Goal: Transaction & Acquisition: Book appointment/travel/reservation

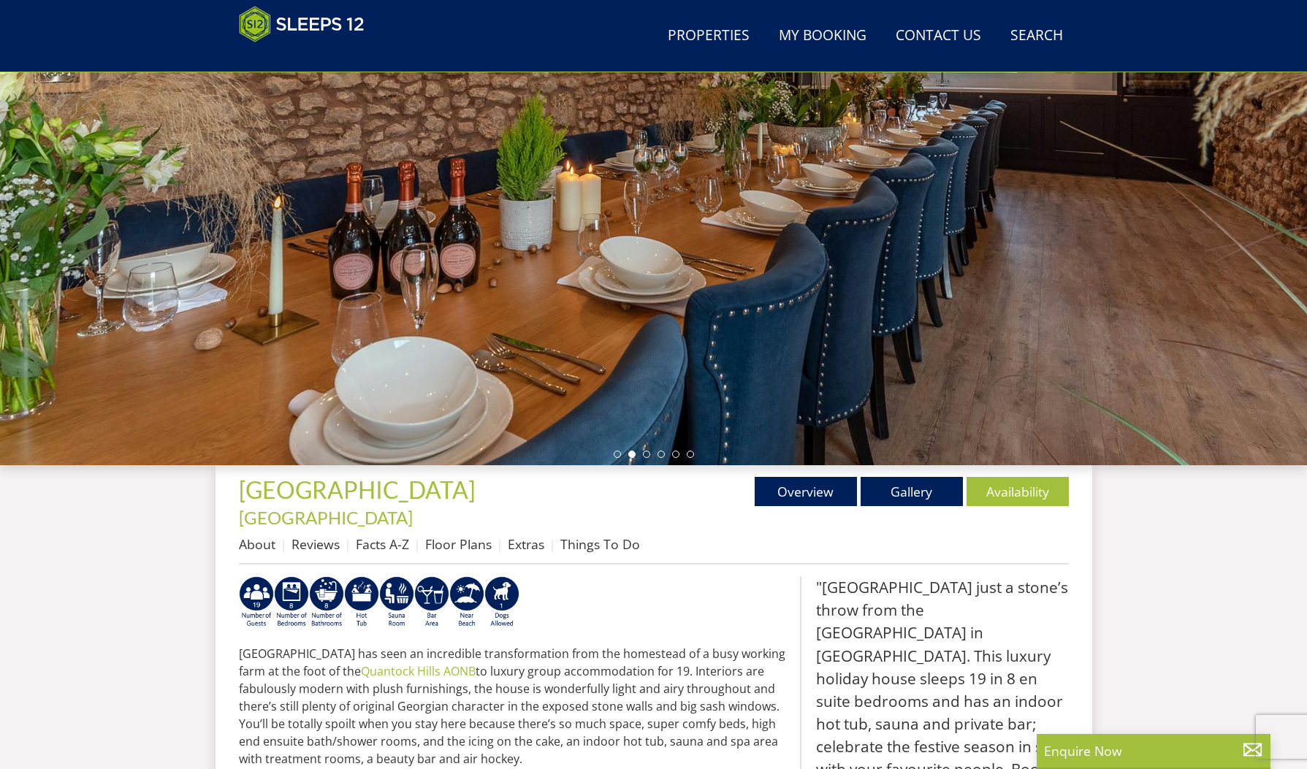
scroll to position [172, 0]
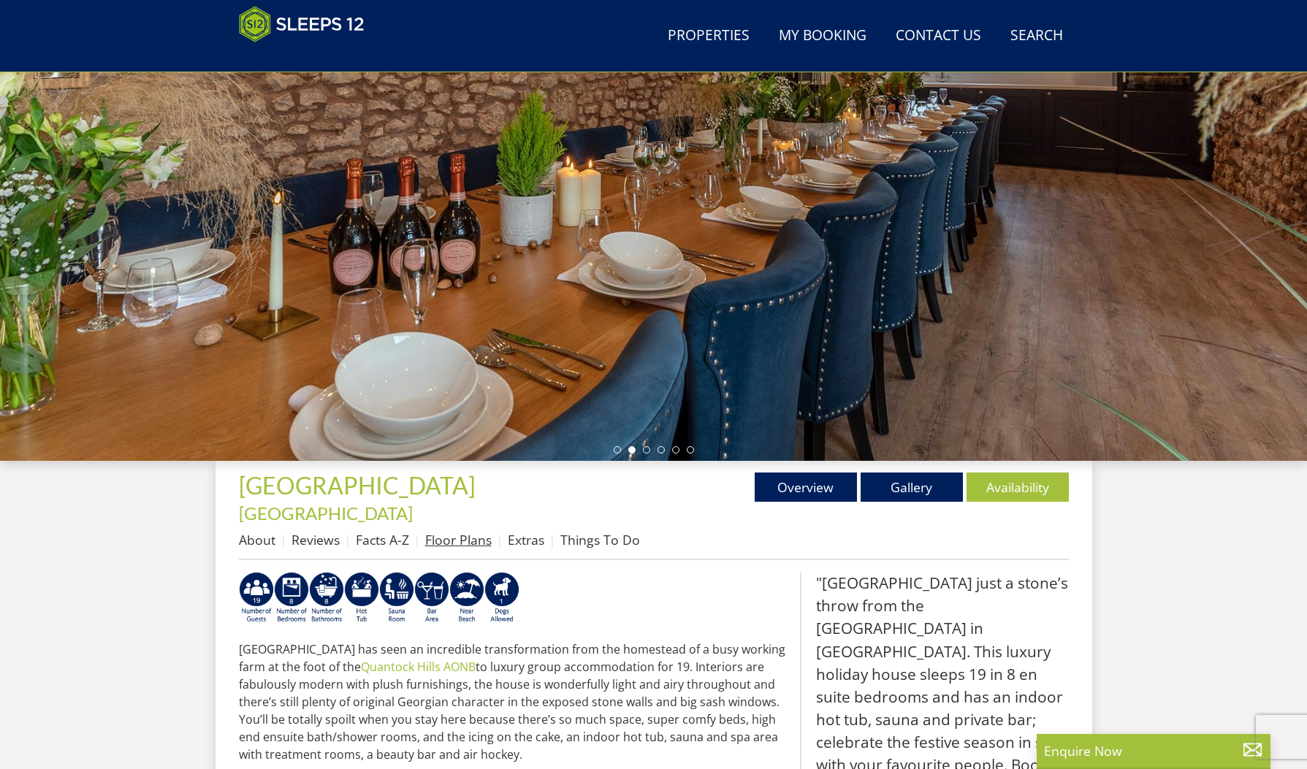
click at [454, 531] on link "Floor Plans" at bounding box center [458, 540] width 66 height 18
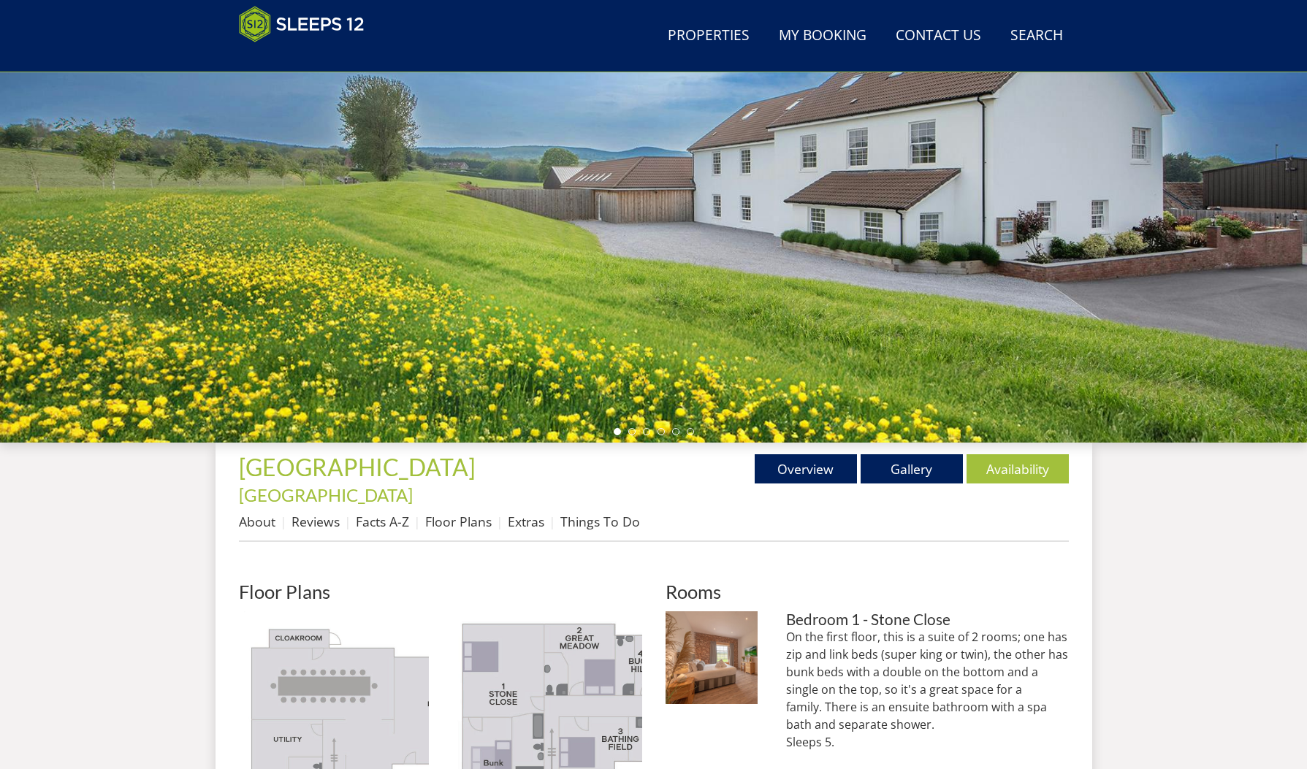
scroll to position [217, 0]
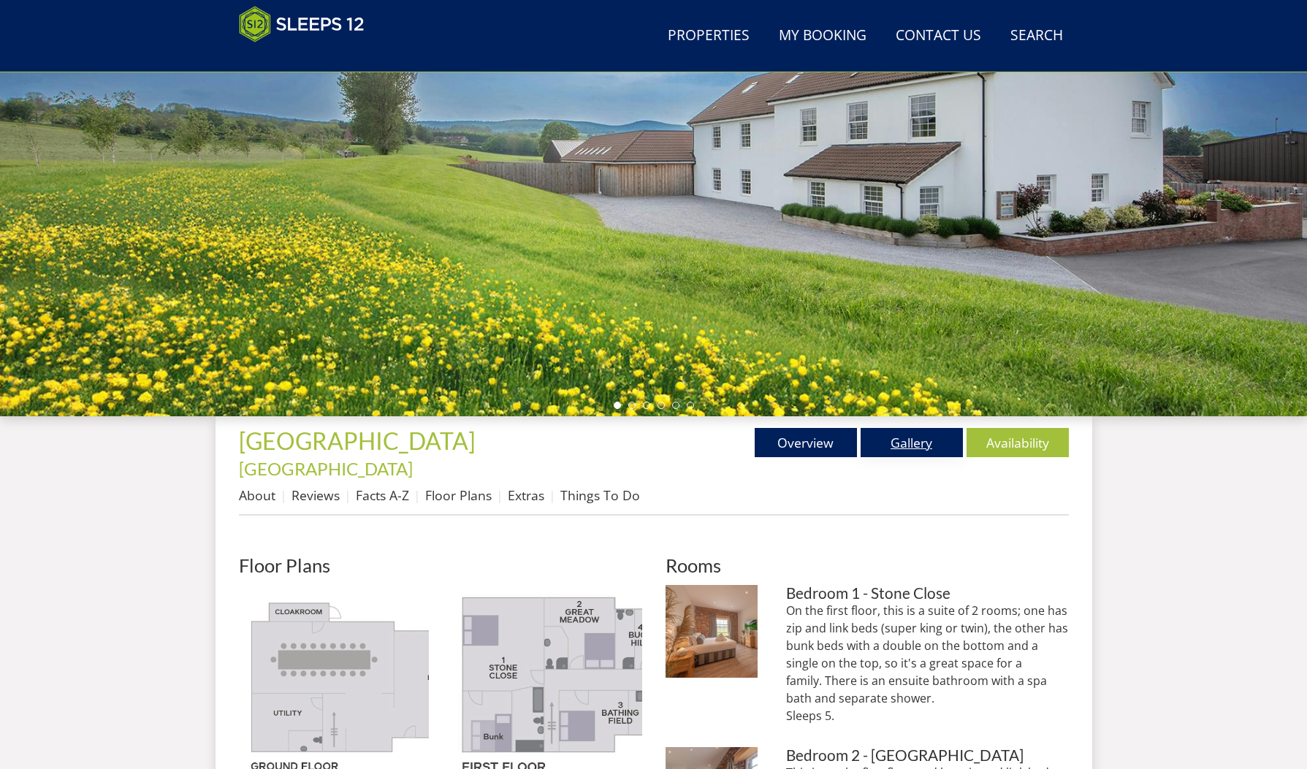
click at [933, 443] on link "Gallery" at bounding box center [911, 442] width 102 height 29
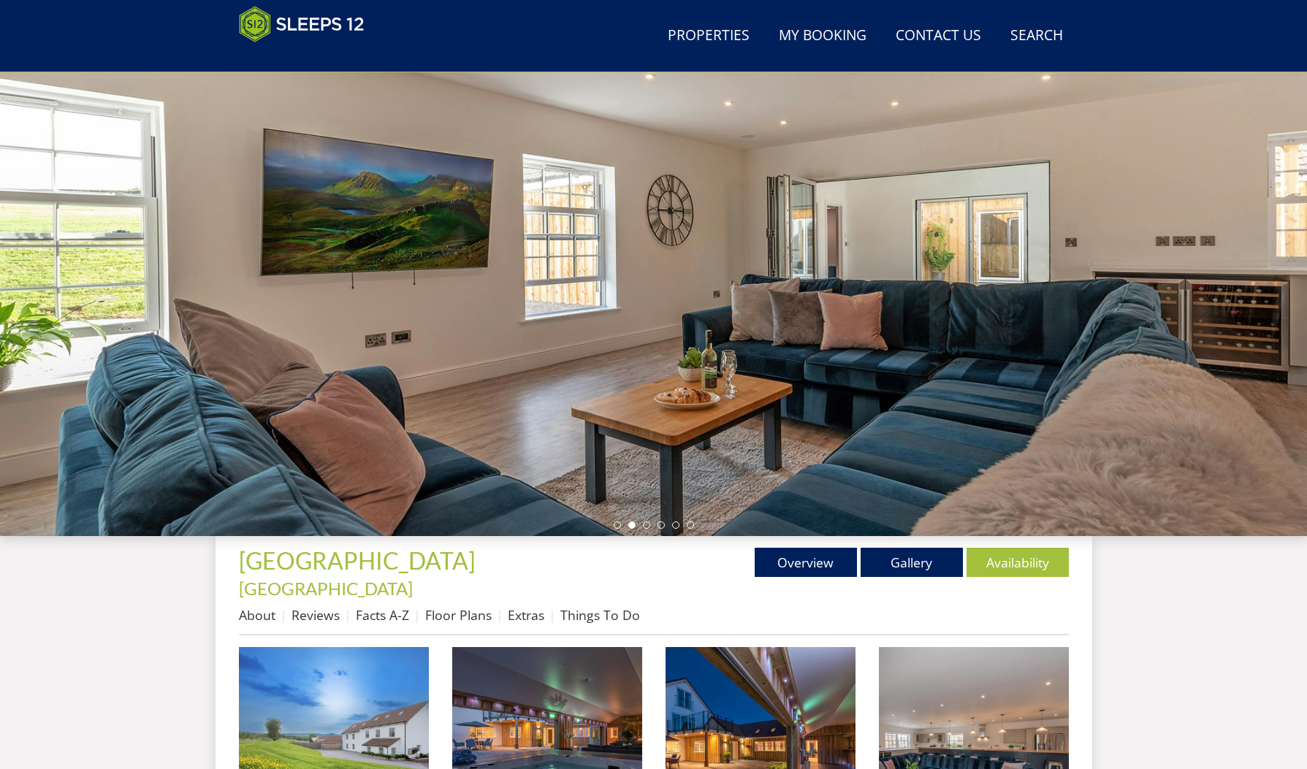
scroll to position [220, 0]
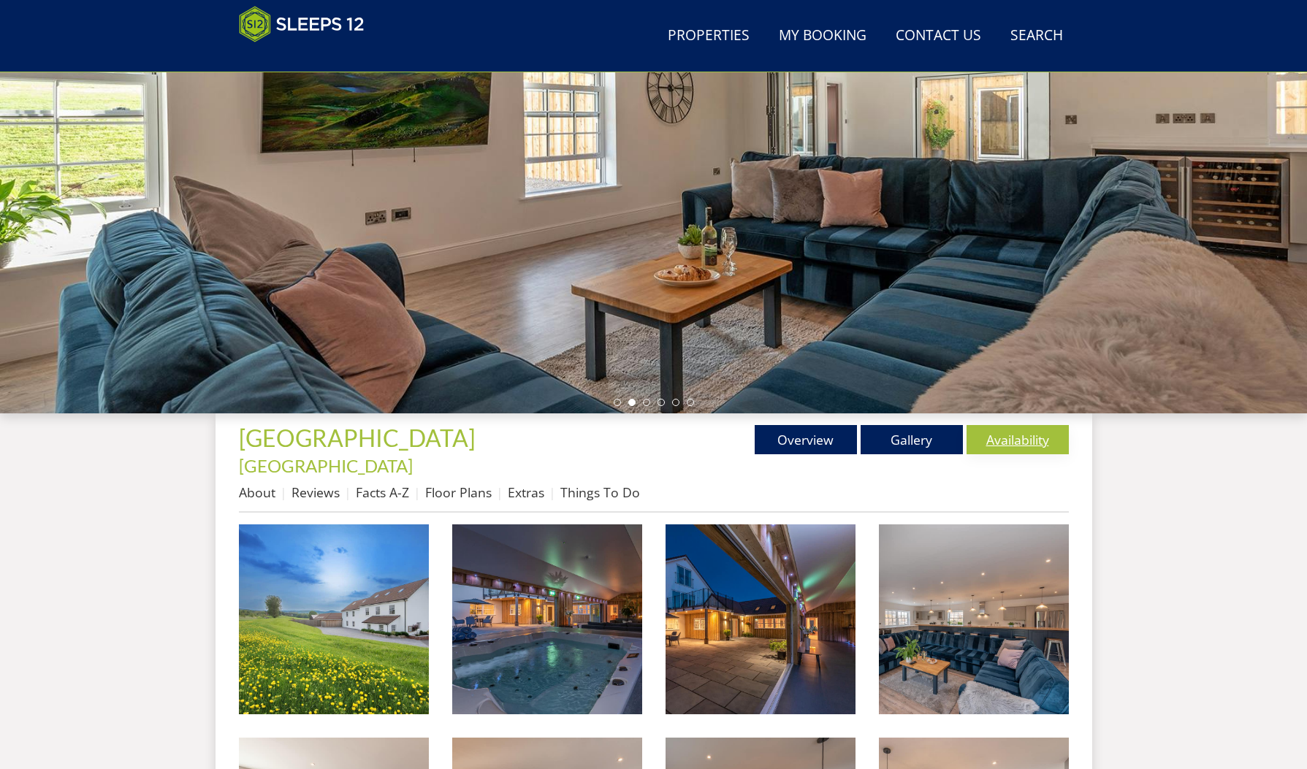
click at [1019, 437] on link "Availability" at bounding box center [1017, 439] width 102 height 29
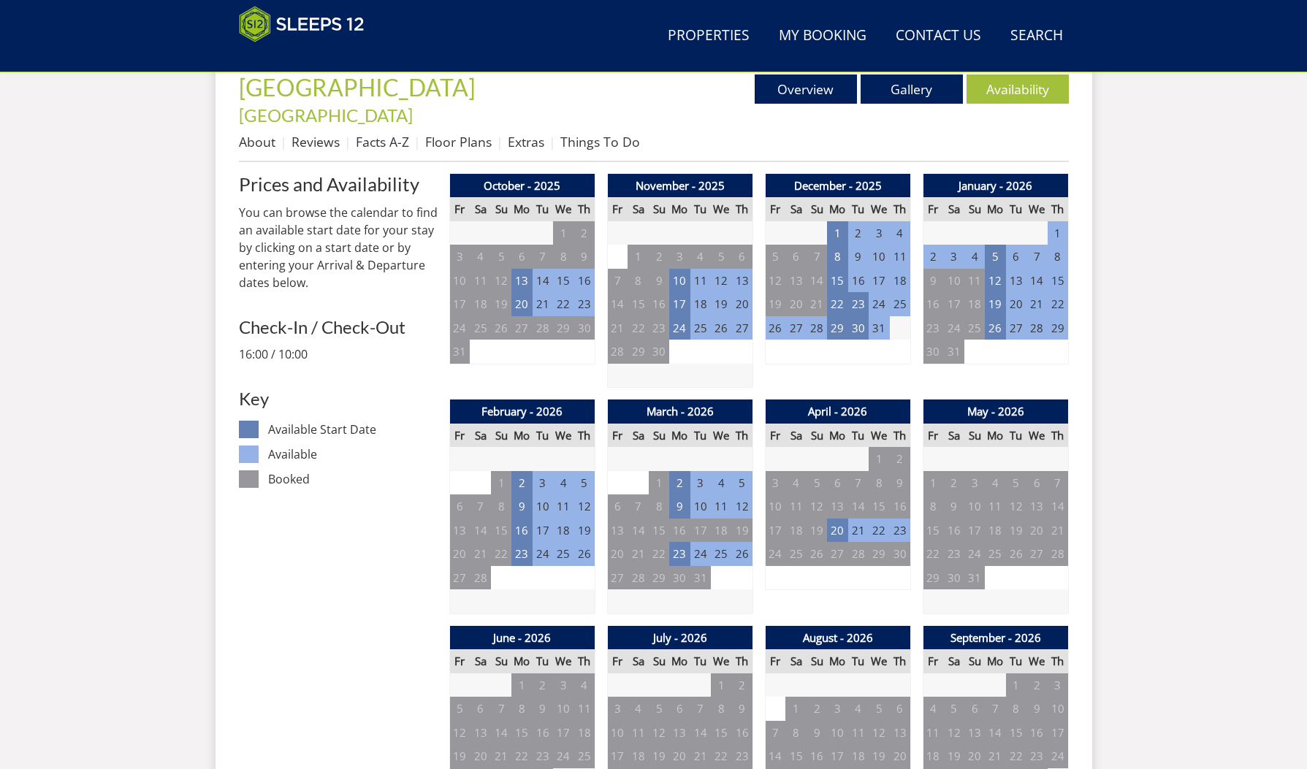
scroll to position [575, 0]
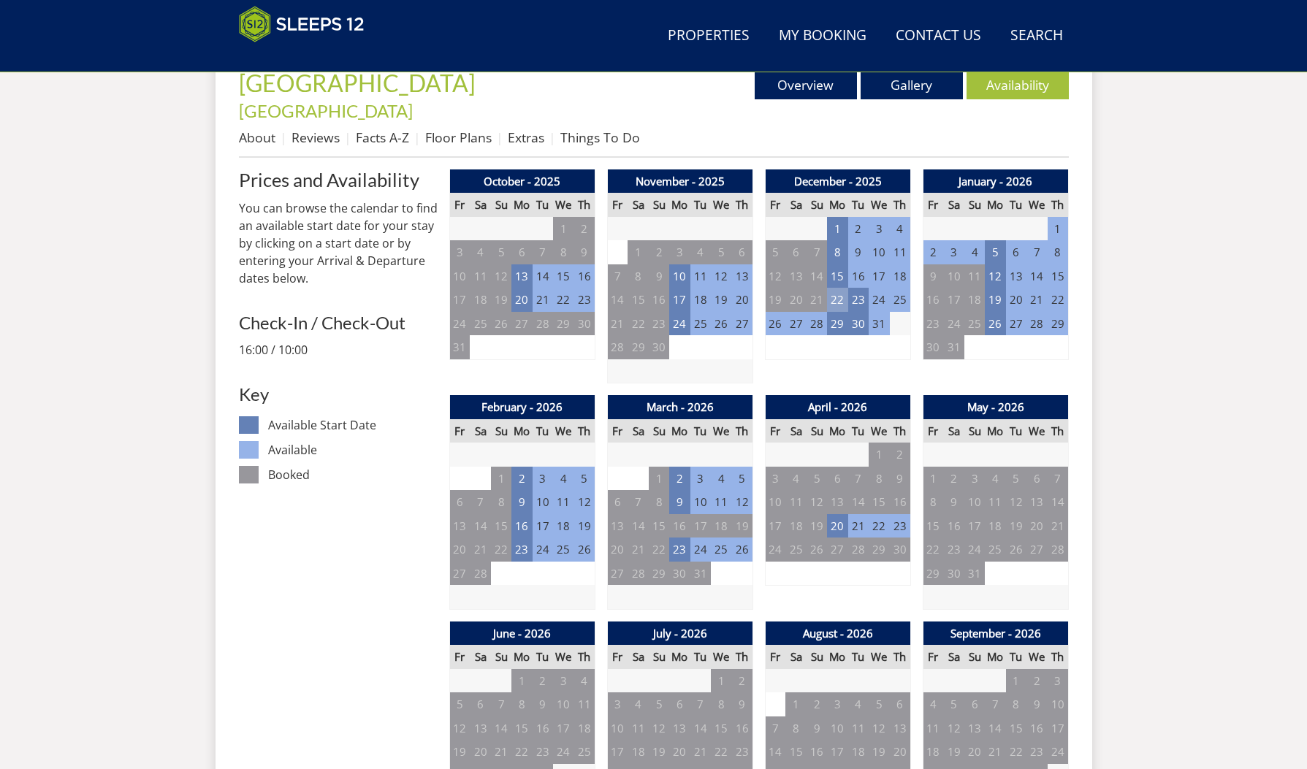
click at [837, 288] on td "22" at bounding box center [837, 300] width 20 height 24
click at [814, 339] on link "7 NIGHT - £7,350.00" at bounding box center [831, 337] width 104 height 15
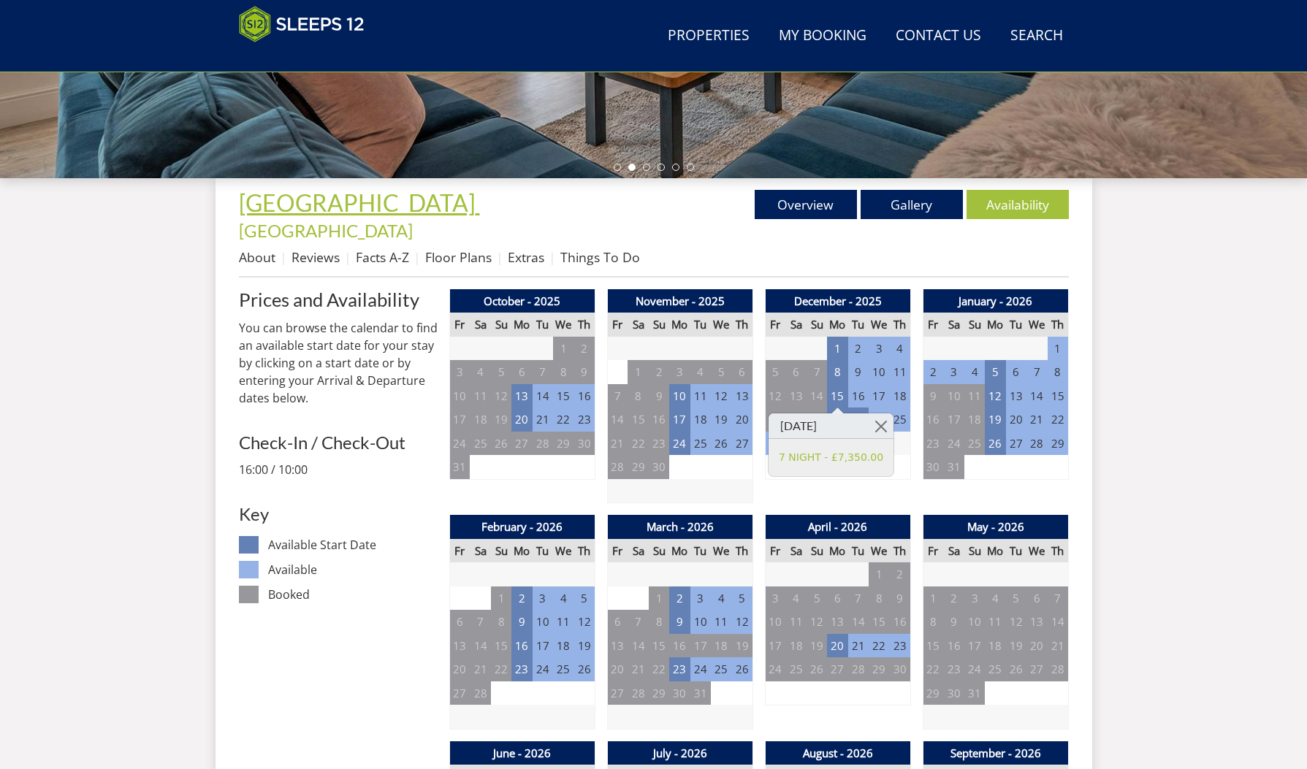
scroll to position [454, 0]
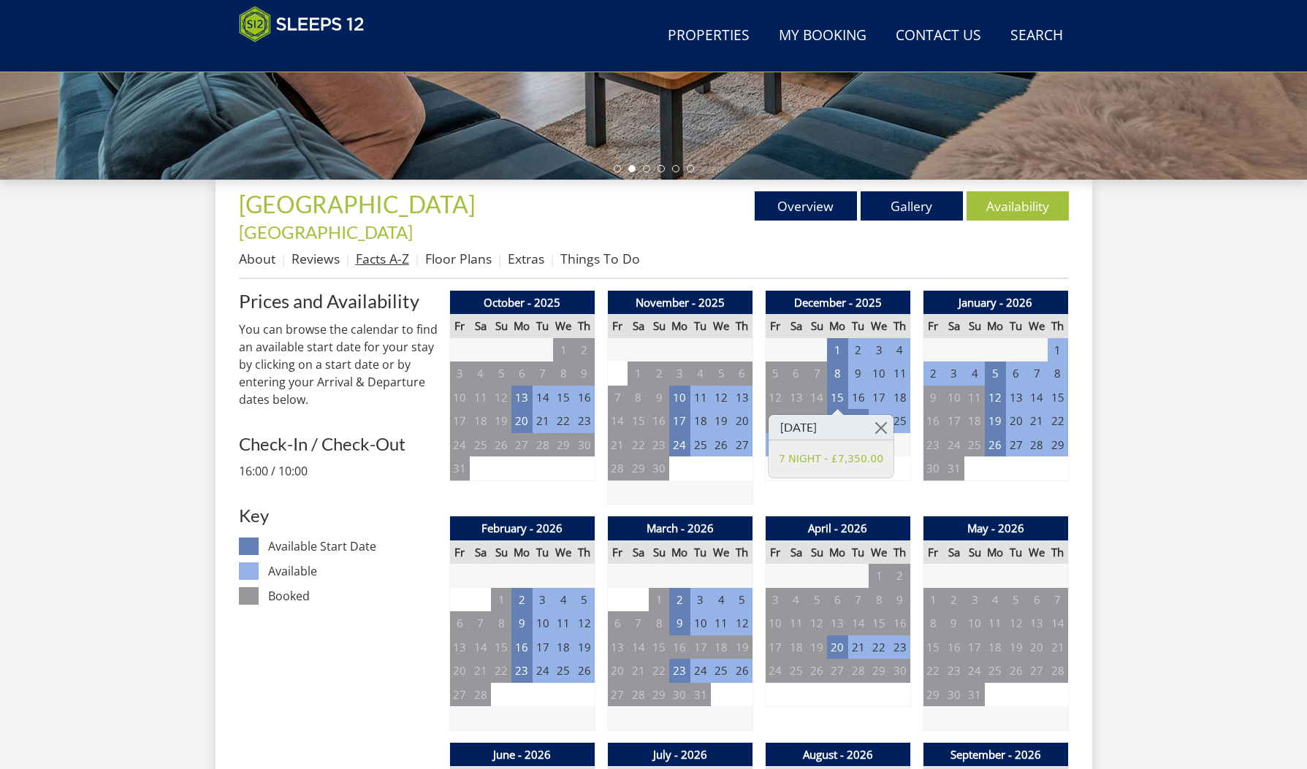
click at [382, 250] on link "Facts A-Z" at bounding box center [382, 259] width 53 height 18
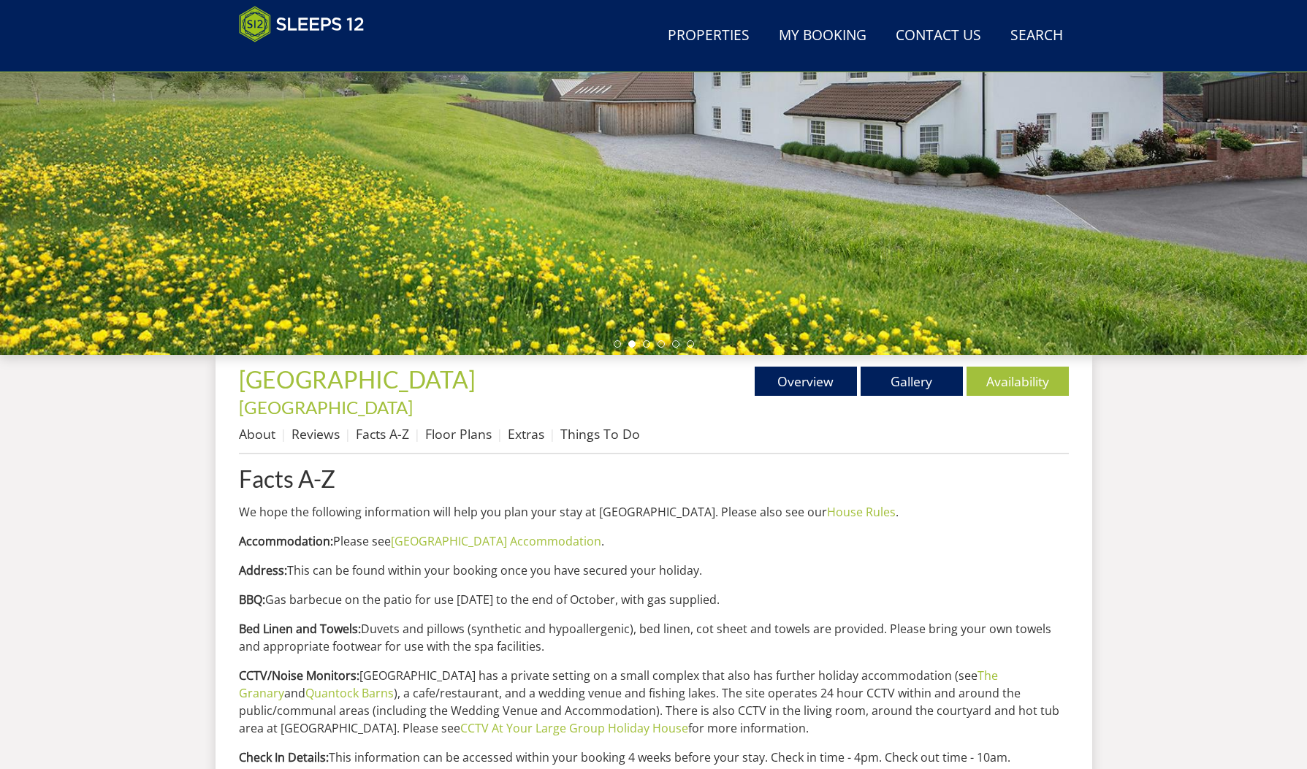
scroll to position [283, 0]
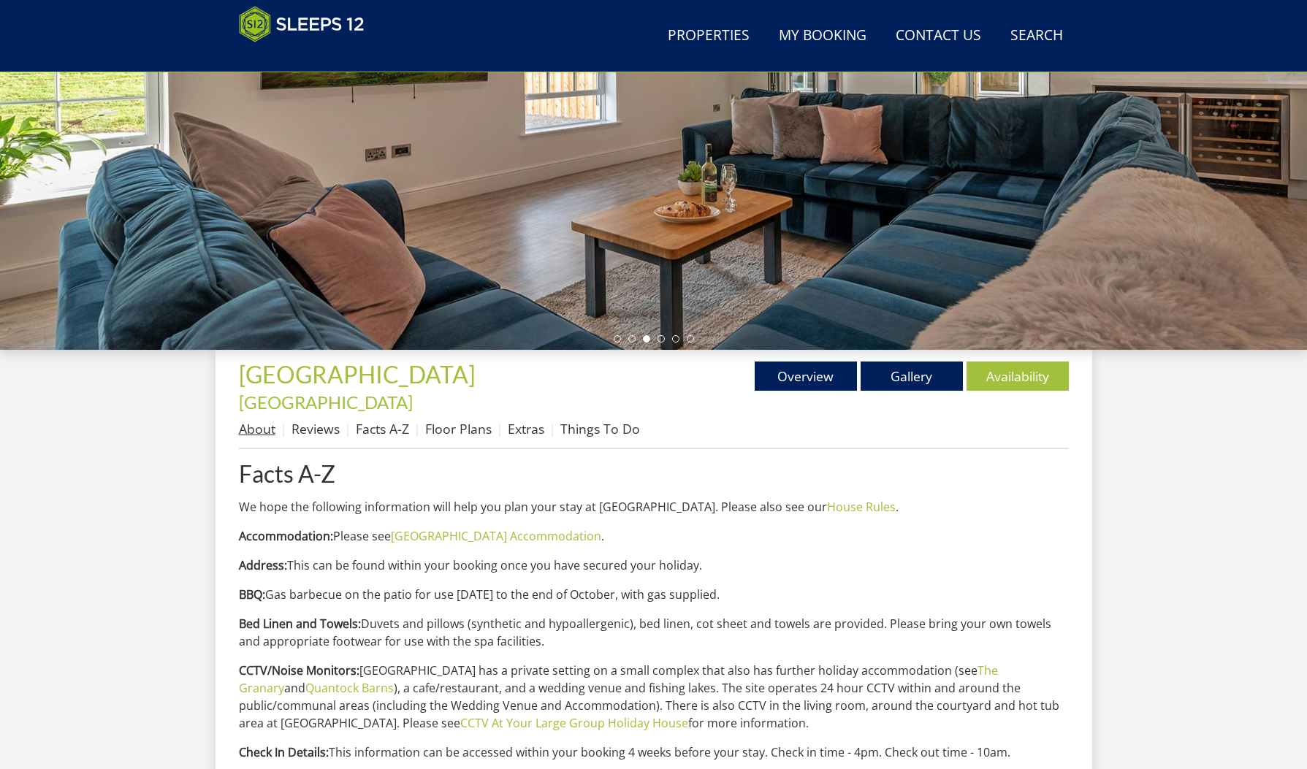
click at [261, 420] on link "About" at bounding box center [257, 429] width 37 height 18
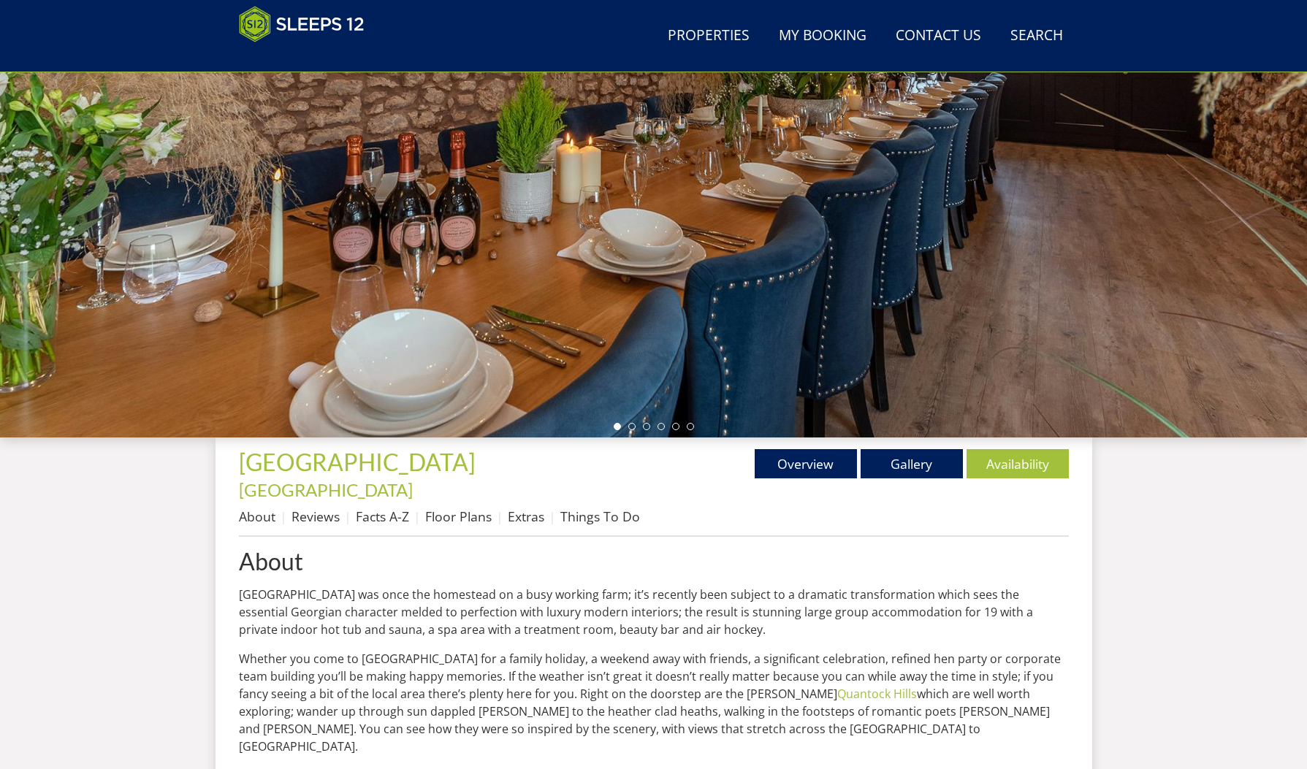
scroll to position [224, 0]
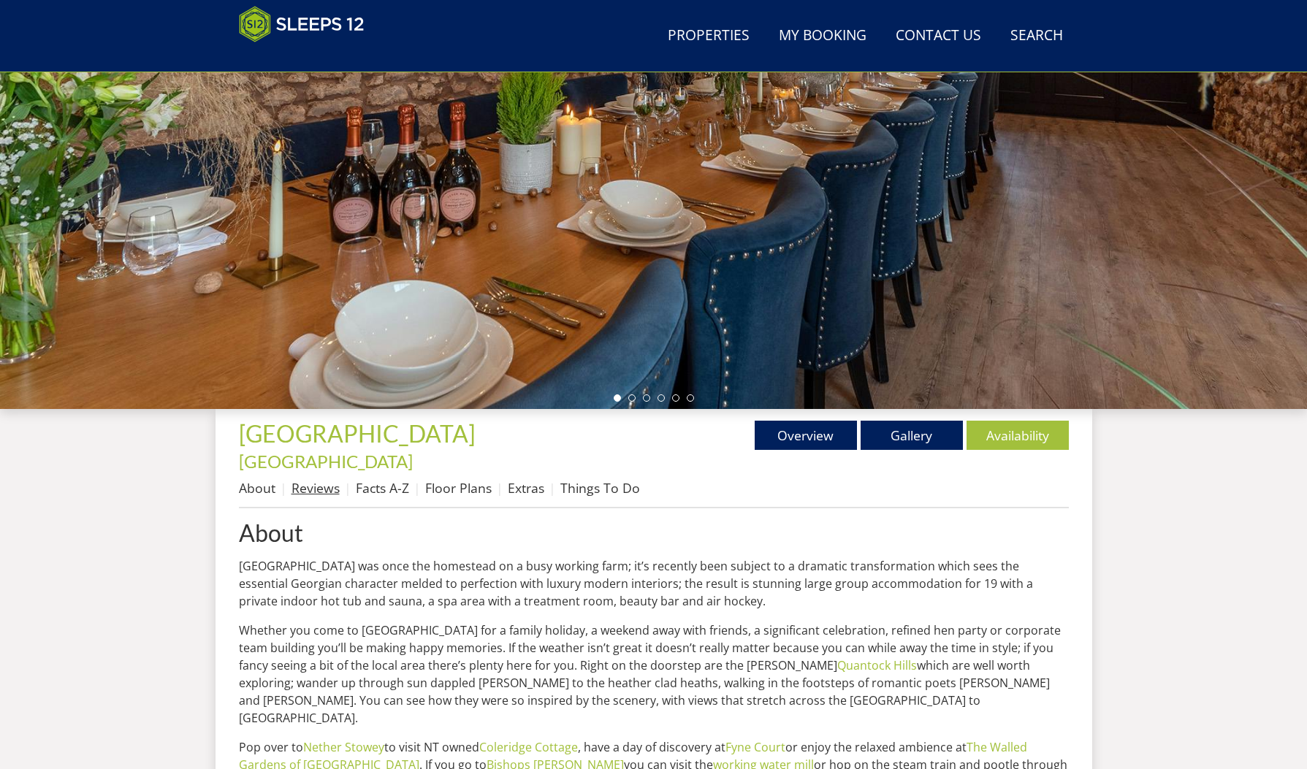
click at [322, 479] on link "Reviews" at bounding box center [315, 488] width 48 height 18
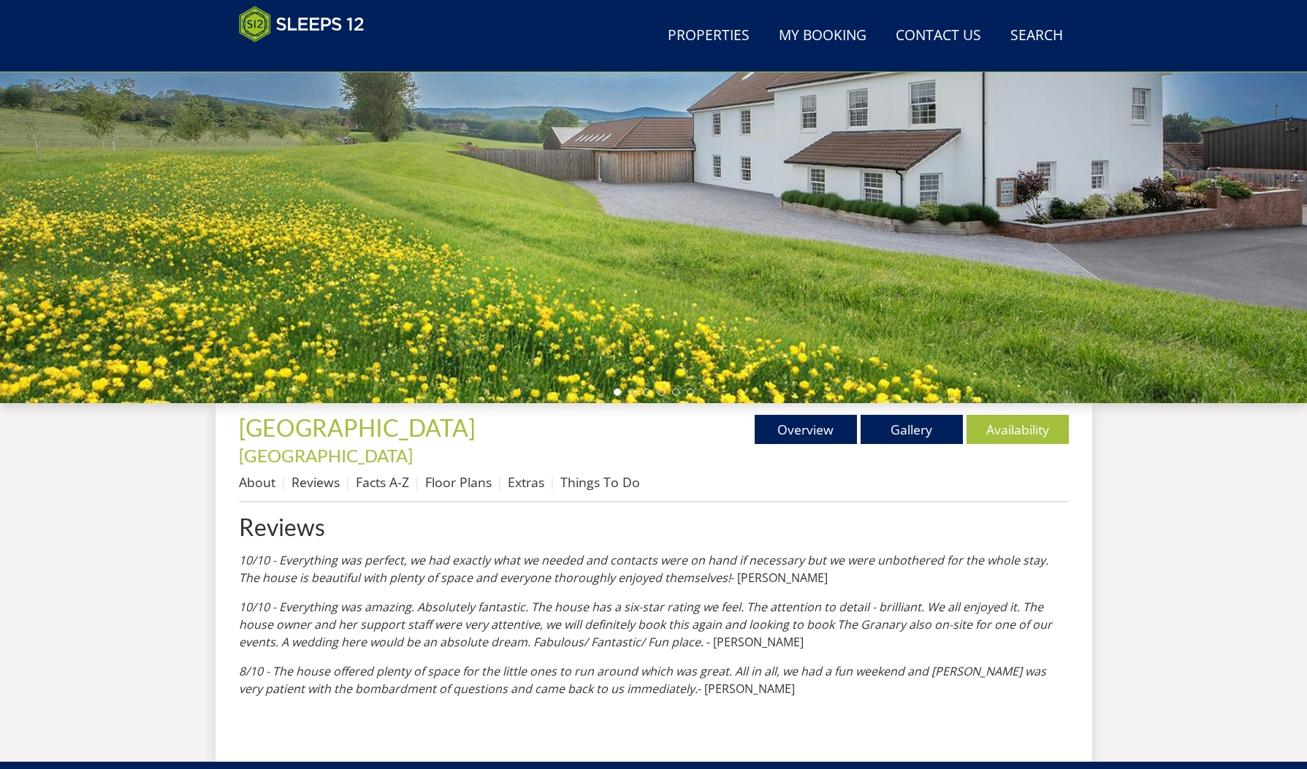
scroll to position [232, 0]
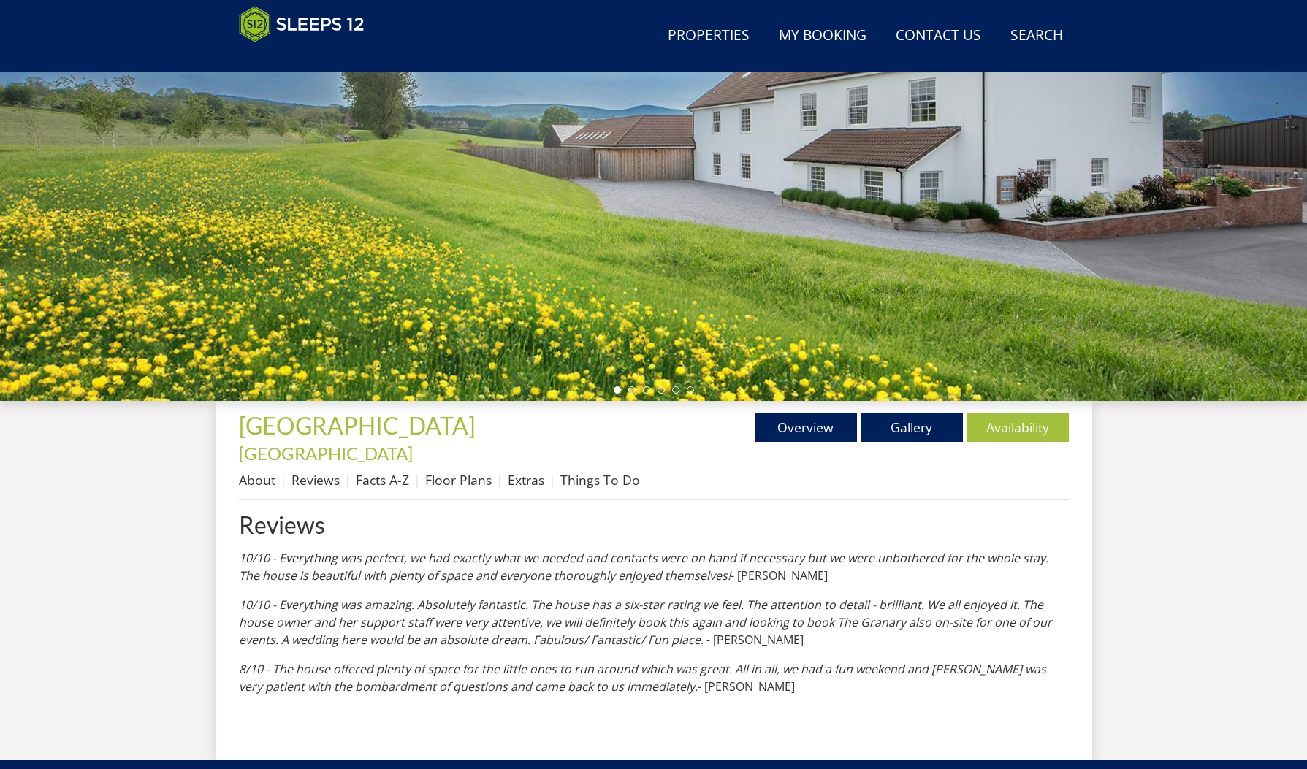
click at [391, 471] on link "Facts A-Z" at bounding box center [382, 480] width 53 height 18
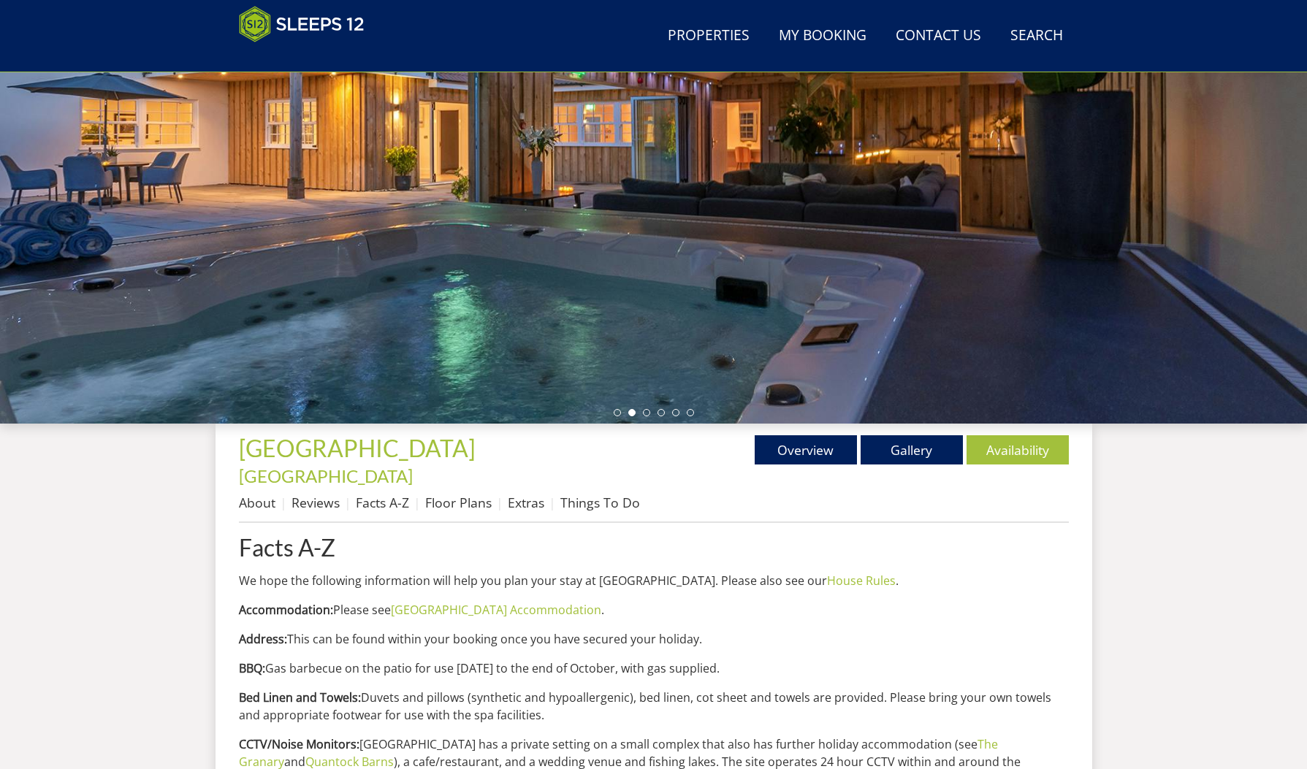
scroll to position [211, 0]
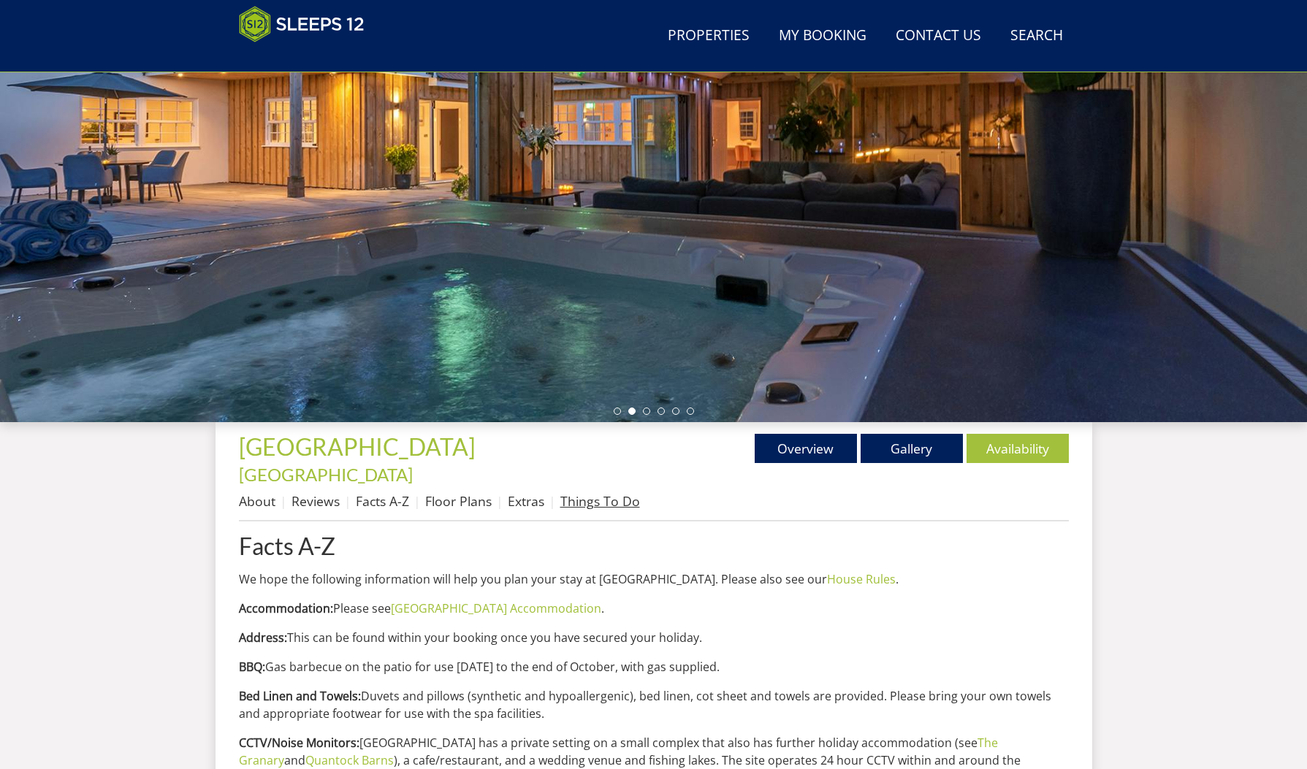
click at [595, 492] on link "Things To Do" at bounding box center [600, 501] width 80 height 18
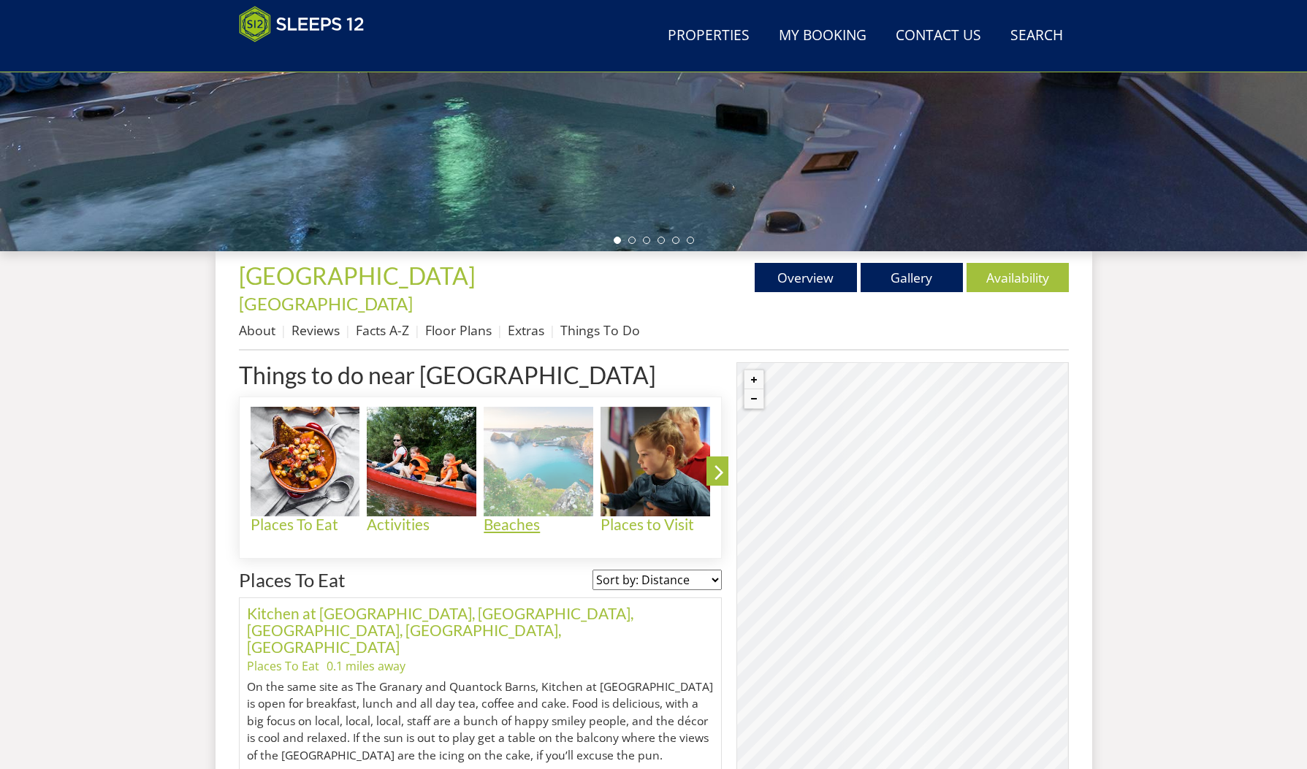
scroll to position [383, 0]
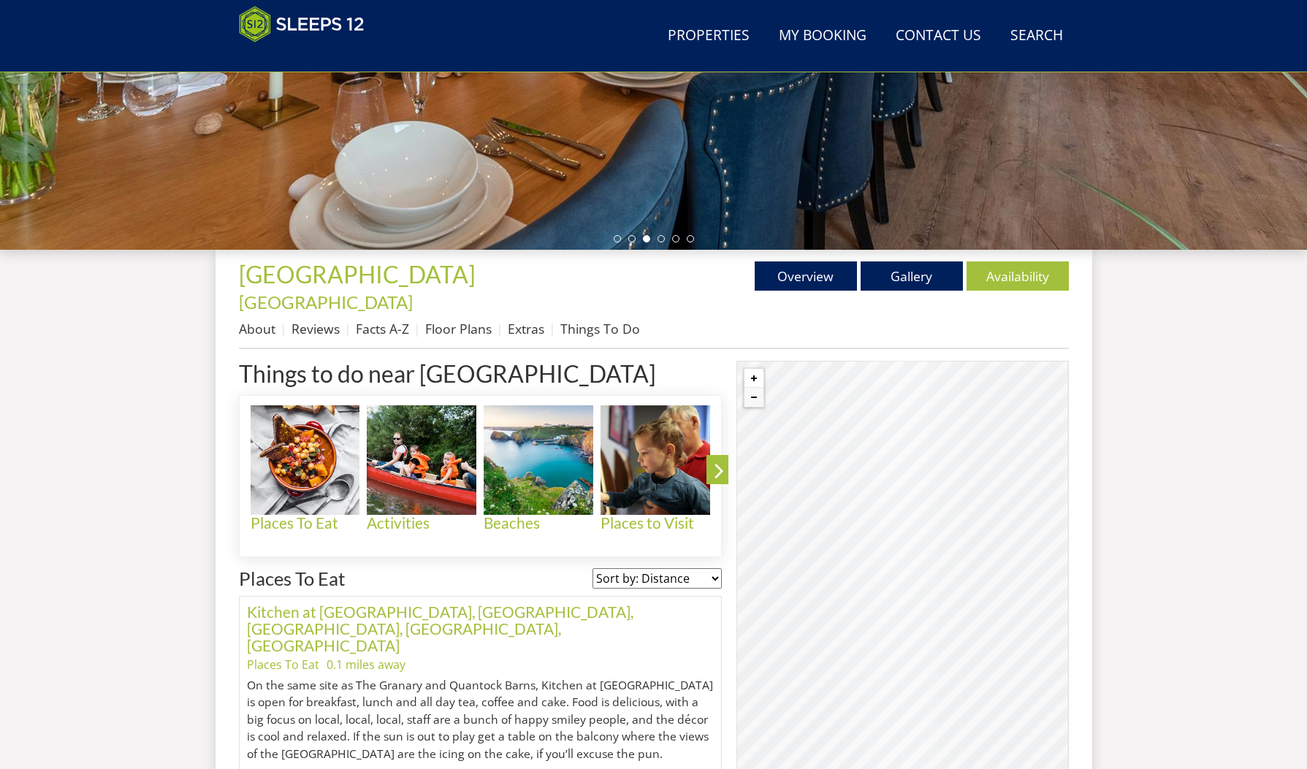
click at [755, 369] on button "Zoom in" at bounding box center [753, 378] width 19 height 19
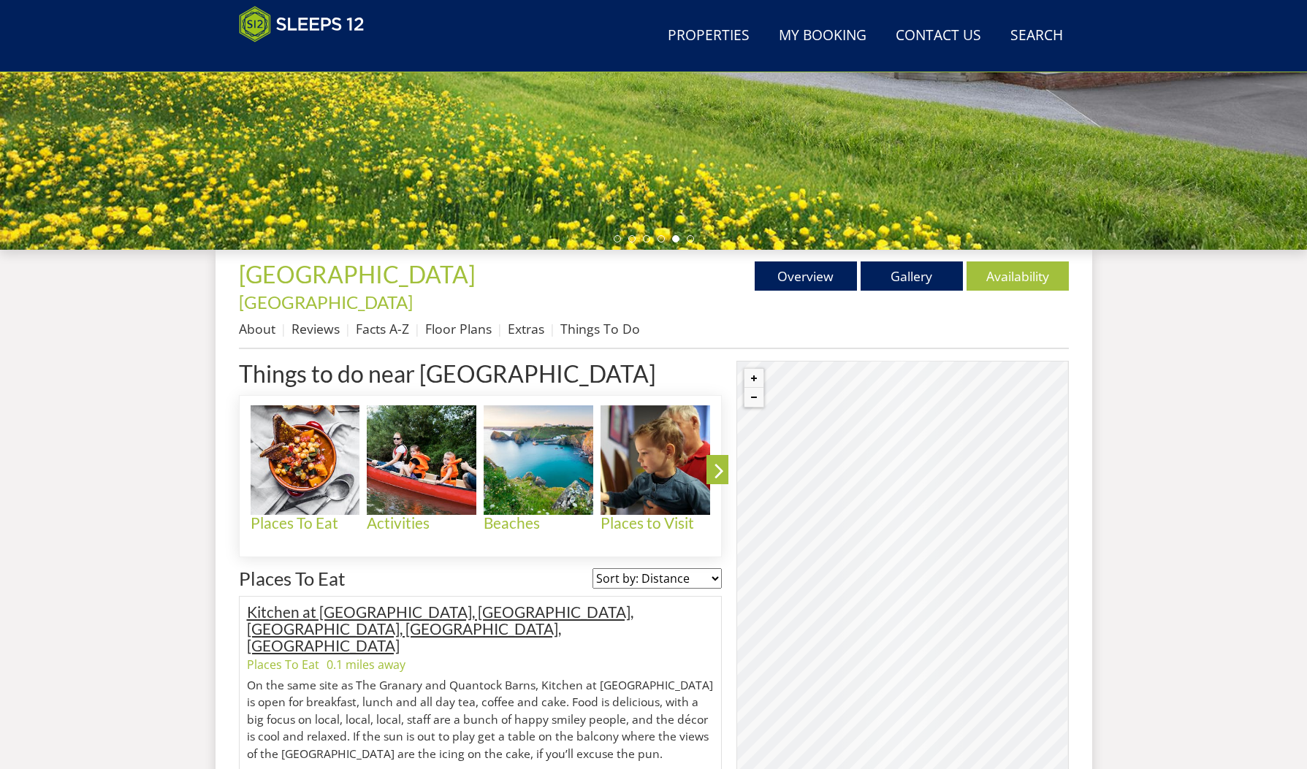
click at [363, 603] on link "Kitchen at [GEOGRAPHIC_DATA], [GEOGRAPHIC_DATA], [GEOGRAPHIC_DATA], [GEOGRAPHIC…" at bounding box center [440, 629] width 386 height 52
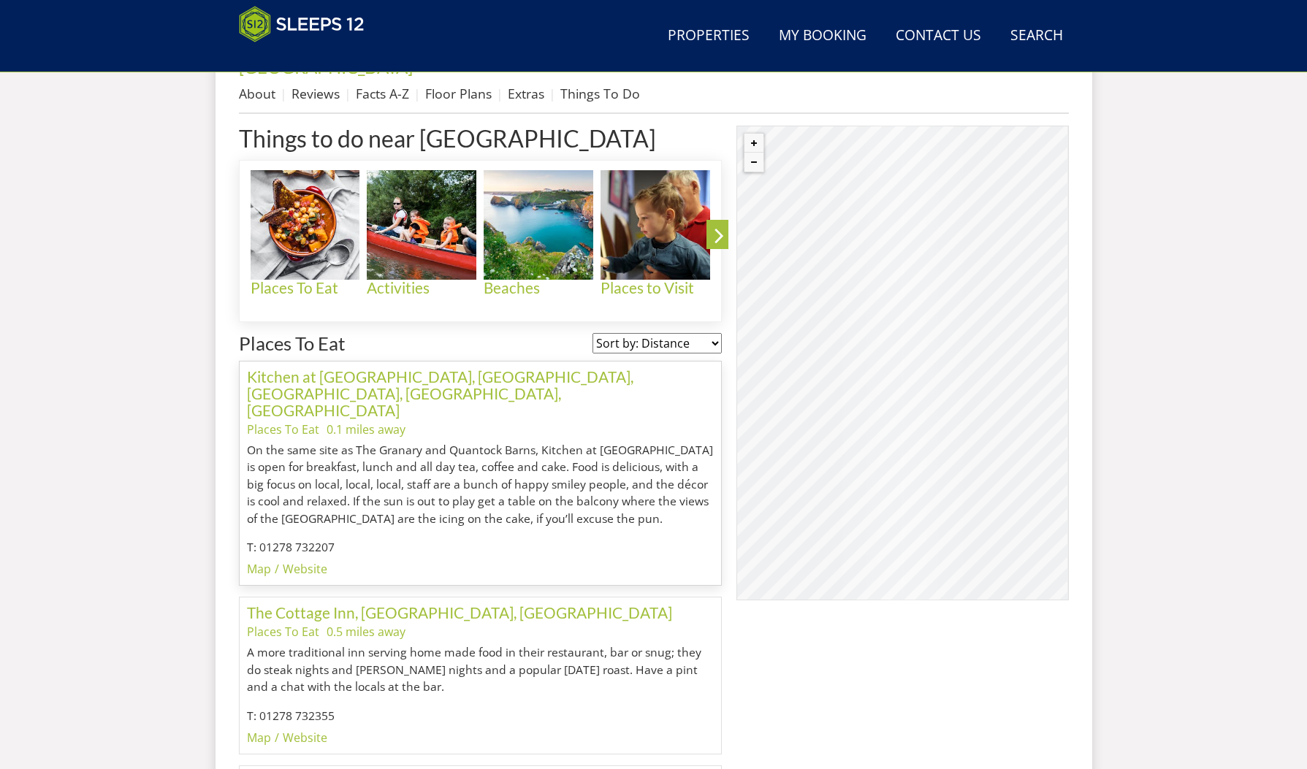
scroll to position [618, 0]
click at [752, 153] on button "Zoom out" at bounding box center [753, 162] width 19 height 19
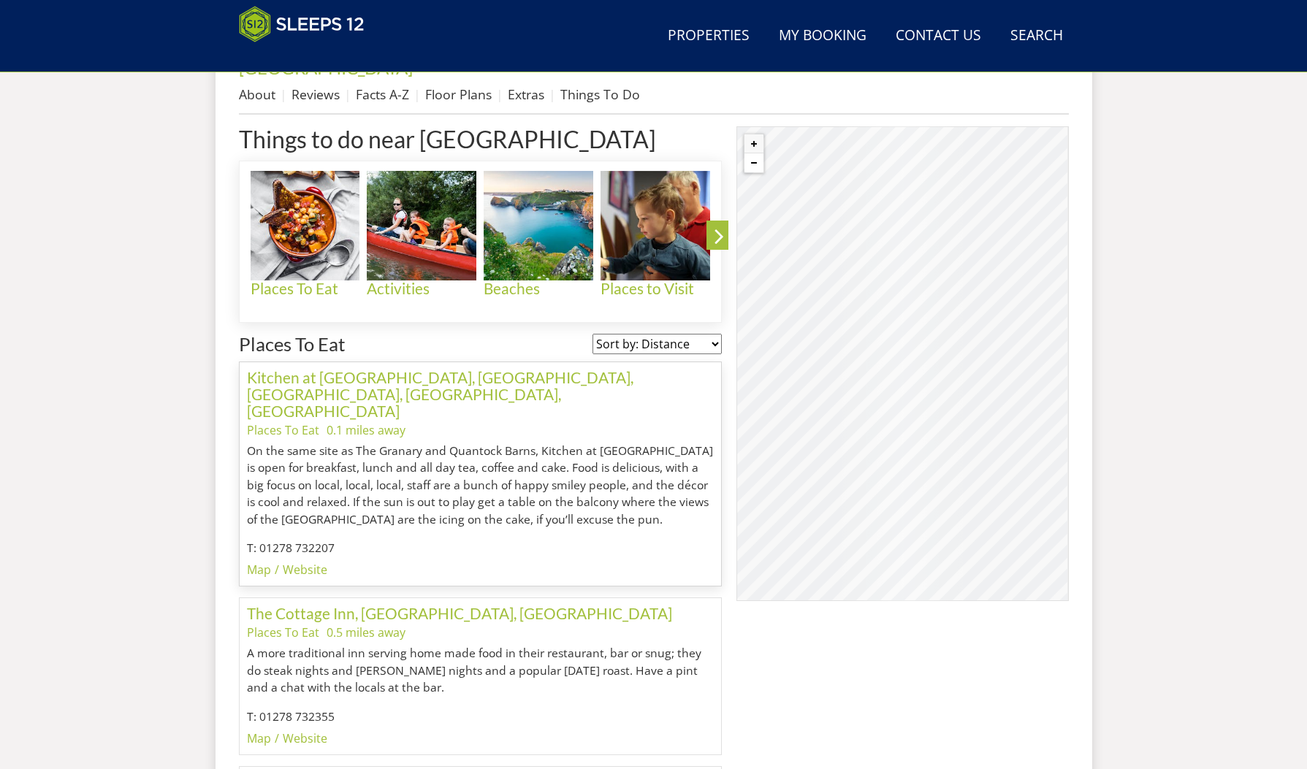
click at [752, 153] on button "Zoom out" at bounding box center [753, 162] width 19 height 19
click at [753, 153] on button "Zoom out" at bounding box center [753, 162] width 19 height 19
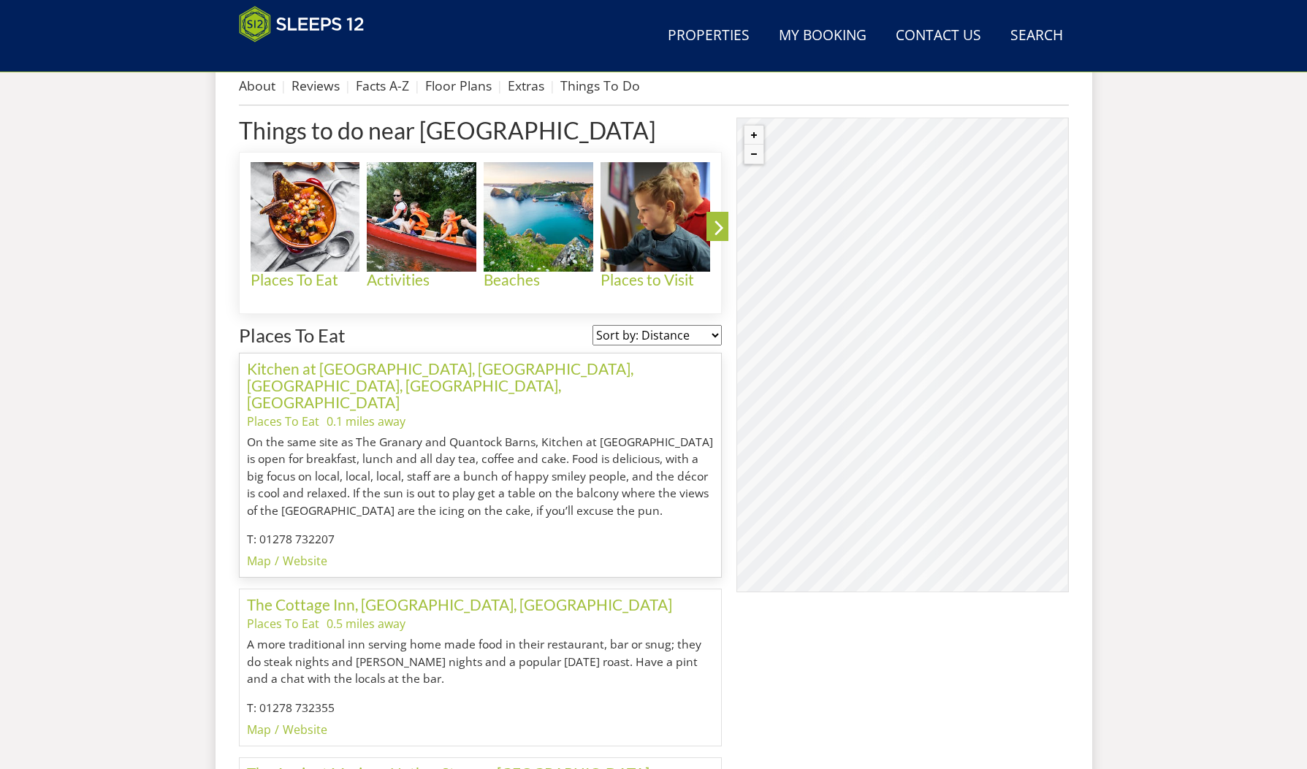
scroll to position [634, 0]
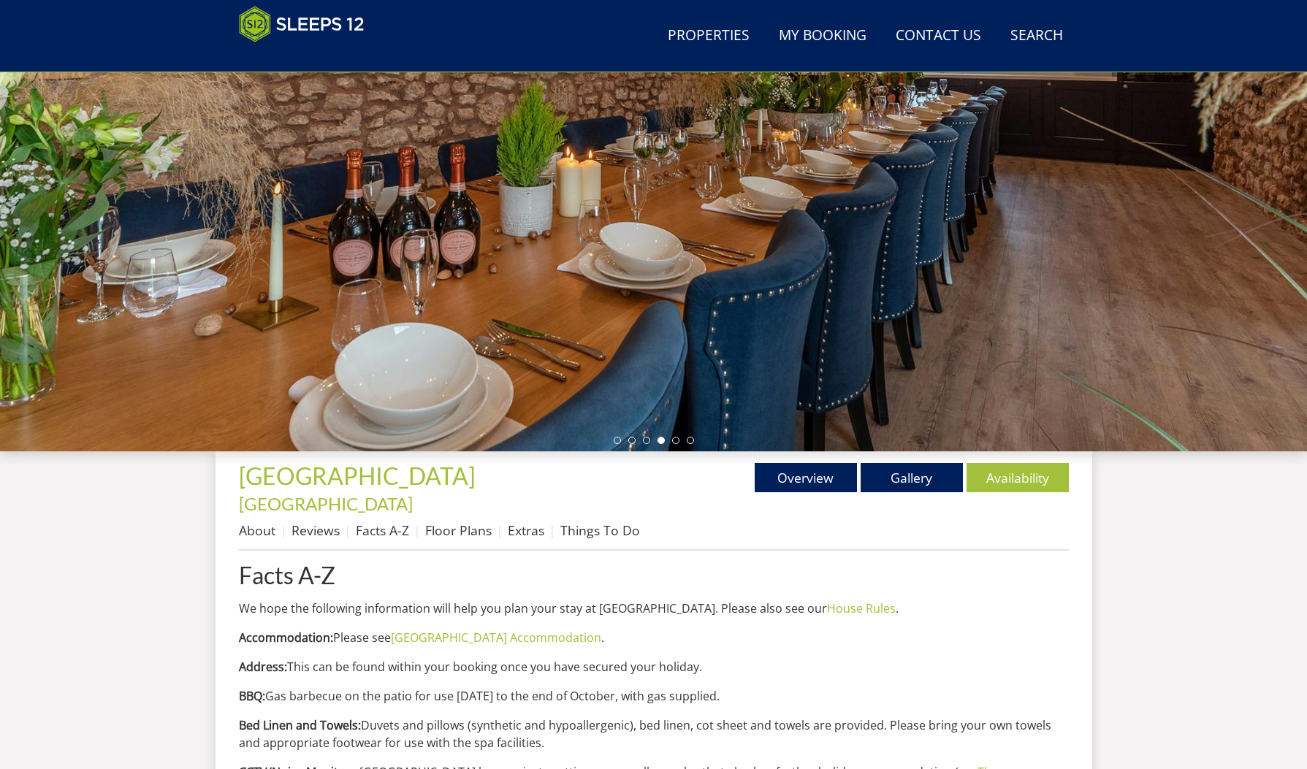
scroll to position [189, 0]
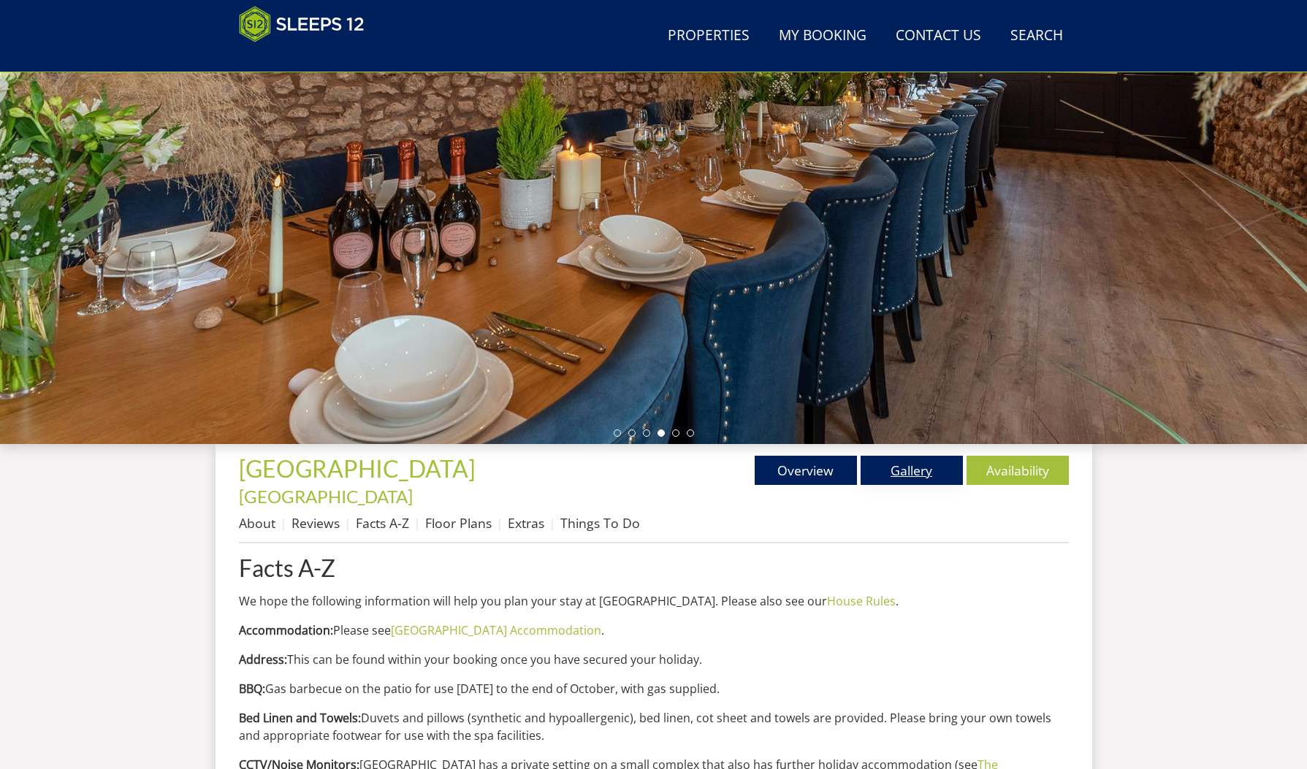
click at [920, 475] on link "Gallery" at bounding box center [911, 470] width 102 height 29
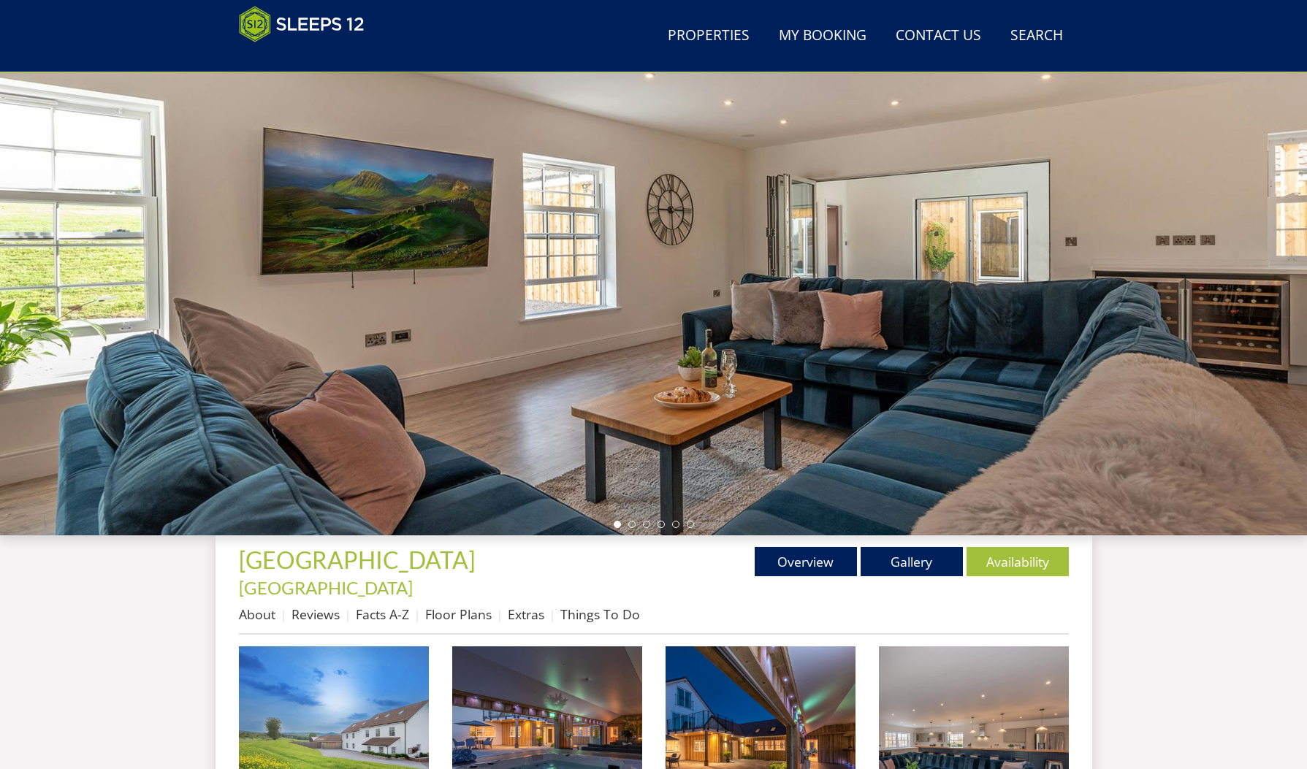
scroll to position [105, 0]
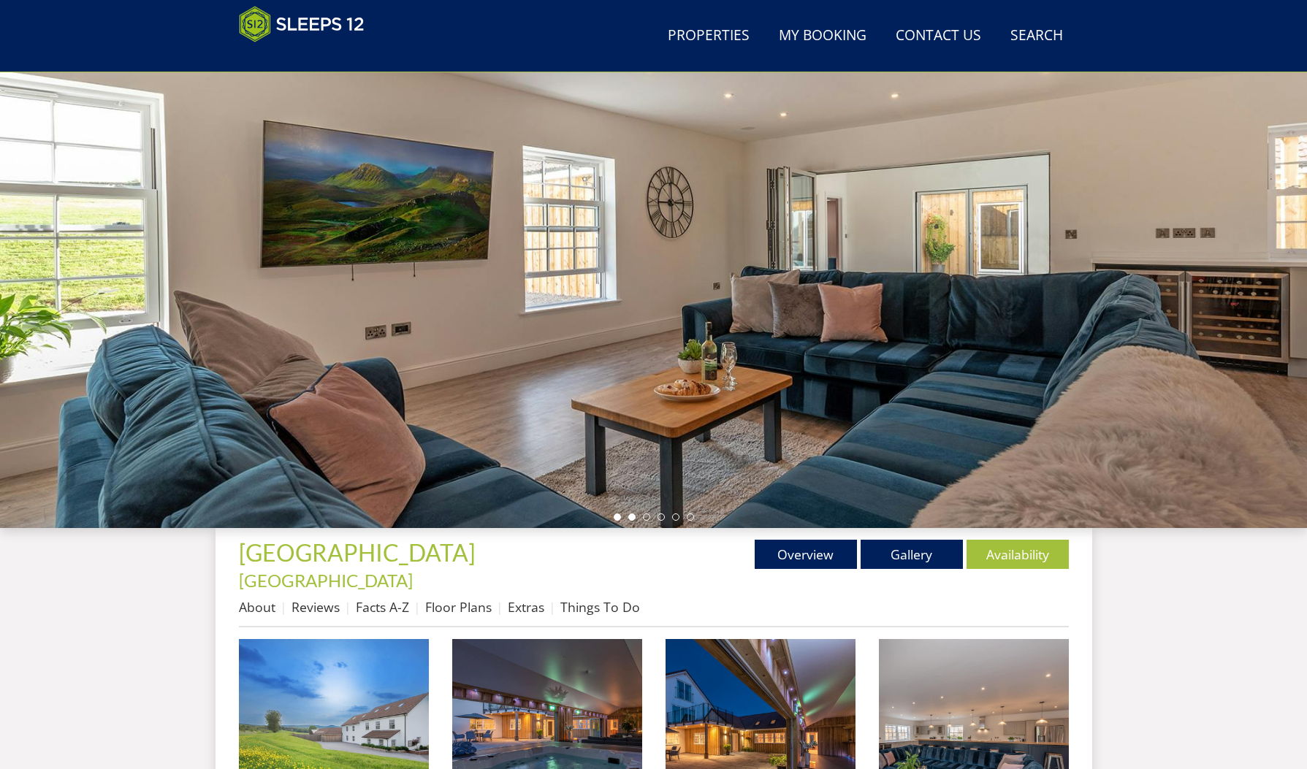
click at [632, 517] on li at bounding box center [631, 516] width 7 height 7
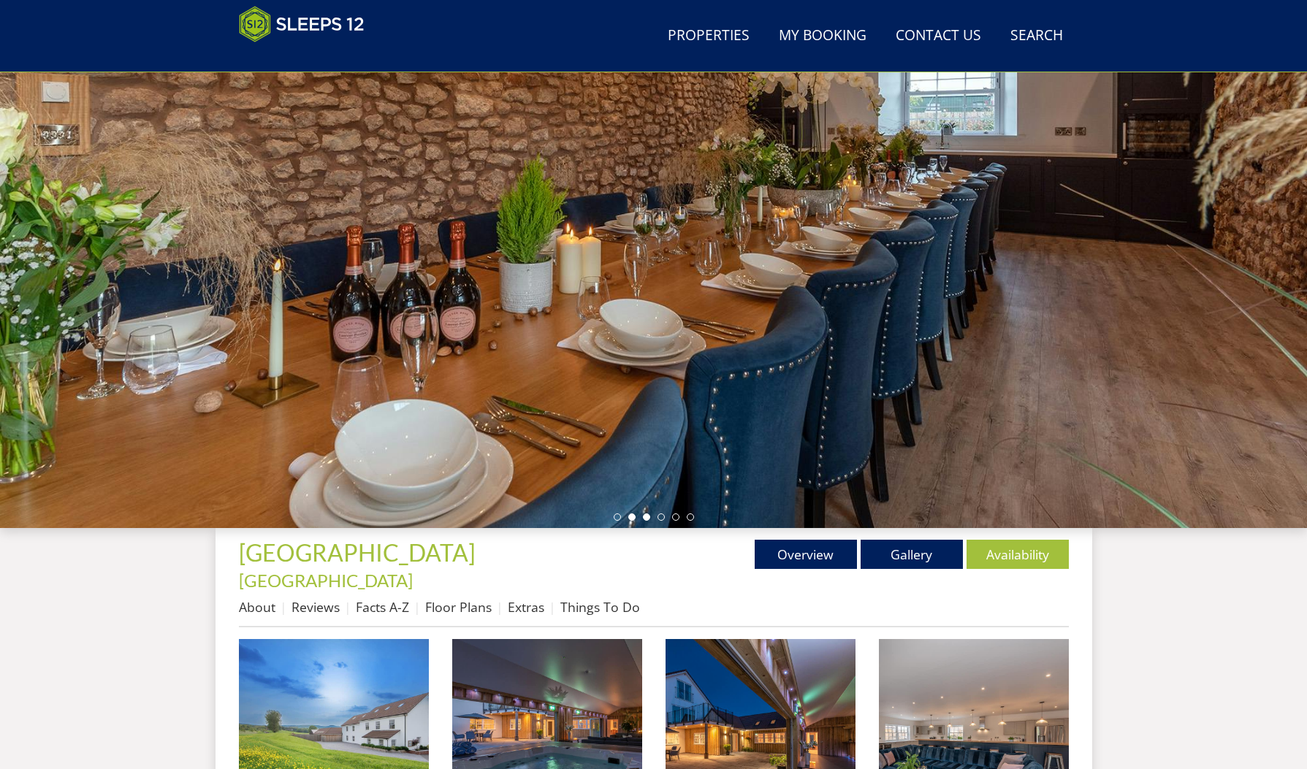
click at [647, 517] on li at bounding box center [646, 516] width 7 height 7
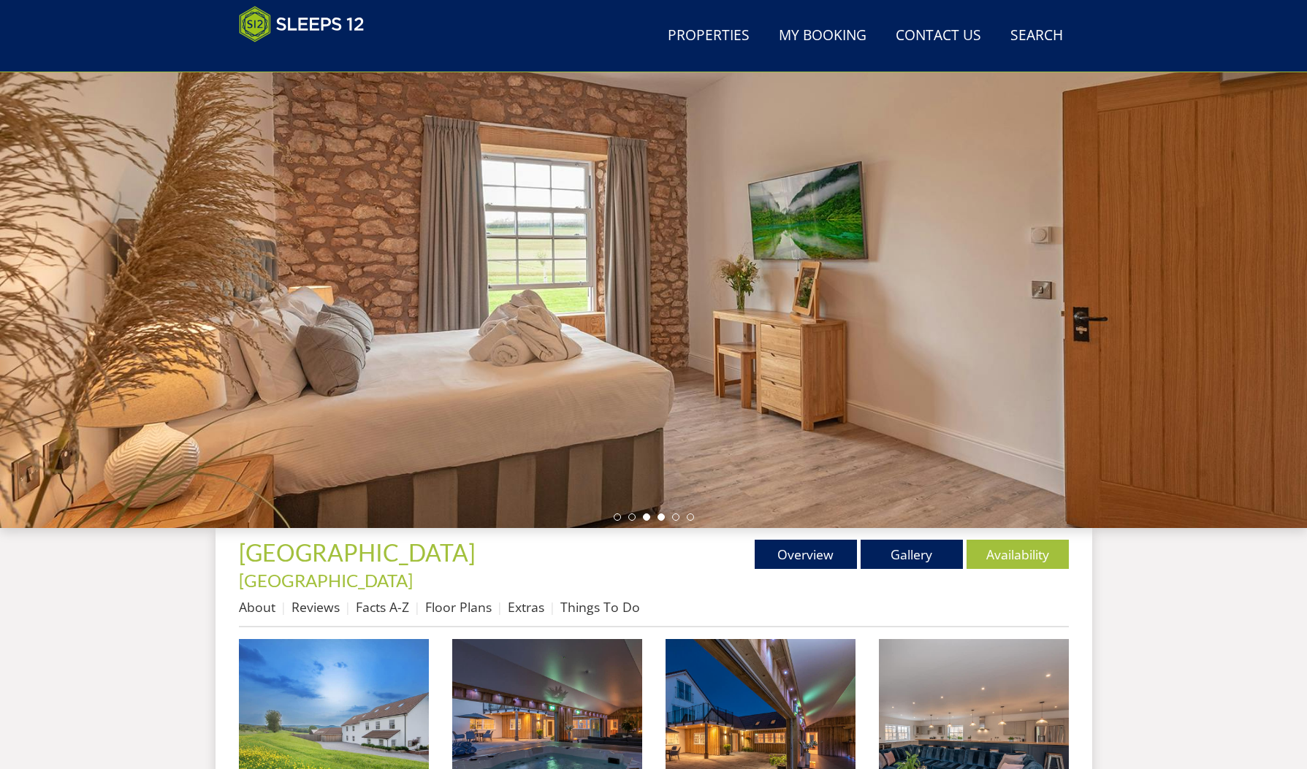
click at [661, 517] on li at bounding box center [660, 516] width 7 height 7
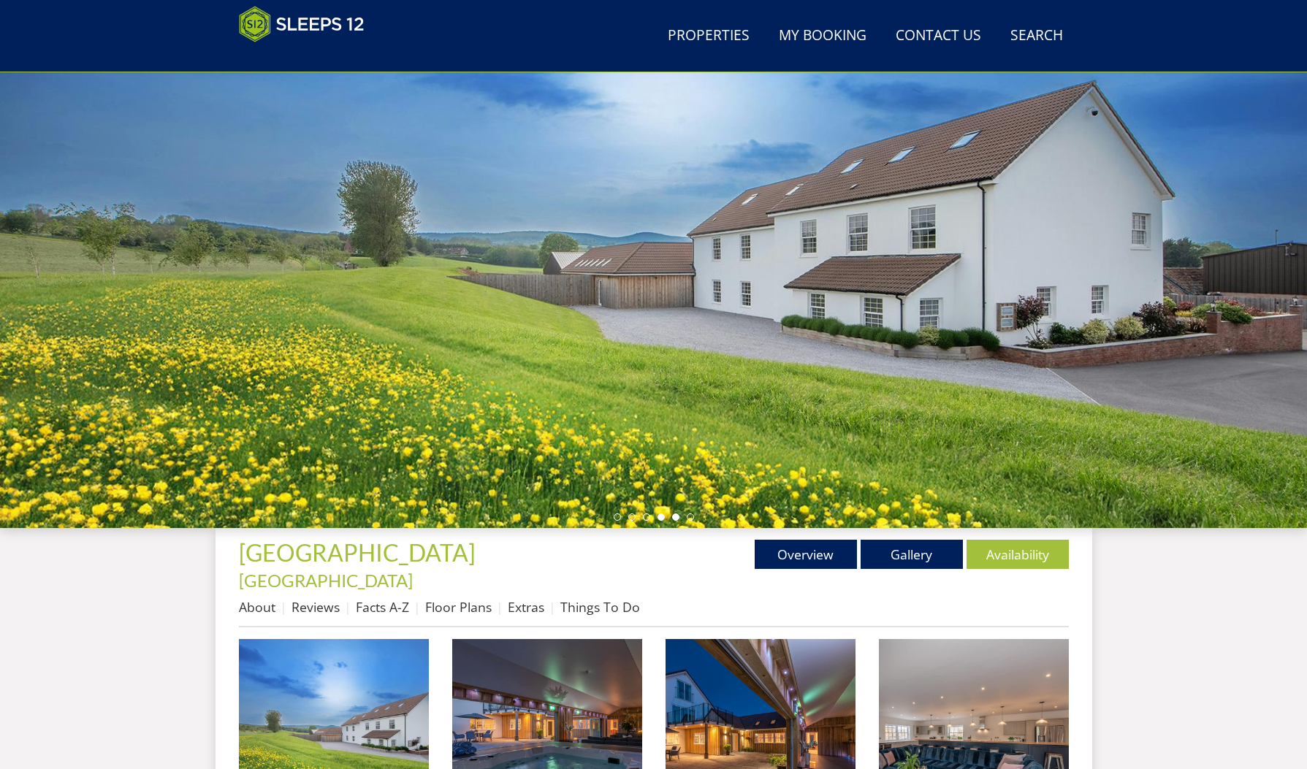
click at [675, 516] on li at bounding box center [675, 516] width 7 height 7
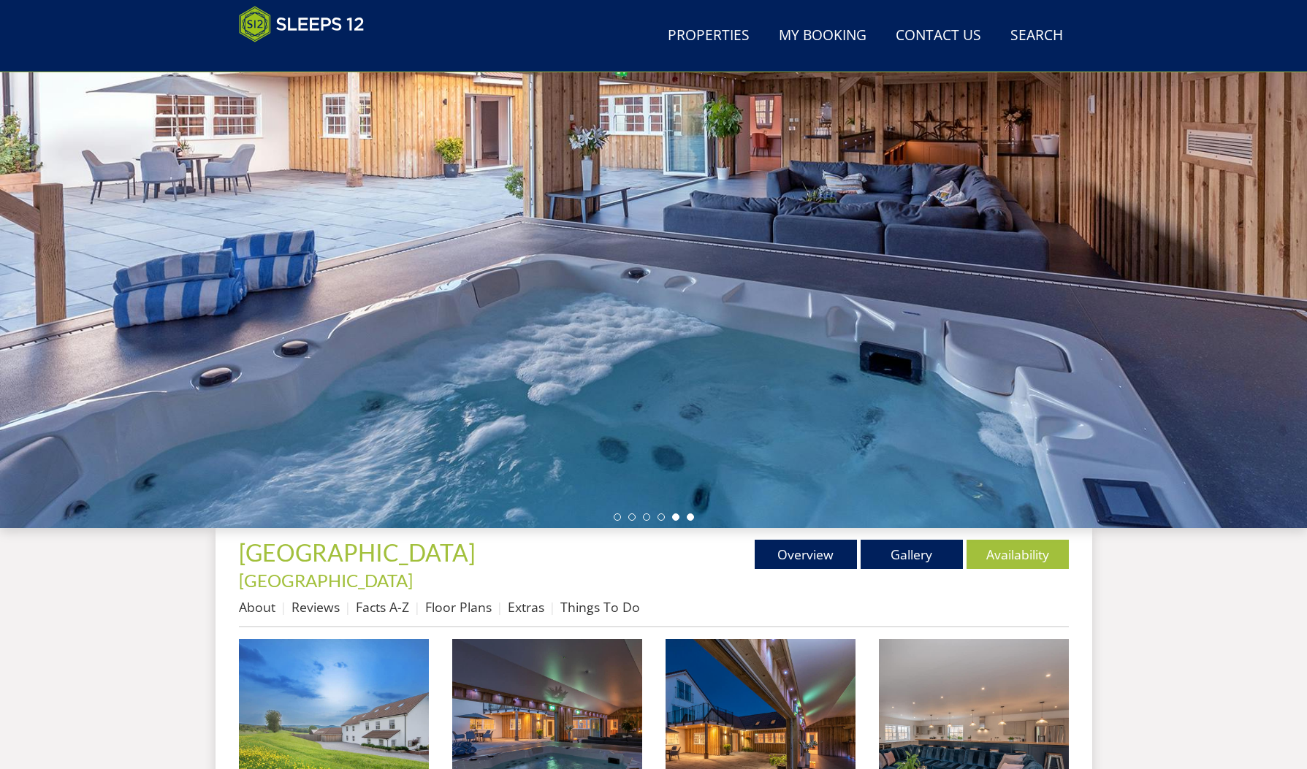
click at [687, 516] on li at bounding box center [690, 516] width 7 height 7
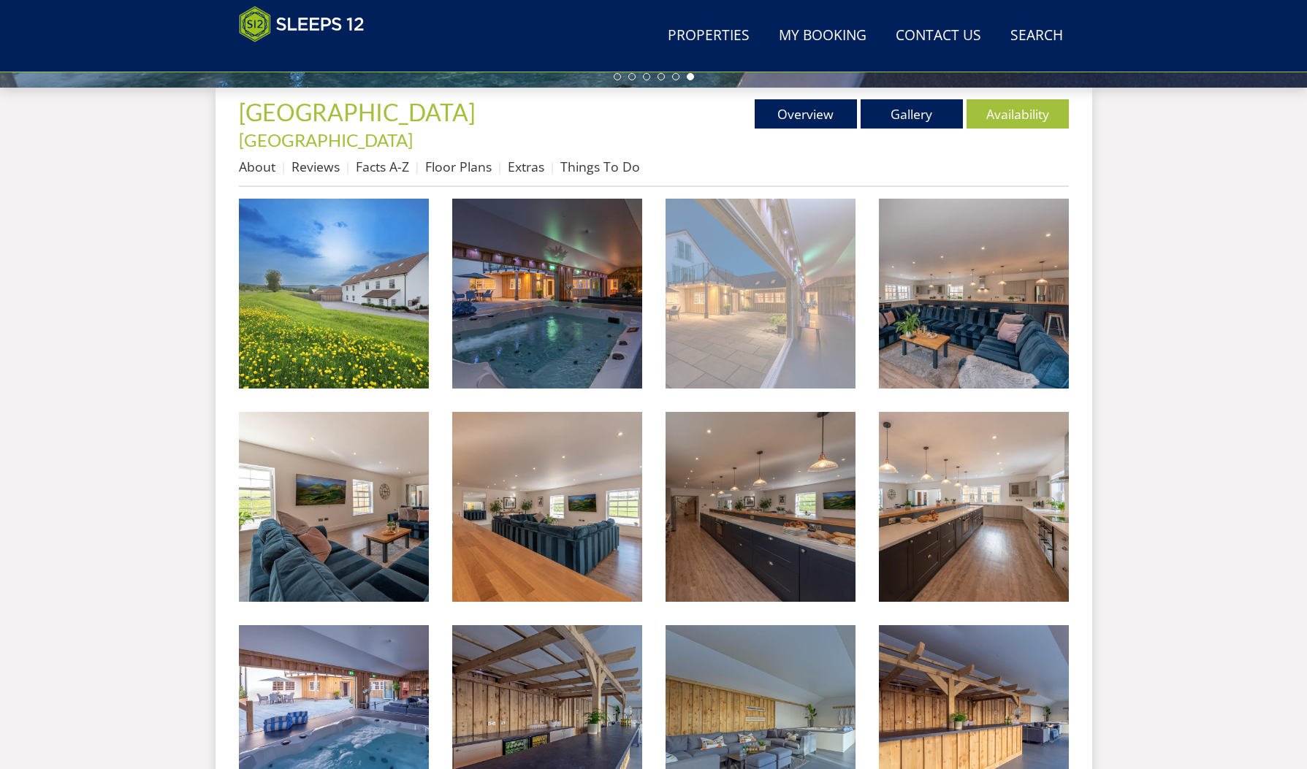
scroll to position [546, 0]
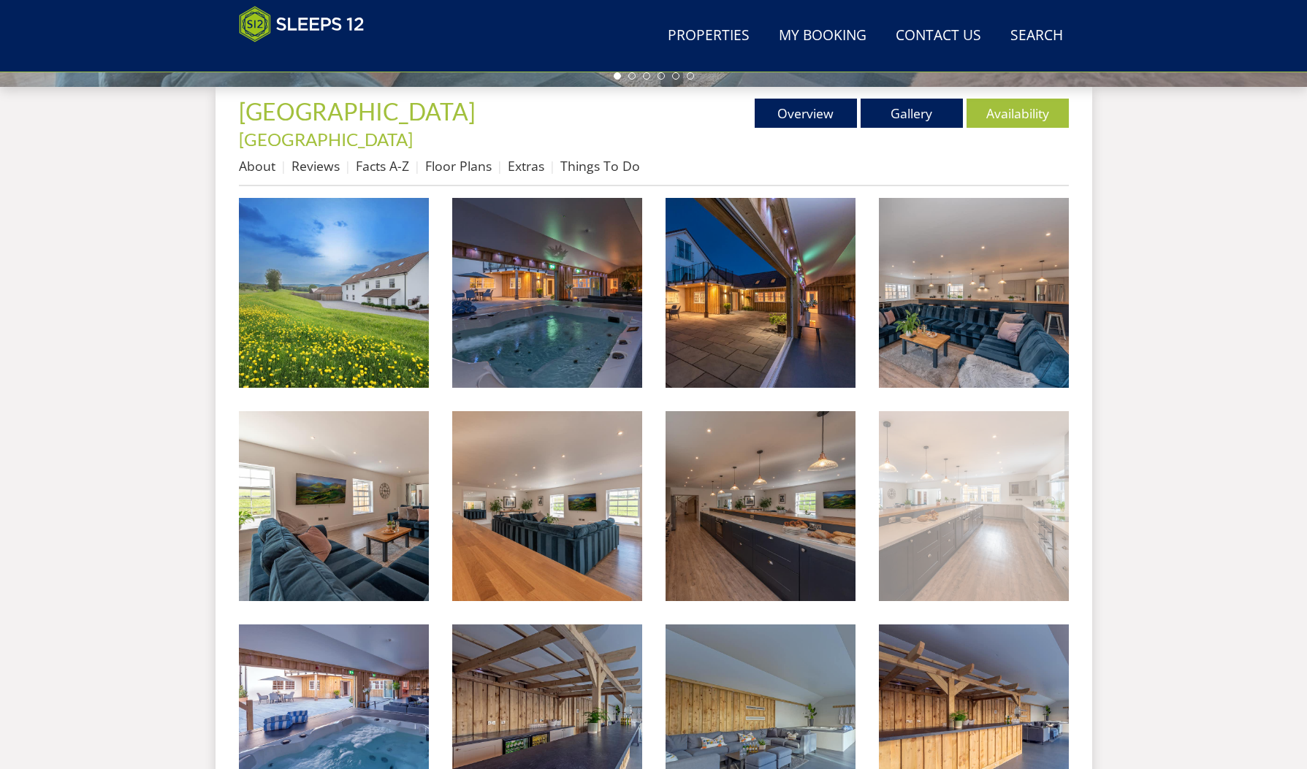
click at [979, 519] on img at bounding box center [974, 506] width 190 height 190
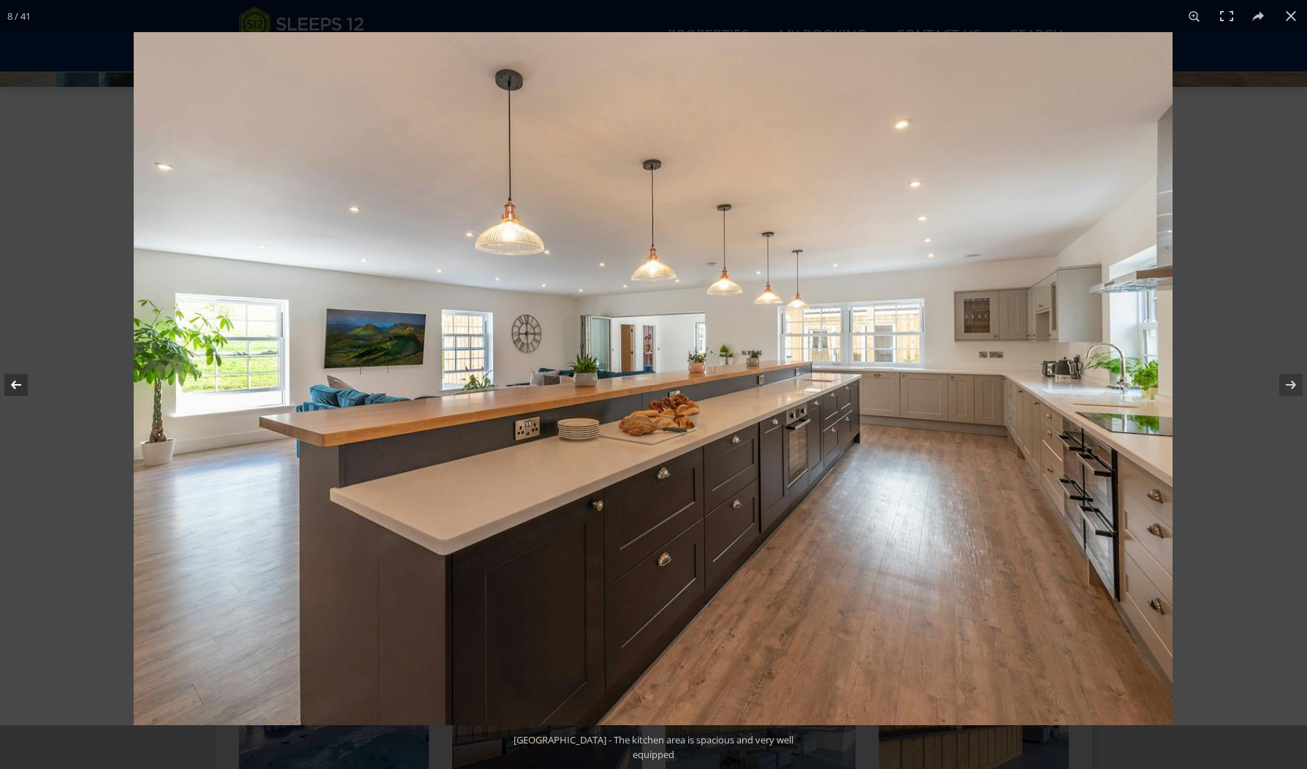
click at [15, 381] on button at bounding box center [25, 384] width 51 height 73
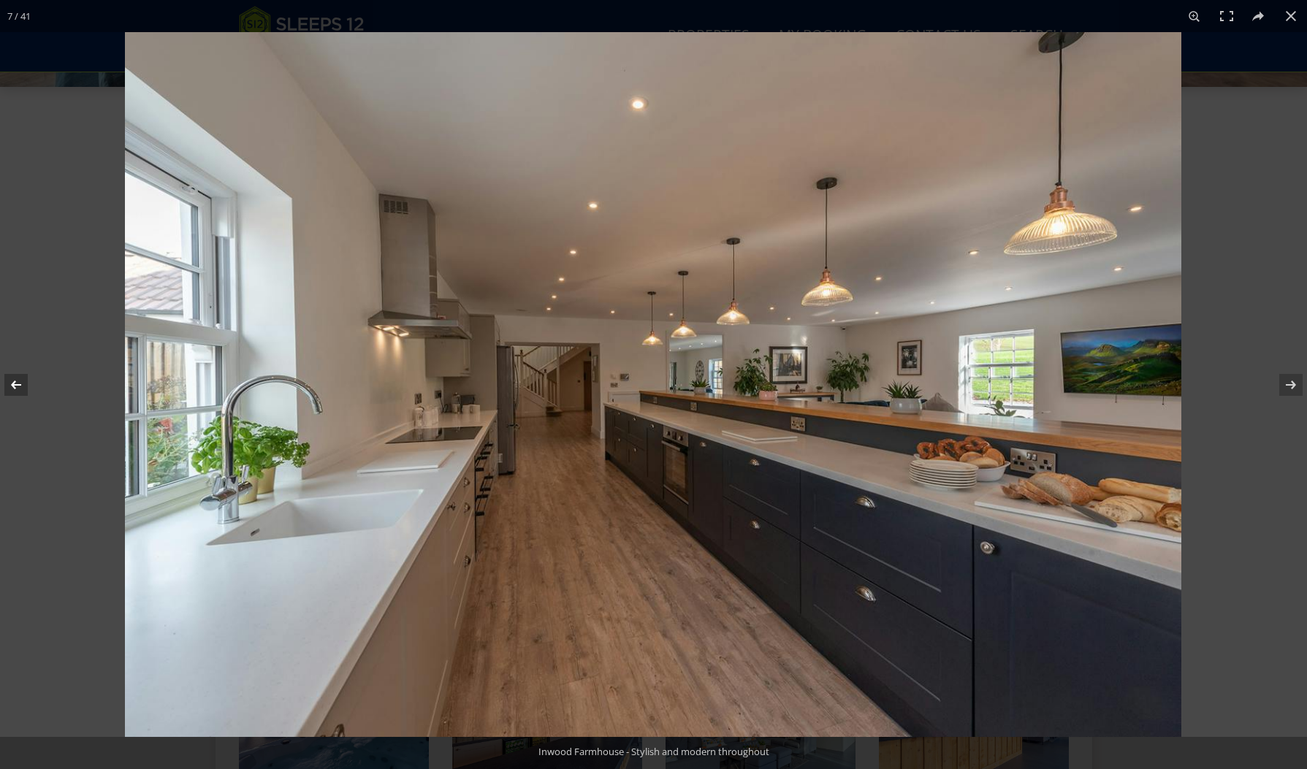
click at [16, 381] on button at bounding box center [25, 384] width 51 height 73
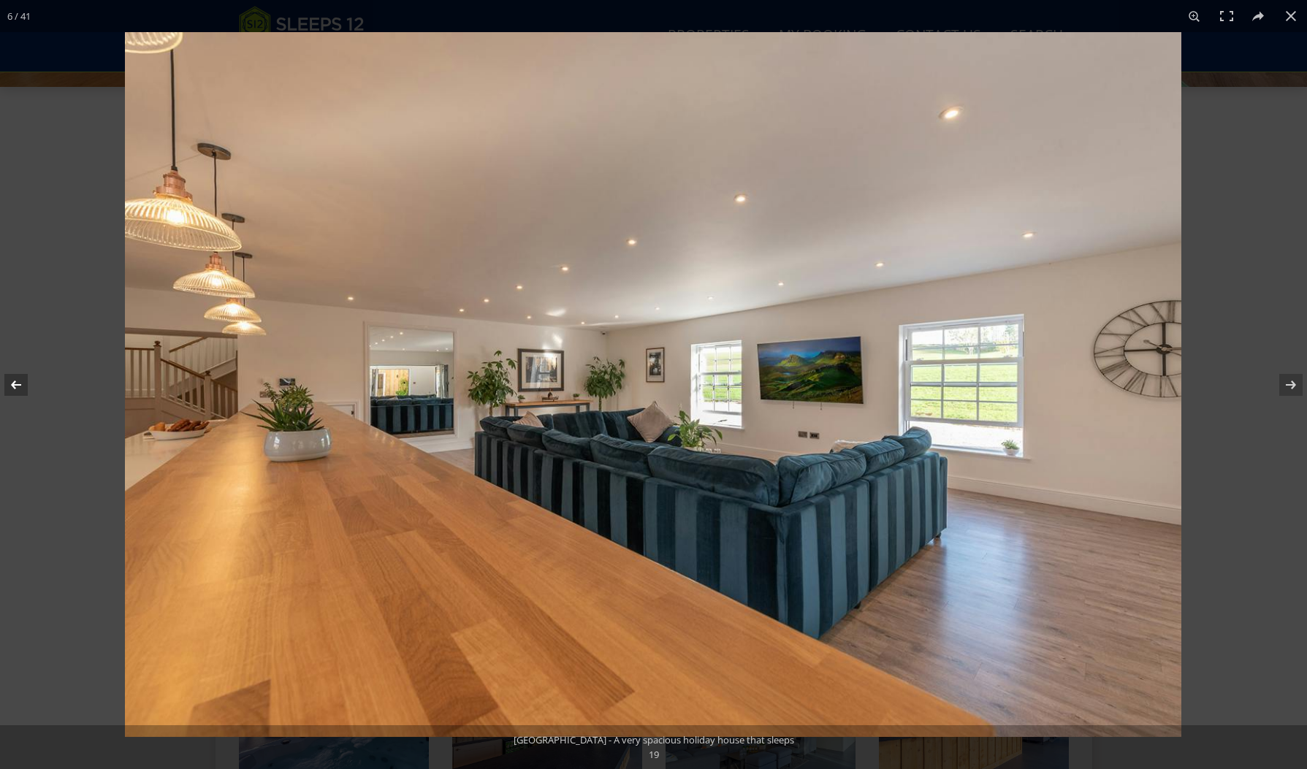
click at [16, 381] on button at bounding box center [25, 384] width 51 height 73
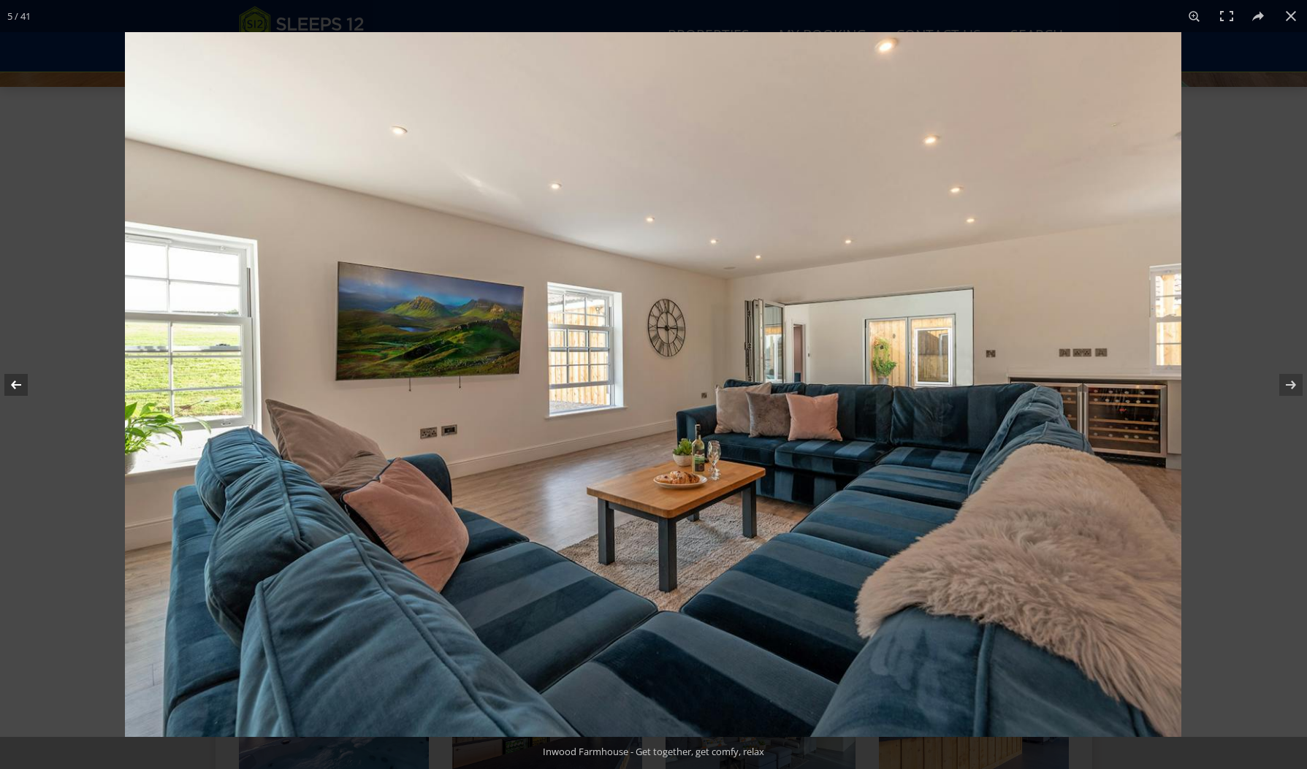
click at [16, 381] on button at bounding box center [25, 384] width 51 height 73
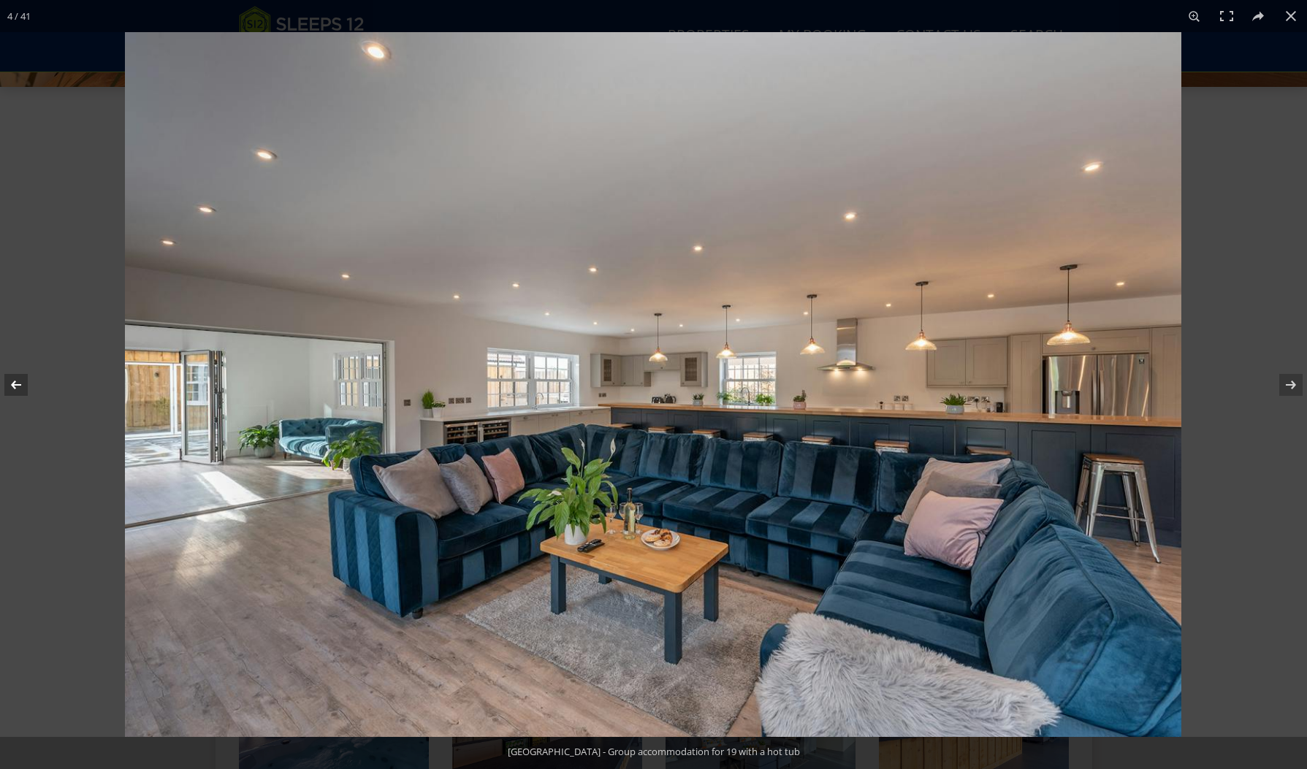
click at [16, 381] on button at bounding box center [25, 384] width 51 height 73
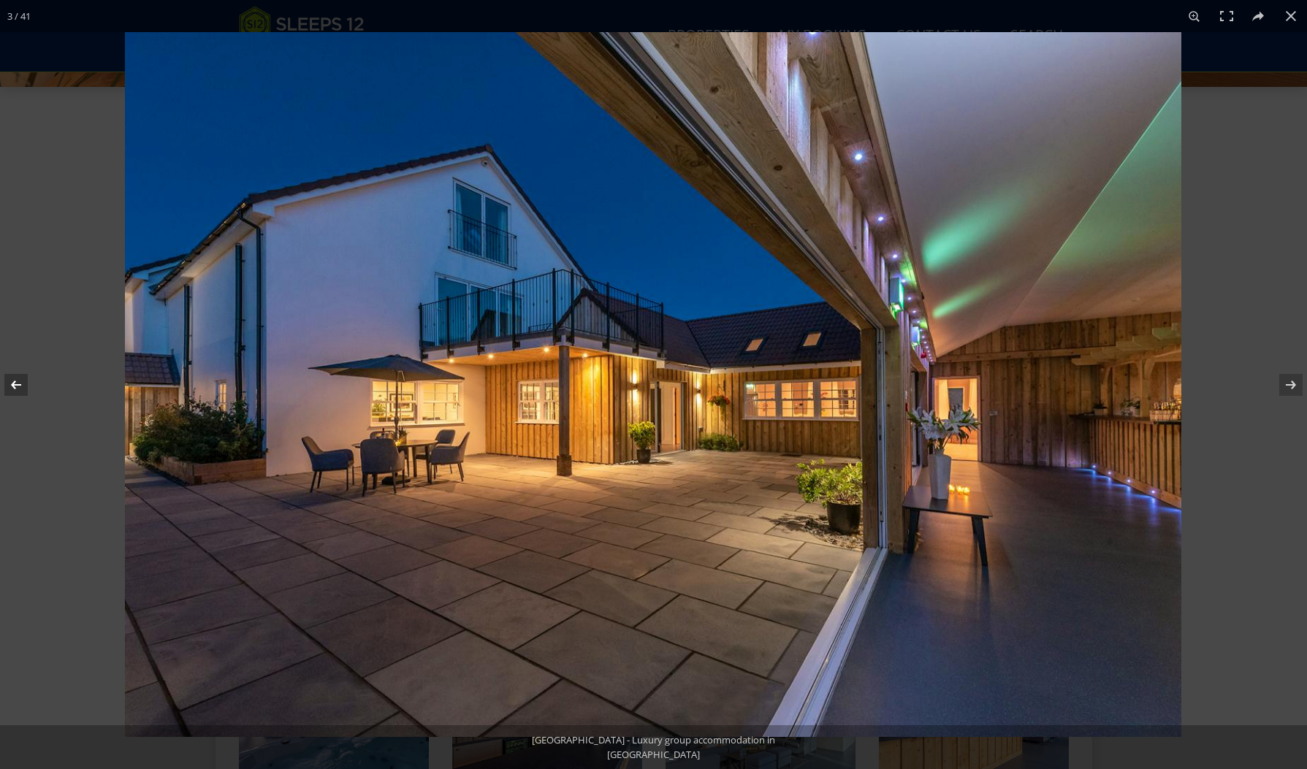
click at [16, 381] on button at bounding box center [25, 384] width 51 height 73
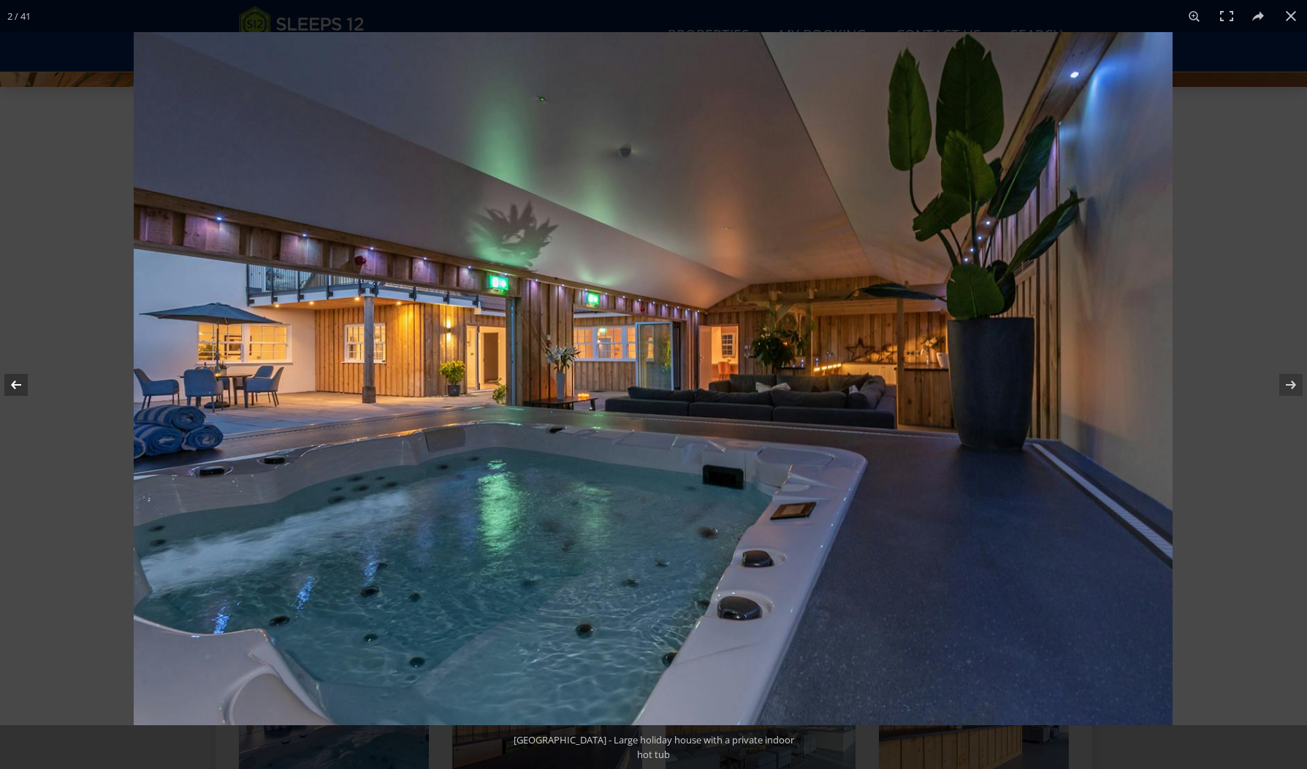
click at [16, 381] on button at bounding box center [25, 384] width 51 height 73
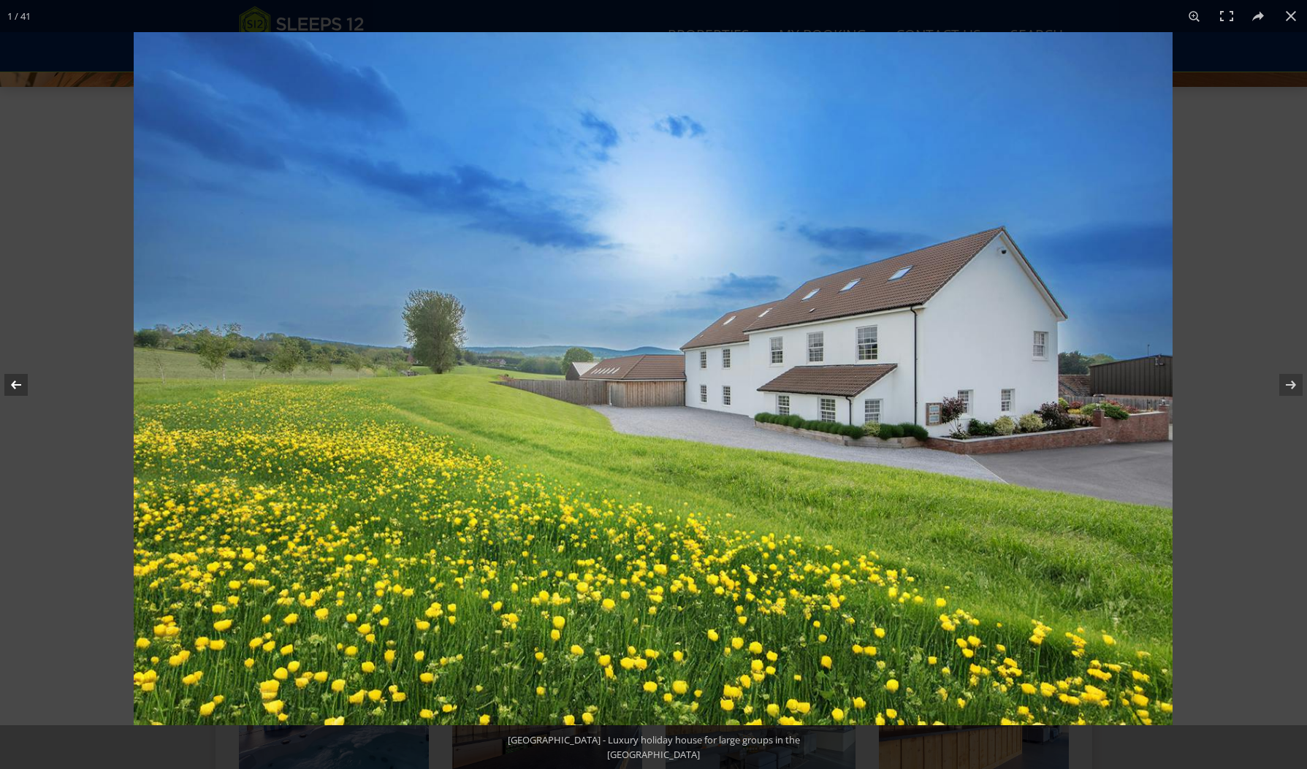
click at [16, 381] on button at bounding box center [25, 384] width 51 height 73
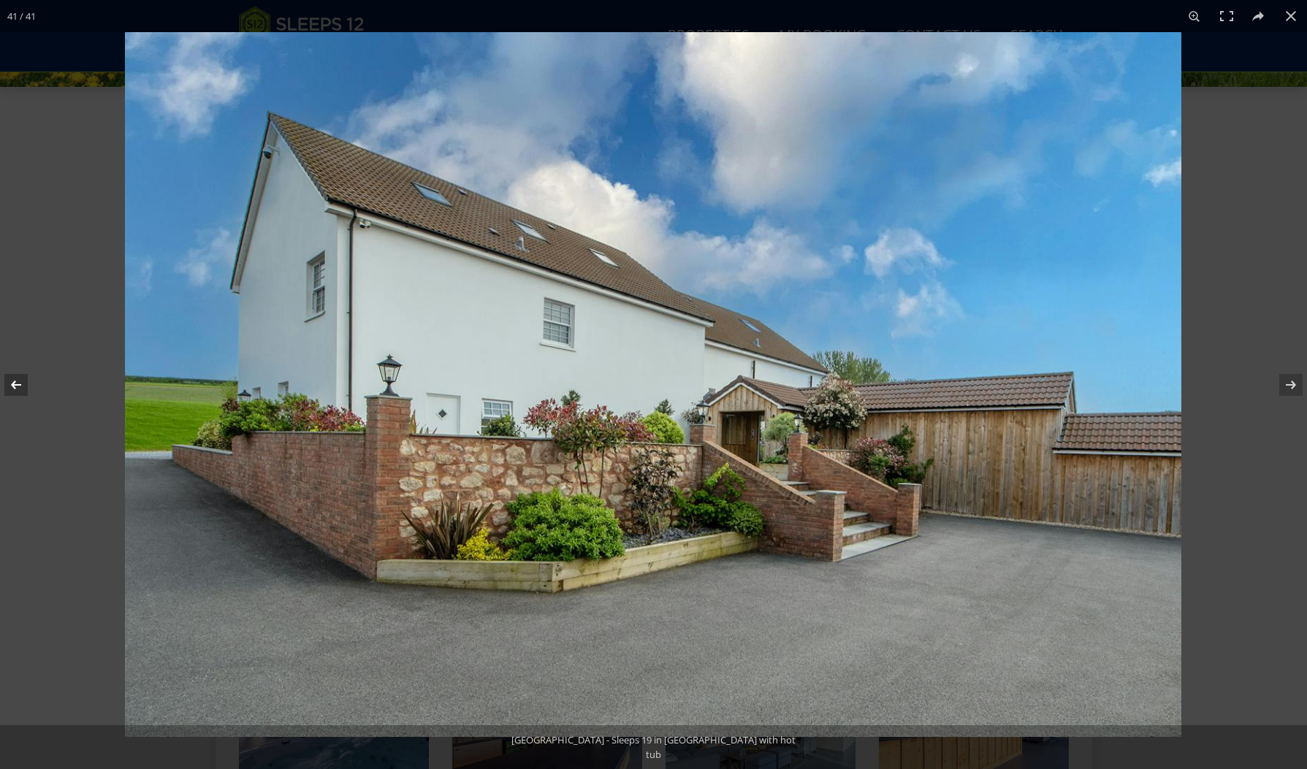
click at [16, 381] on button at bounding box center [25, 384] width 51 height 73
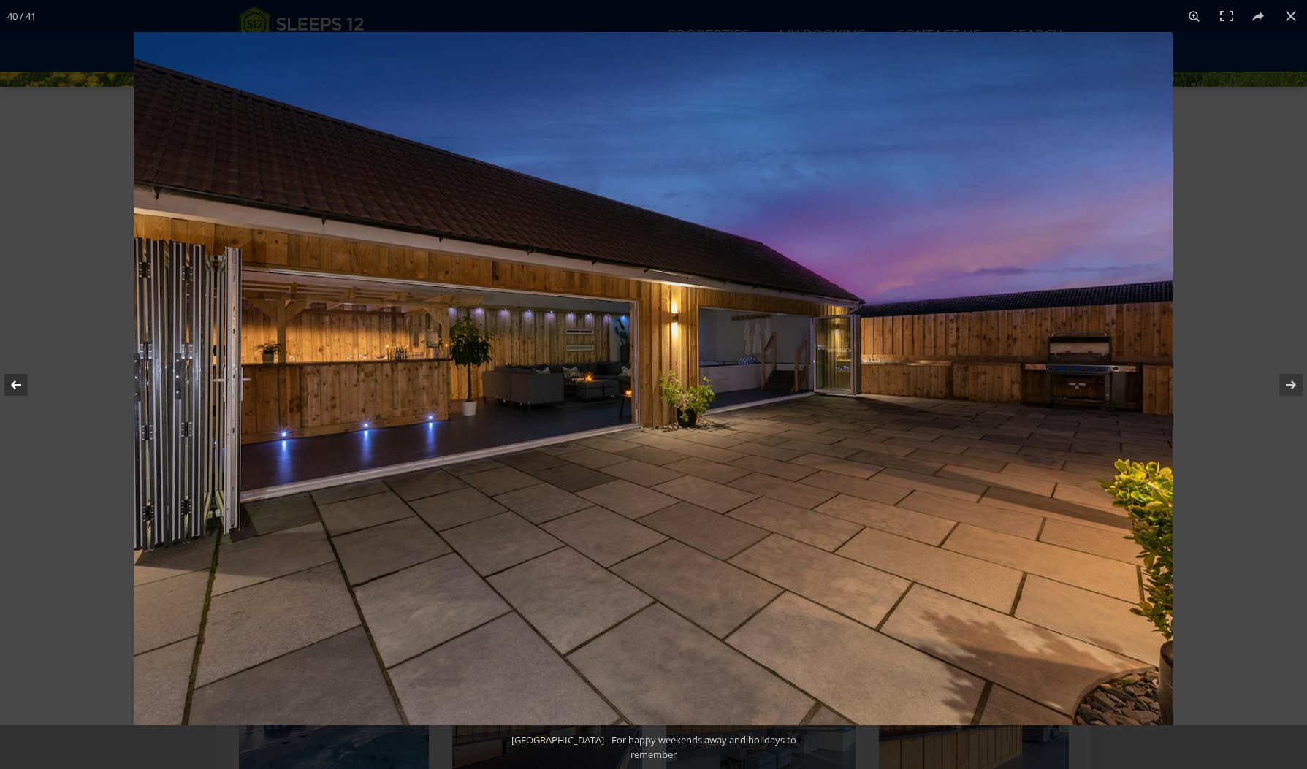
click at [16, 381] on button at bounding box center [25, 384] width 51 height 73
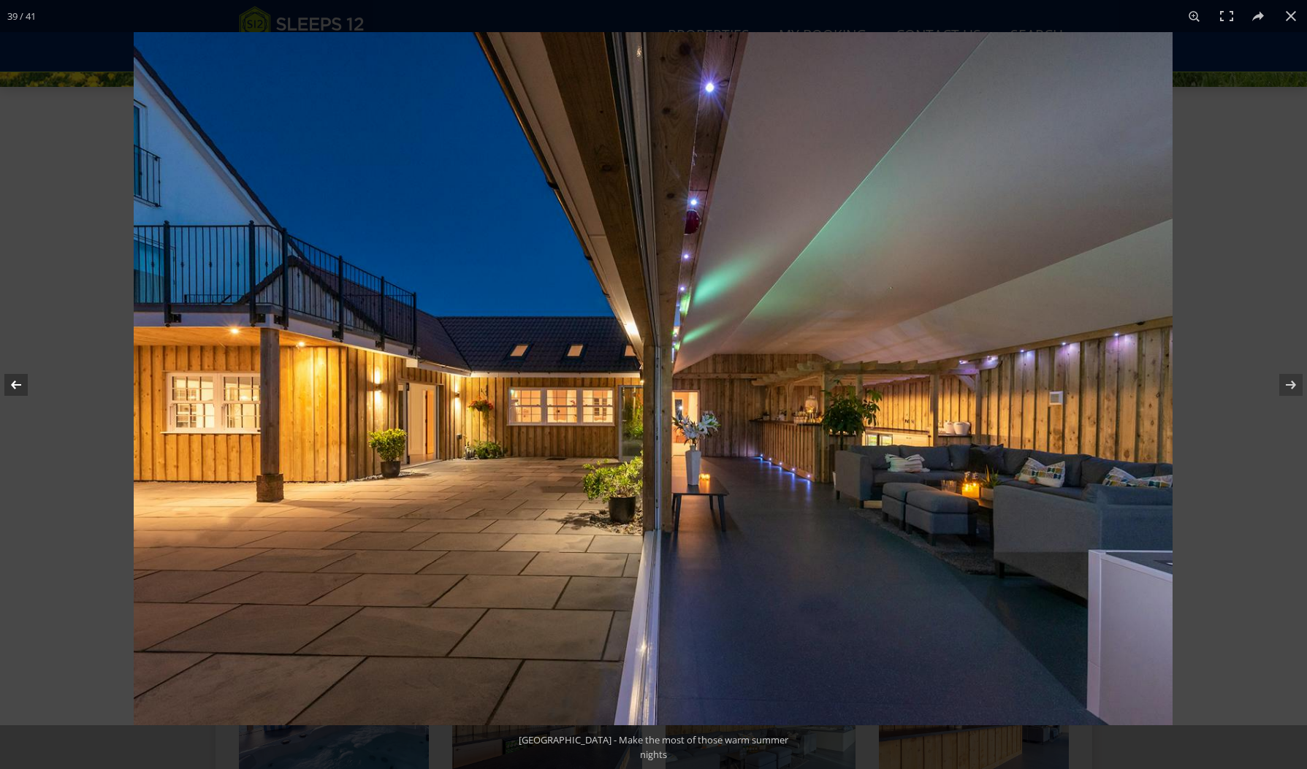
click at [16, 381] on button at bounding box center [25, 384] width 51 height 73
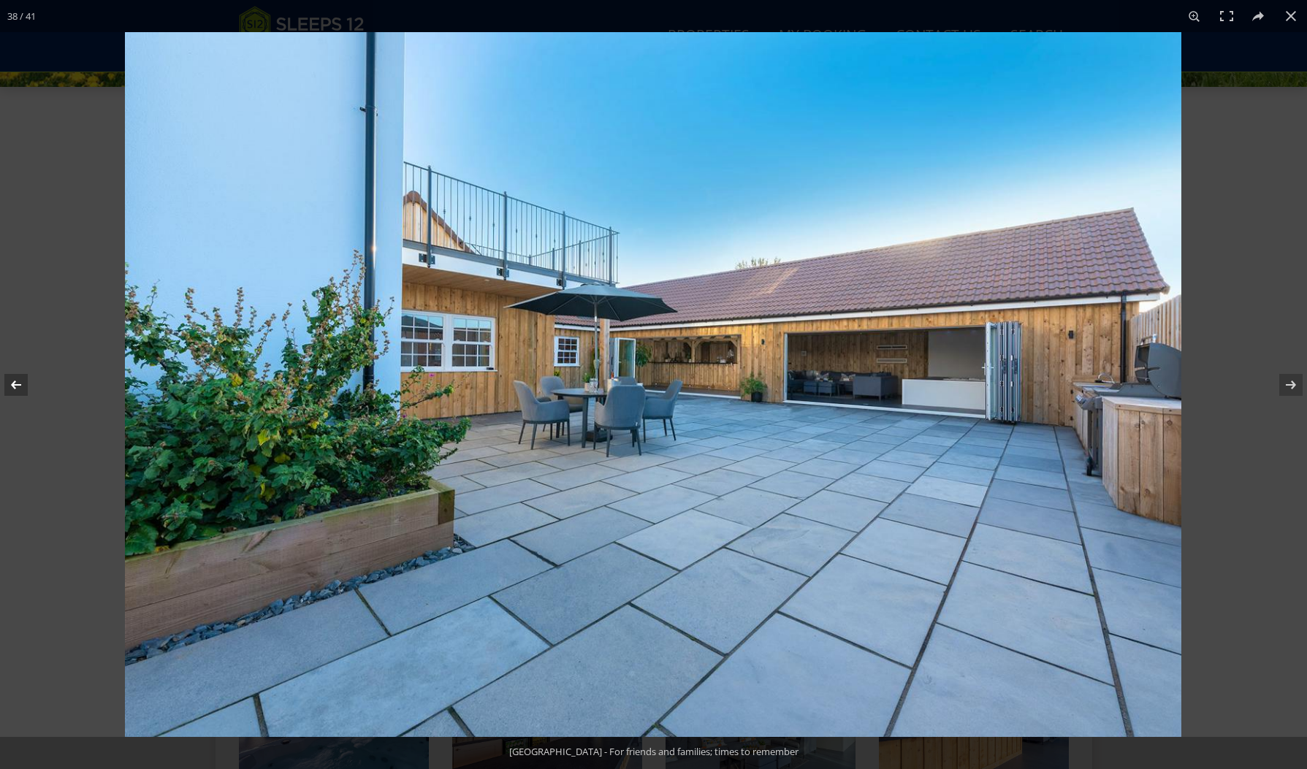
click at [16, 381] on button at bounding box center [25, 384] width 51 height 73
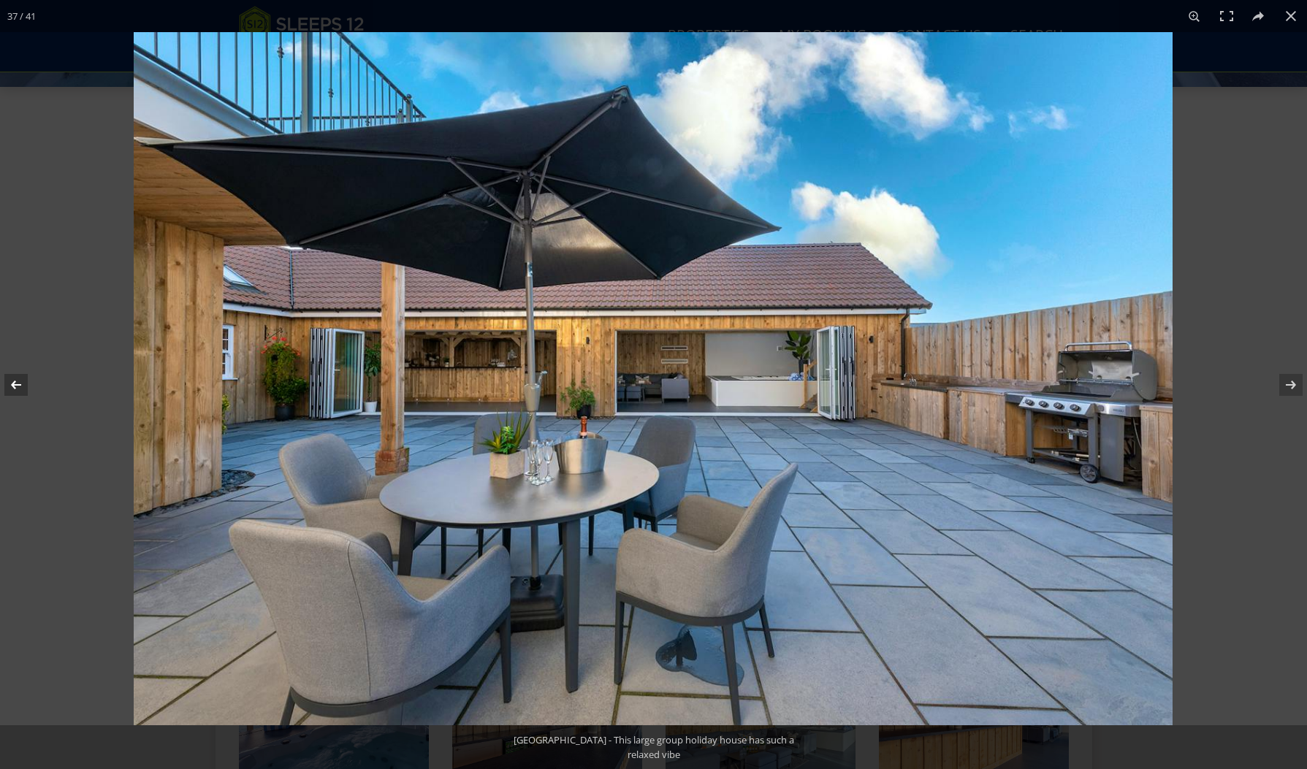
click at [17, 381] on button at bounding box center [25, 384] width 51 height 73
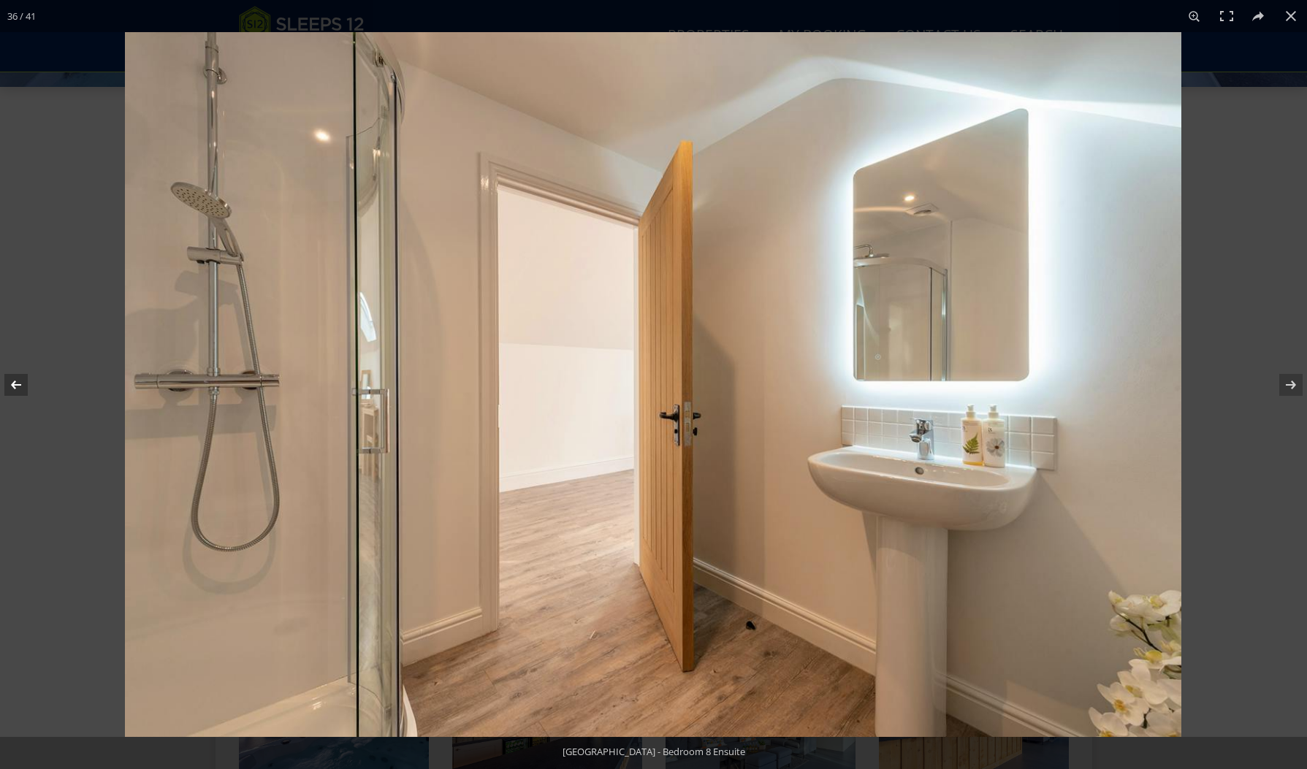
click at [17, 381] on button at bounding box center [25, 384] width 51 height 73
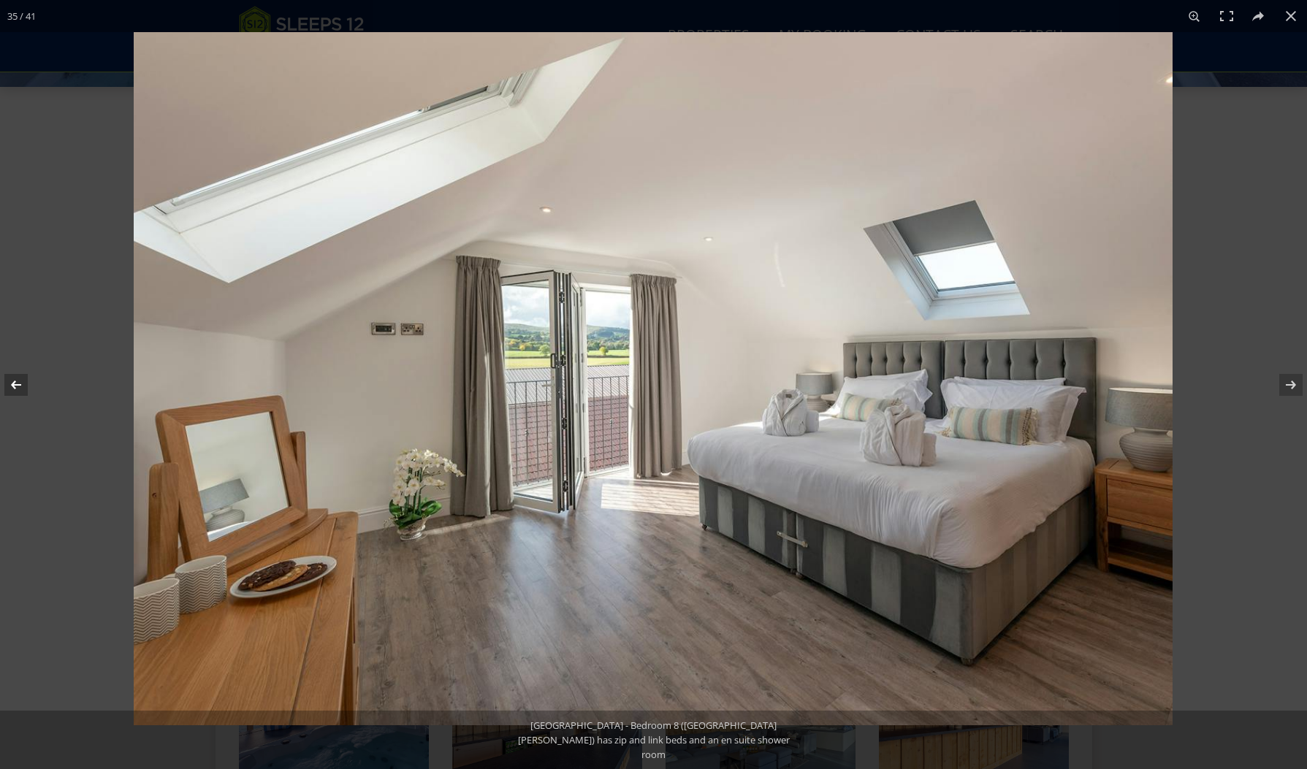
click at [17, 381] on button at bounding box center [25, 384] width 51 height 73
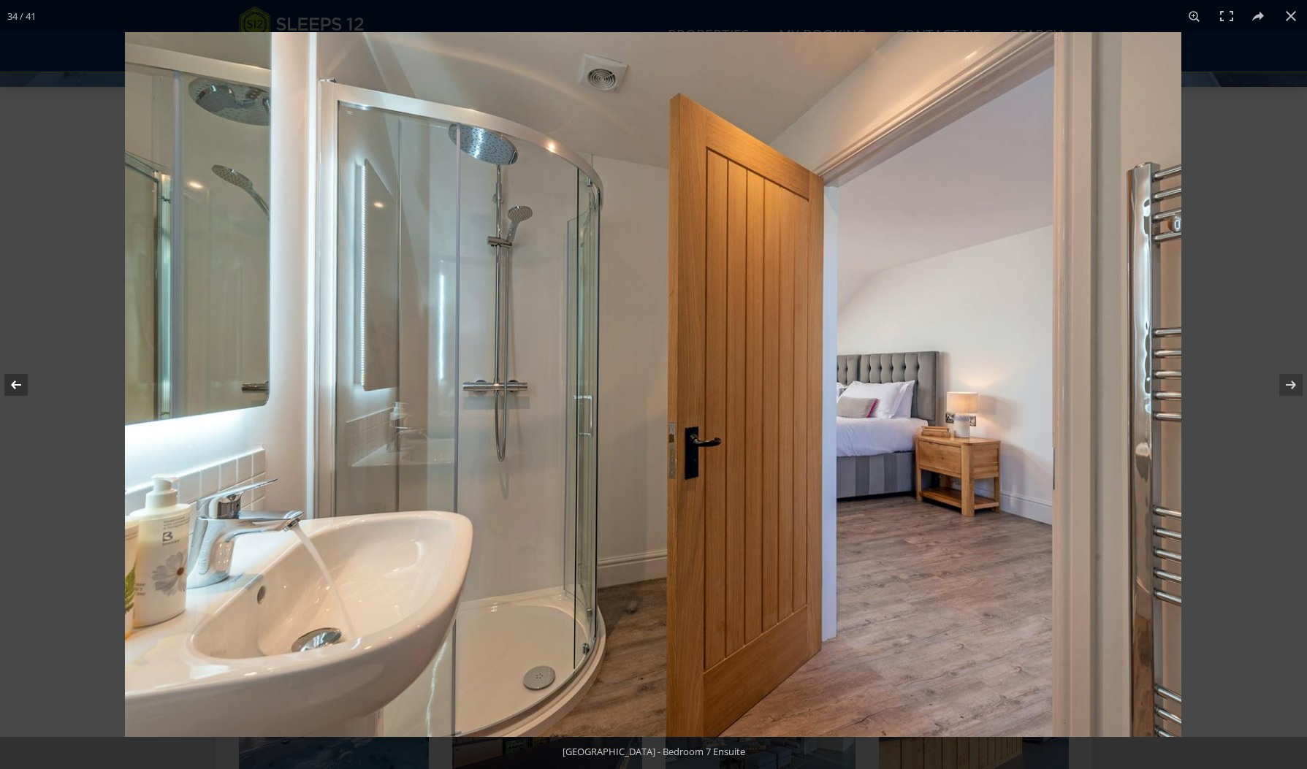
click at [17, 381] on button at bounding box center [25, 384] width 51 height 73
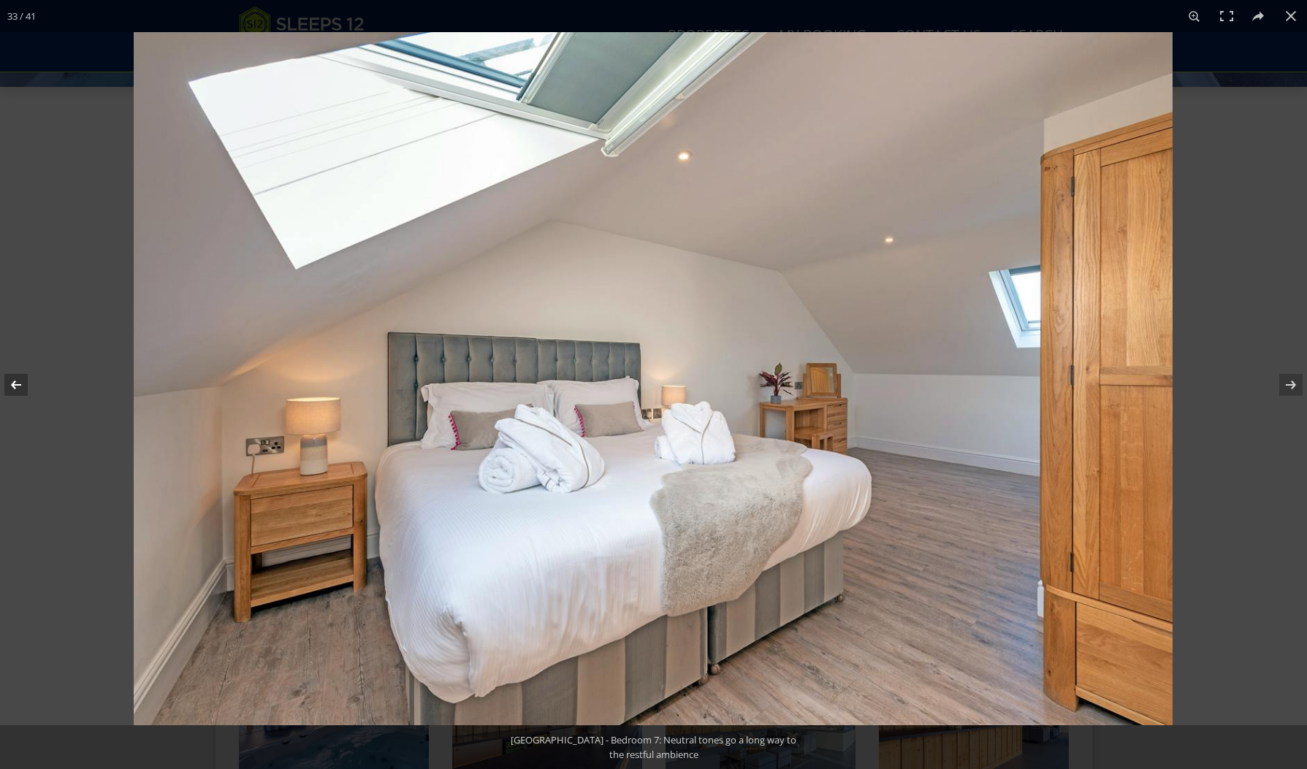
click at [17, 381] on button at bounding box center [25, 384] width 51 height 73
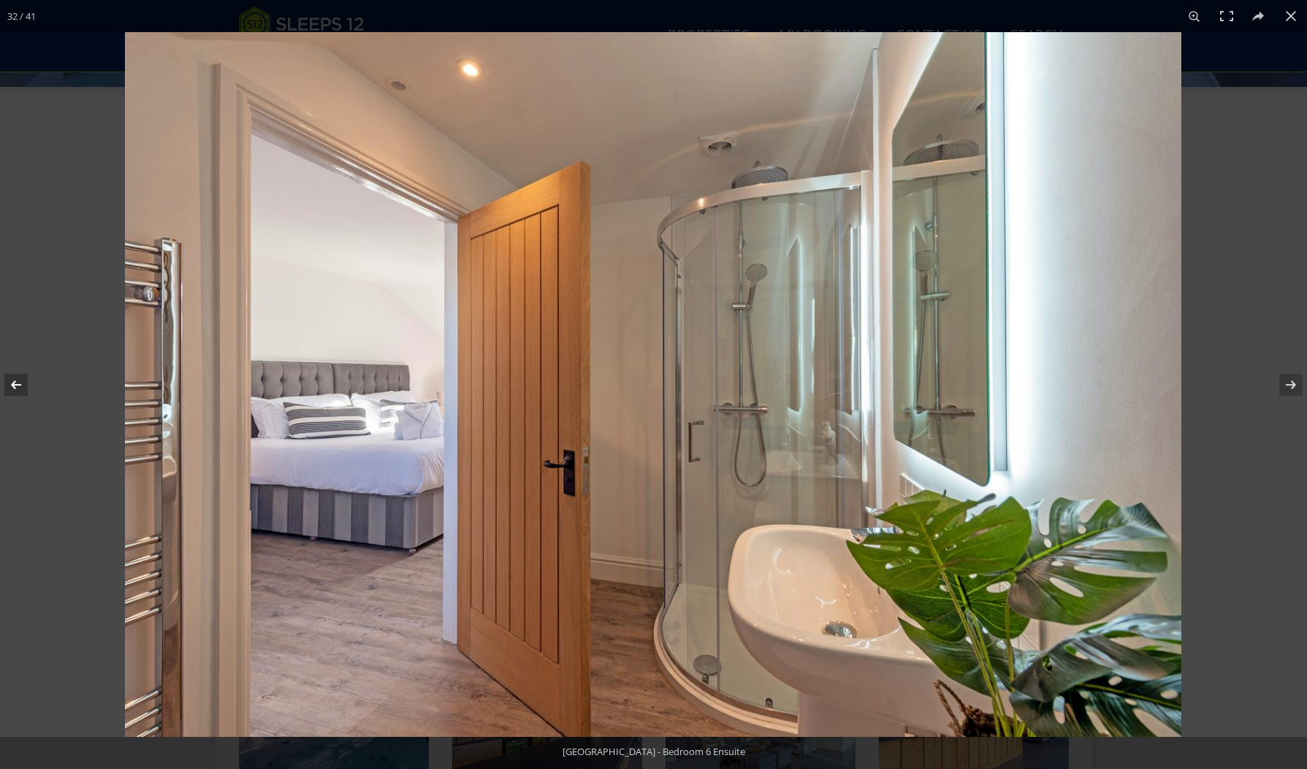
click at [17, 381] on button at bounding box center [25, 384] width 51 height 73
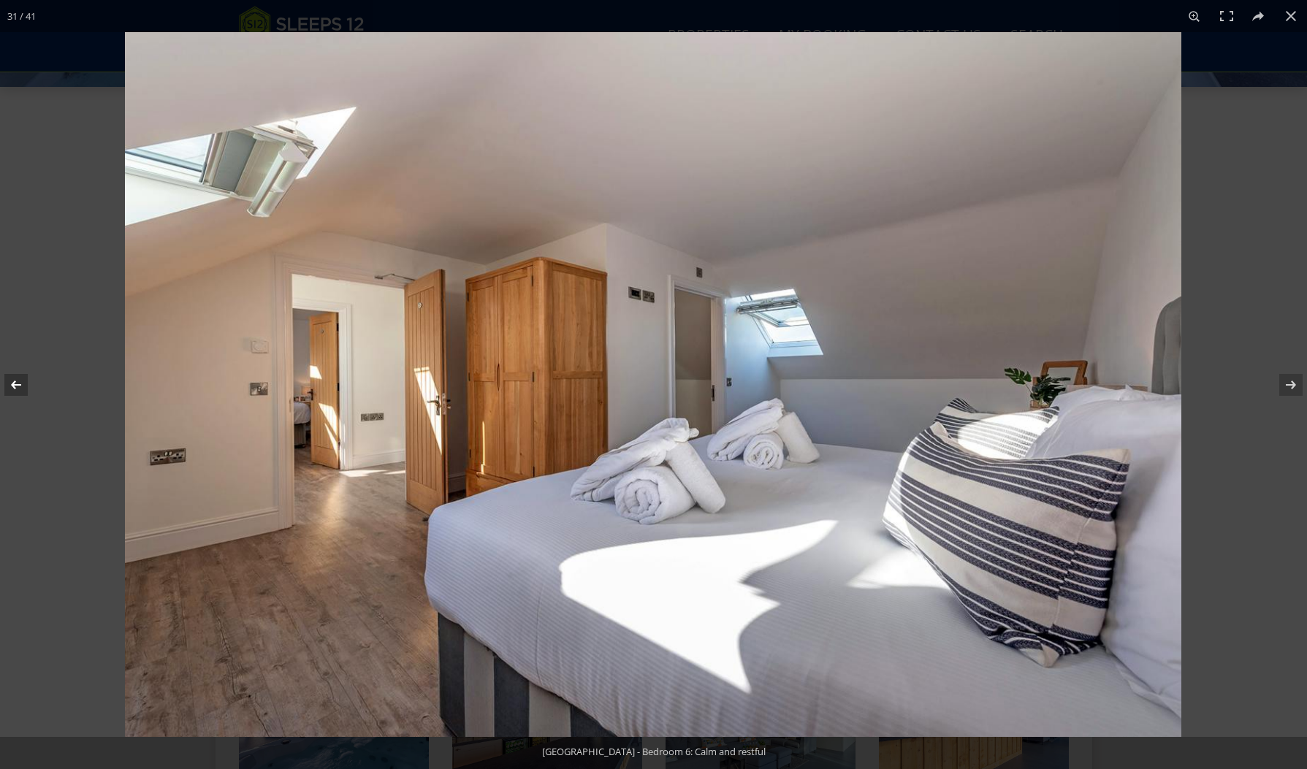
click at [17, 381] on button at bounding box center [25, 384] width 51 height 73
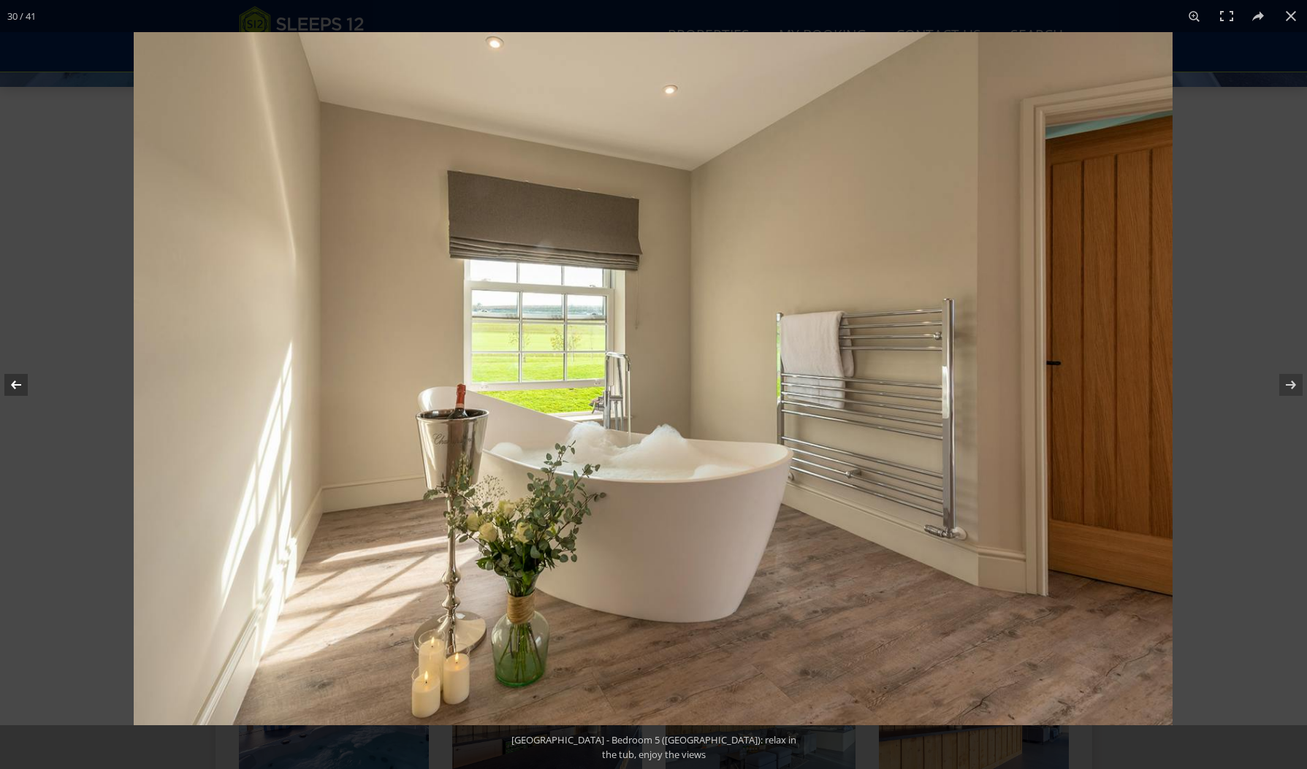
click at [17, 381] on button at bounding box center [25, 384] width 51 height 73
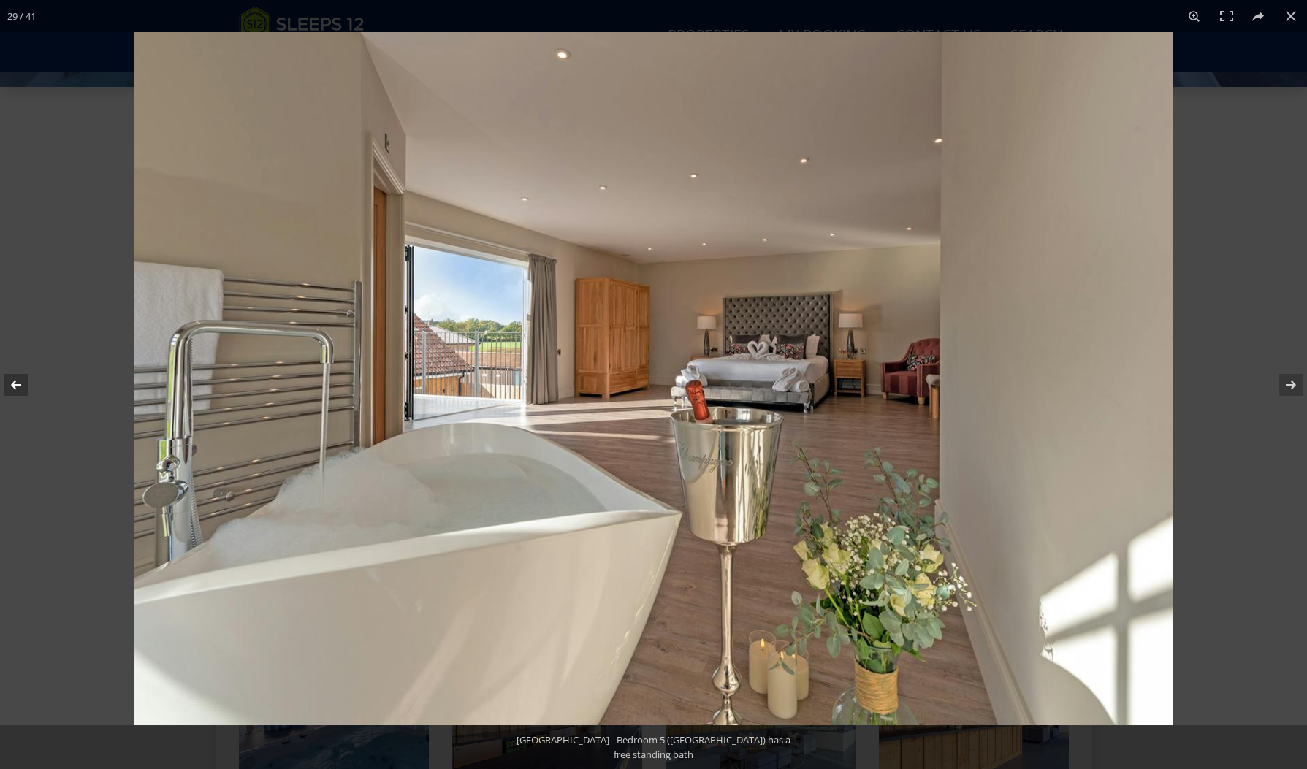
click at [17, 381] on button at bounding box center [25, 384] width 51 height 73
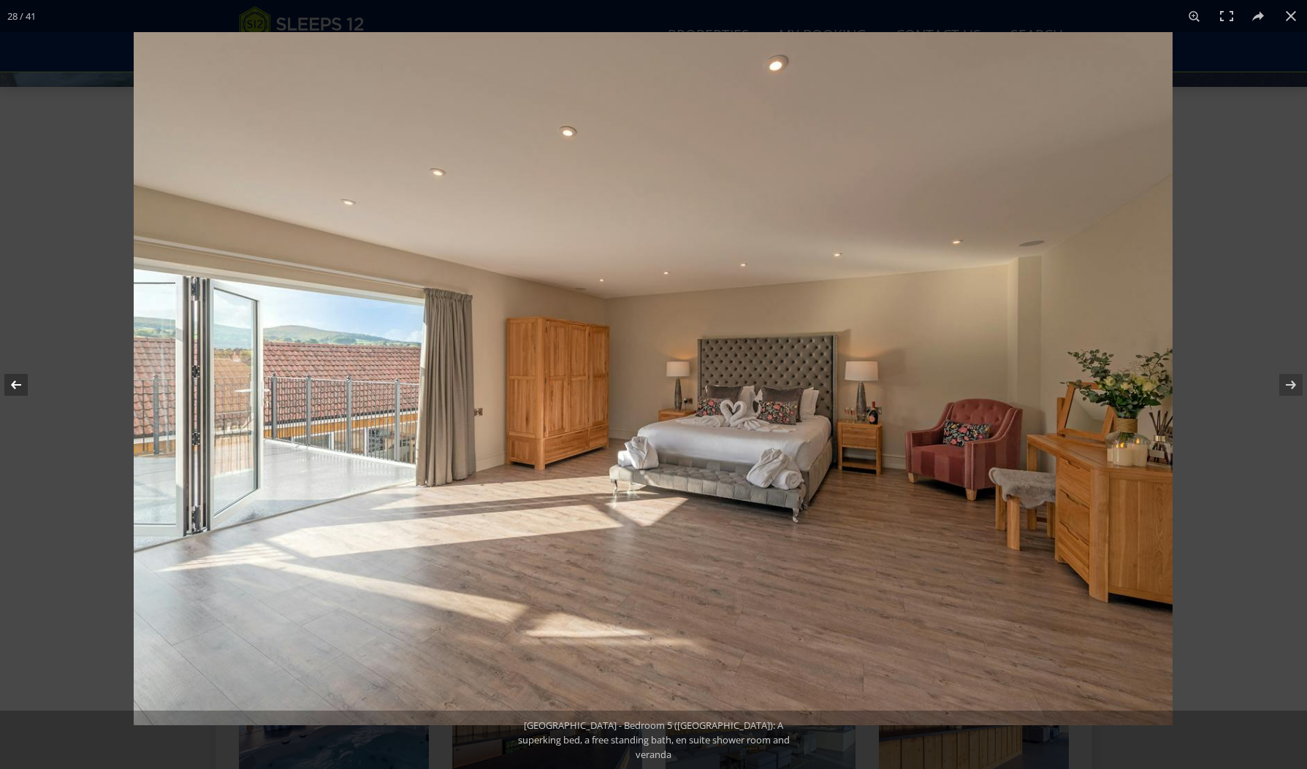
click at [17, 381] on button at bounding box center [25, 384] width 51 height 73
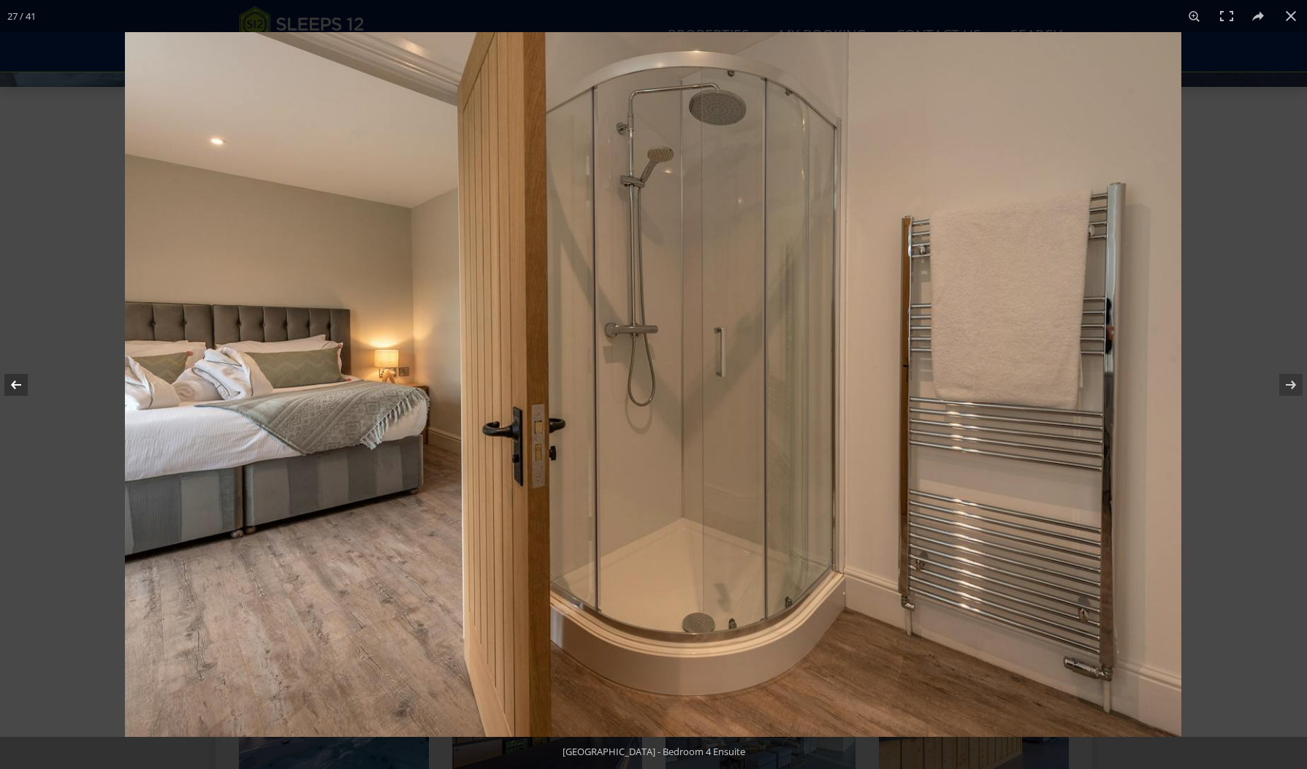
click at [17, 381] on button at bounding box center [25, 384] width 51 height 73
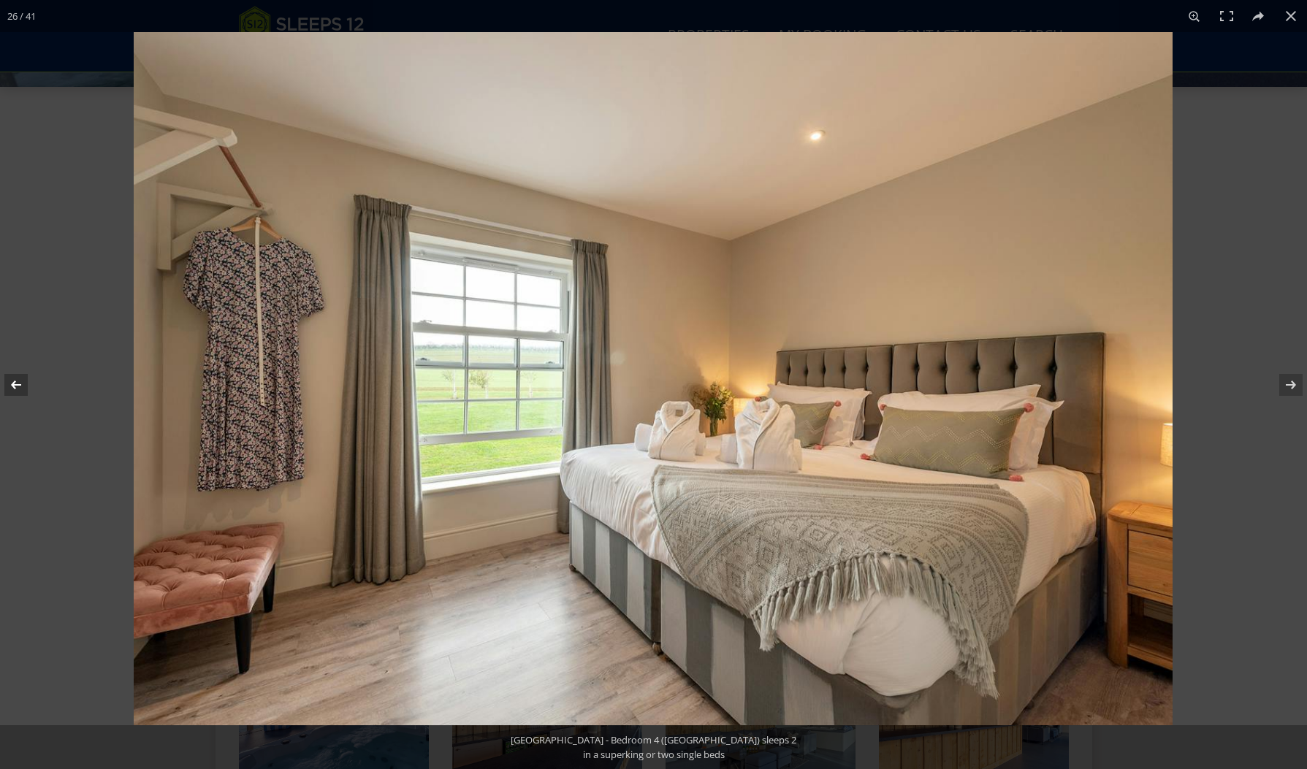
click at [17, 381] on button at bounding box center [25, 384] width 51 height 73
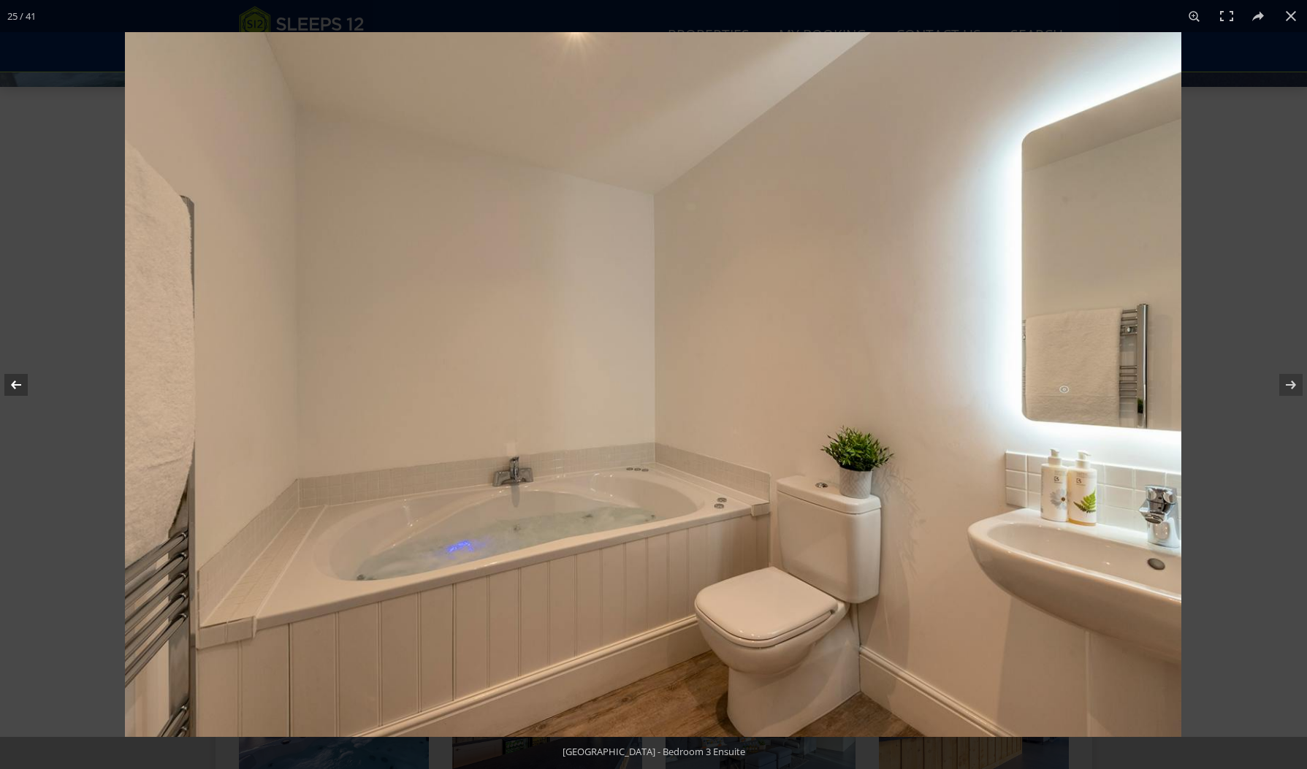
click at [17, 381] on button at bounding box center [25, 384] width 51 height 73
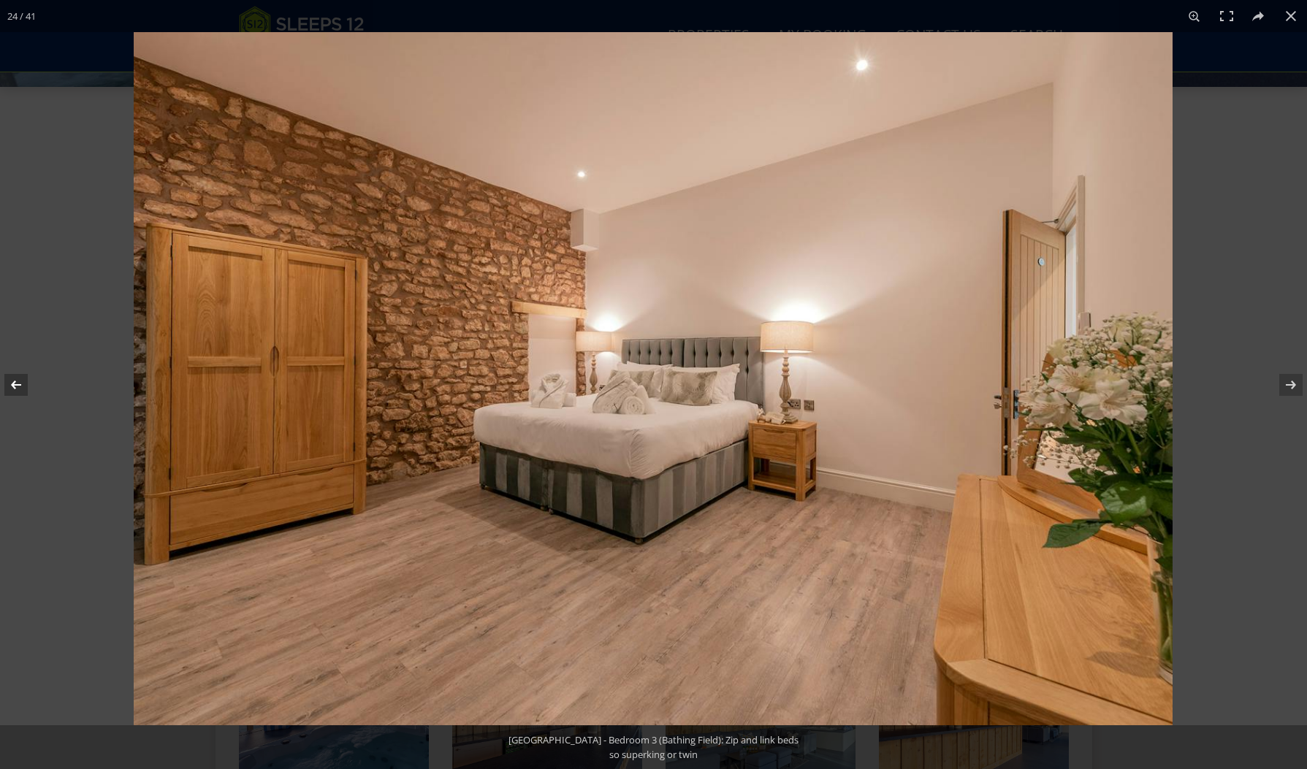
click at [17, 381] on button at bounding box center [25, 384] width 51 height 73
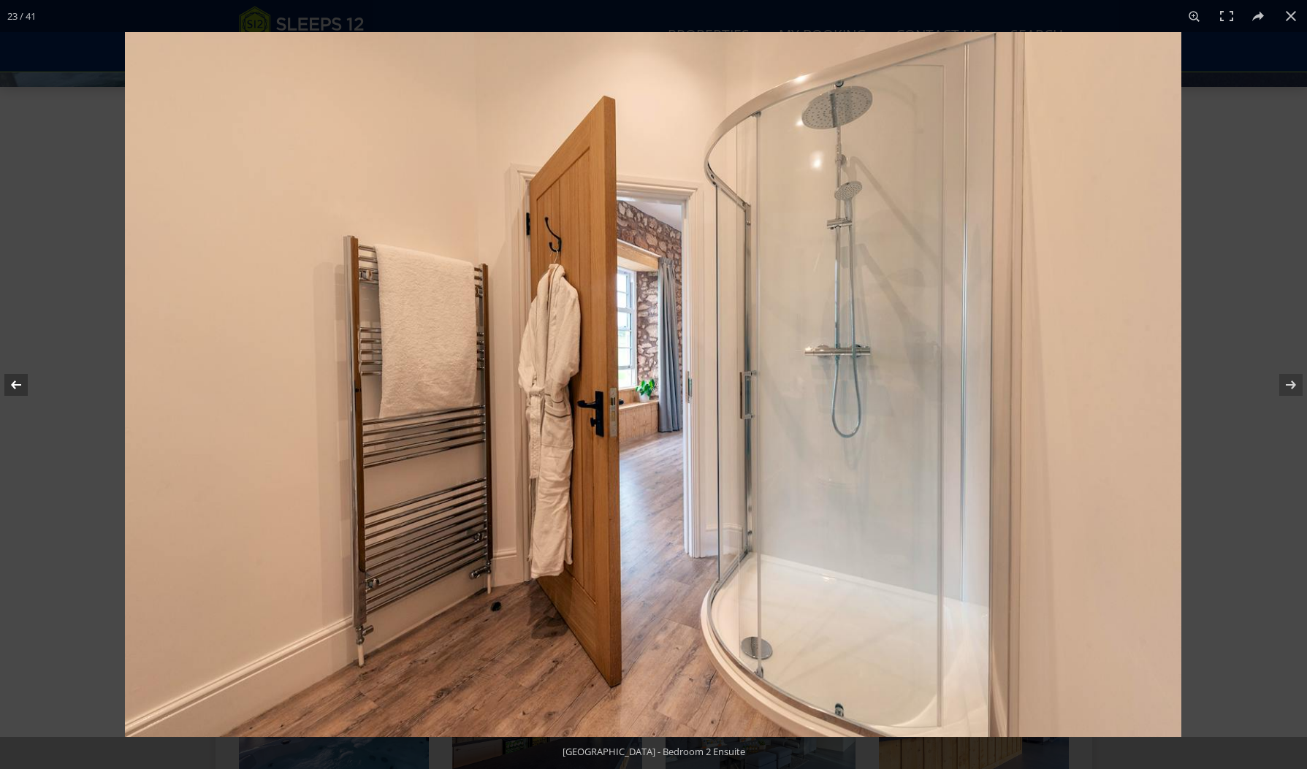
click at [17, 381] on button at bounding box center [25, 384] width 51 height 73
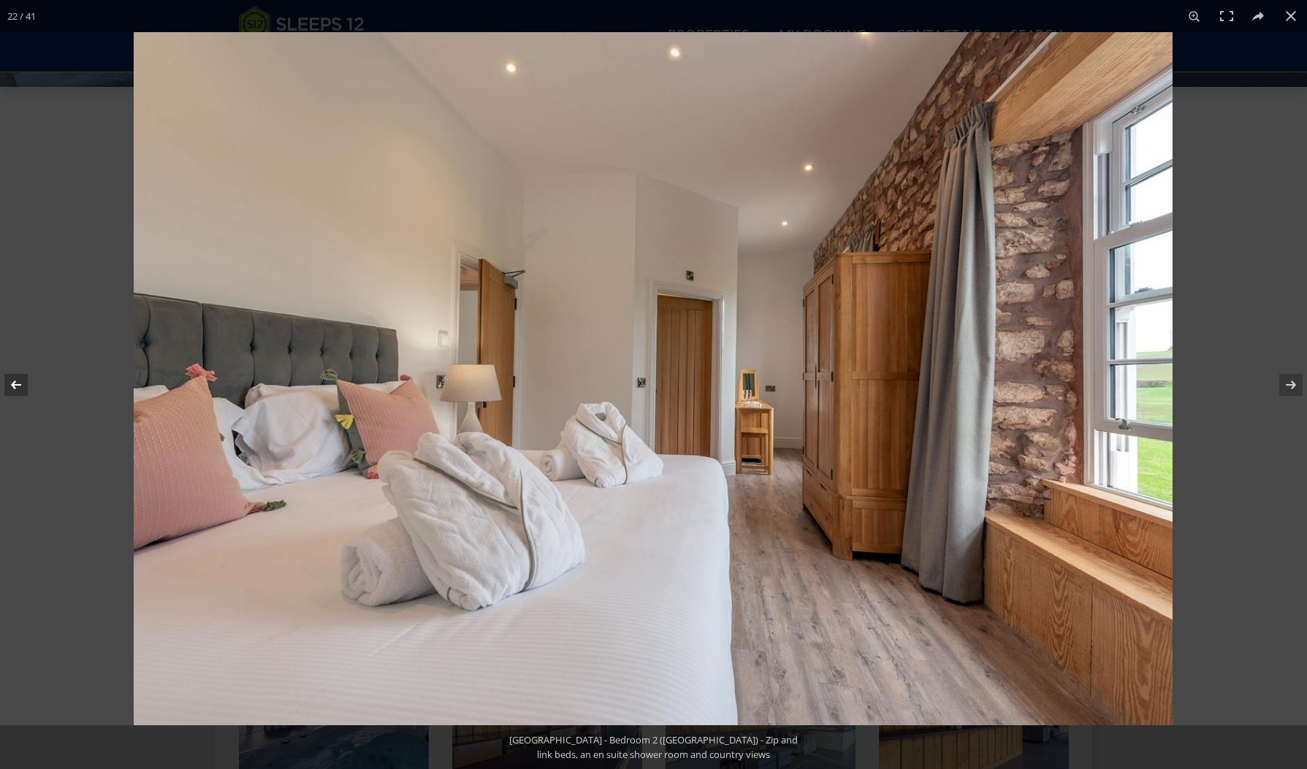
click at [17, 381] on button at bounding box center [25, 384] width 51 height 73
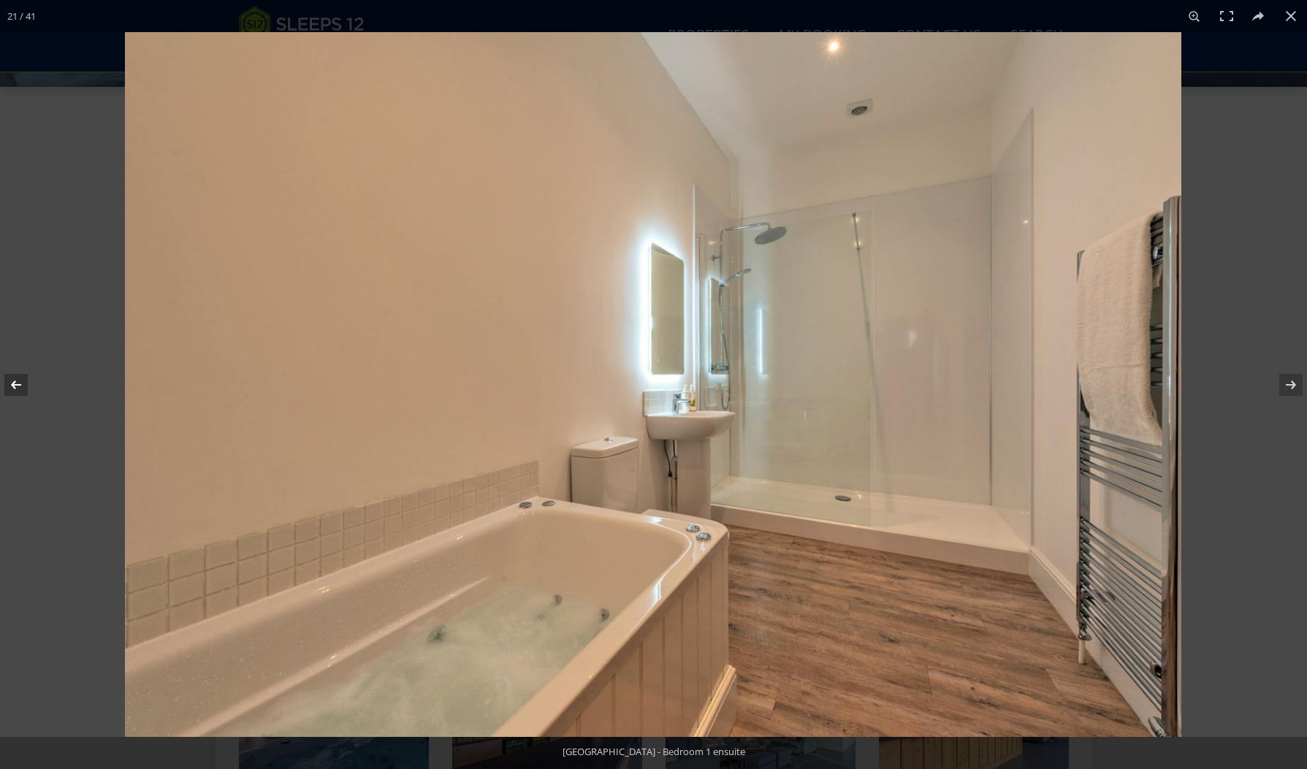
click at [17, 381] on button at bounding box center [25, 384] width 51 height 73
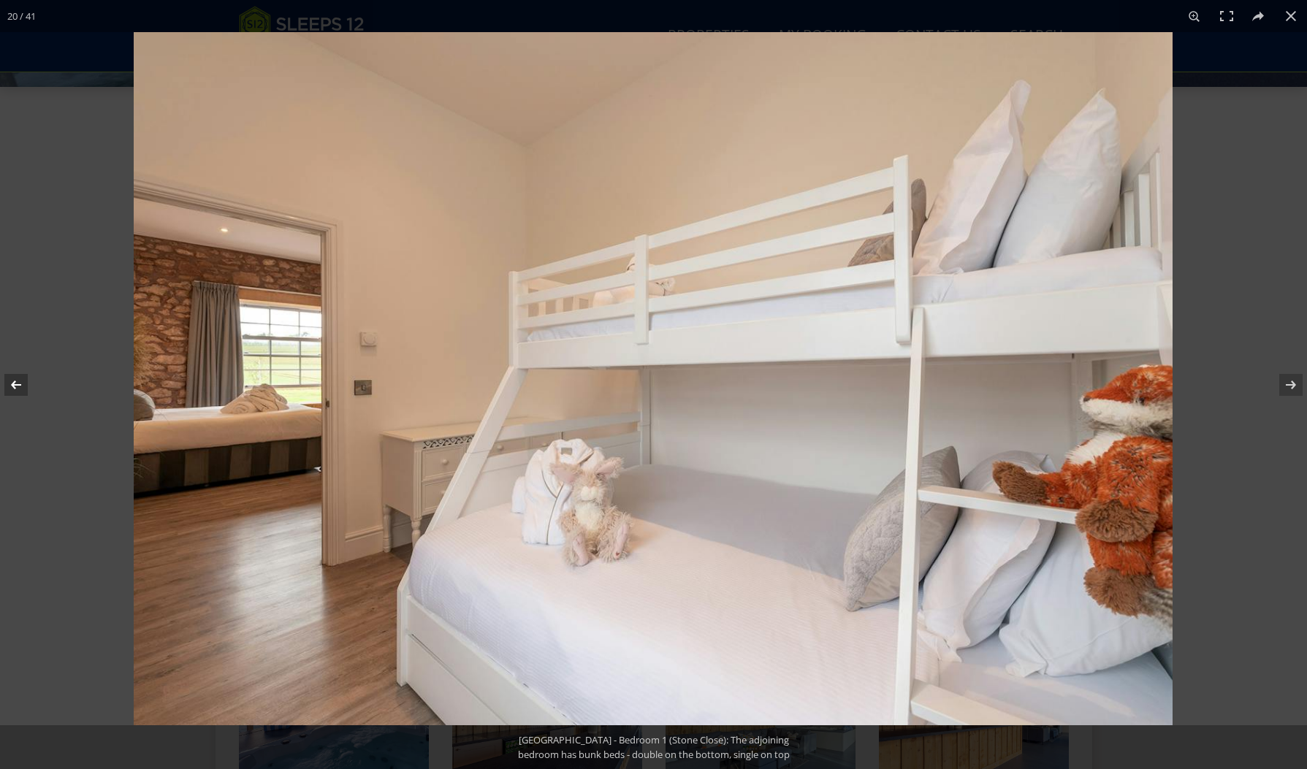
click at [17, 381] on button at bounding box center [25, 384] width 51 height 73
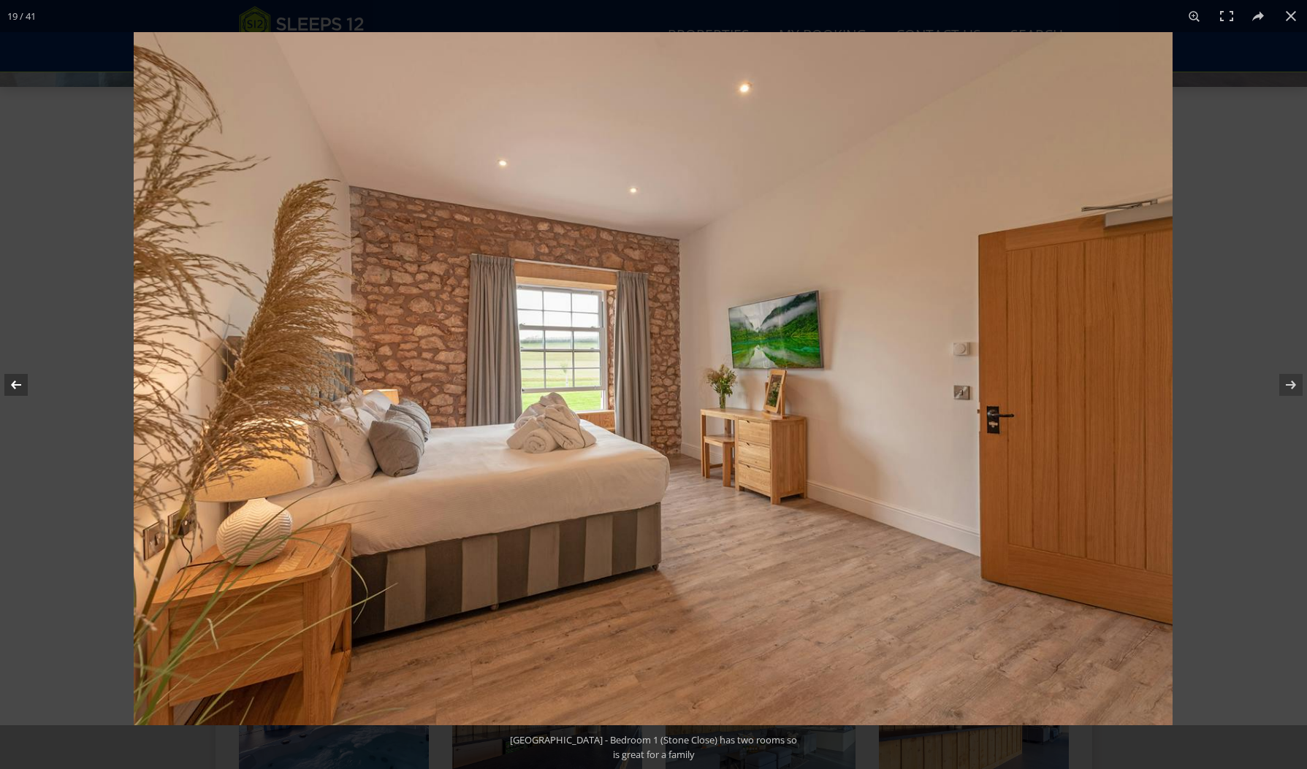
click at [17, 381] on button at bounding box center [25, 384] width 51 height 73
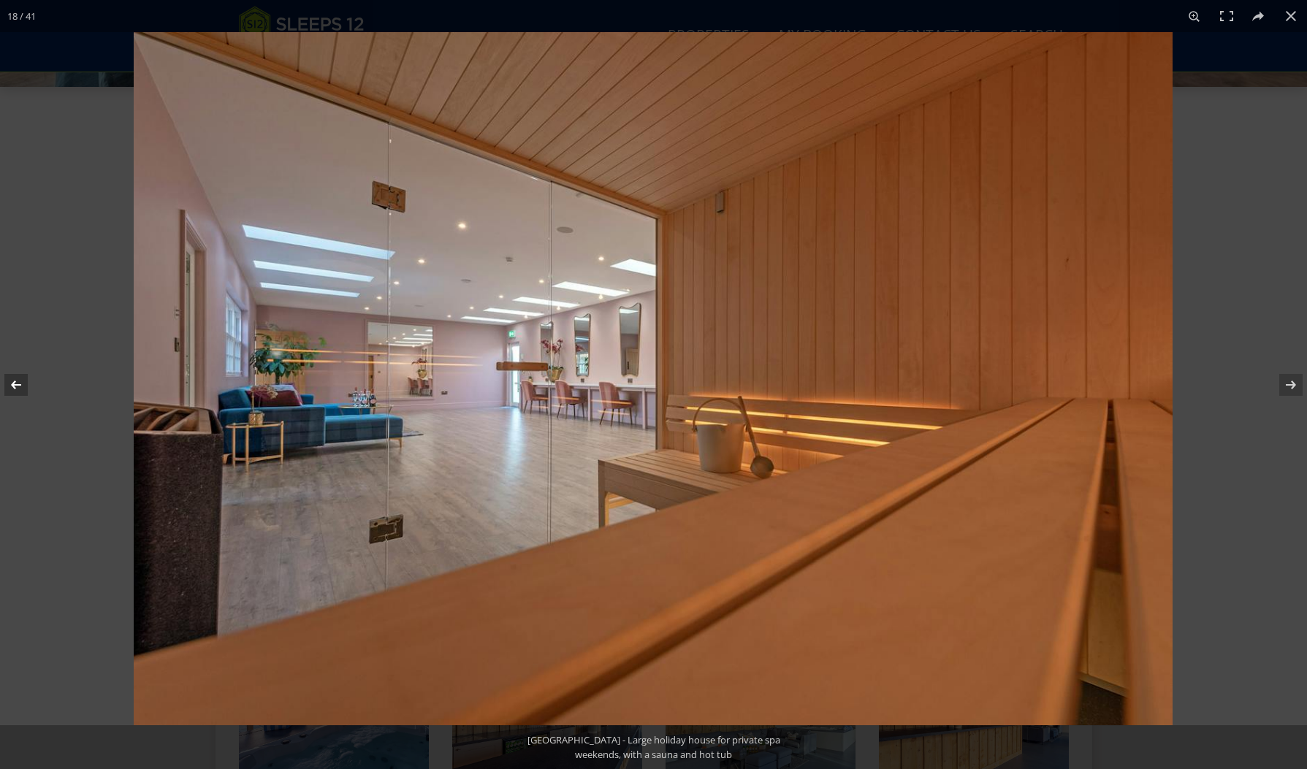
click at [17, 381] on button at bounding box center [25, 384] width 51 height 73
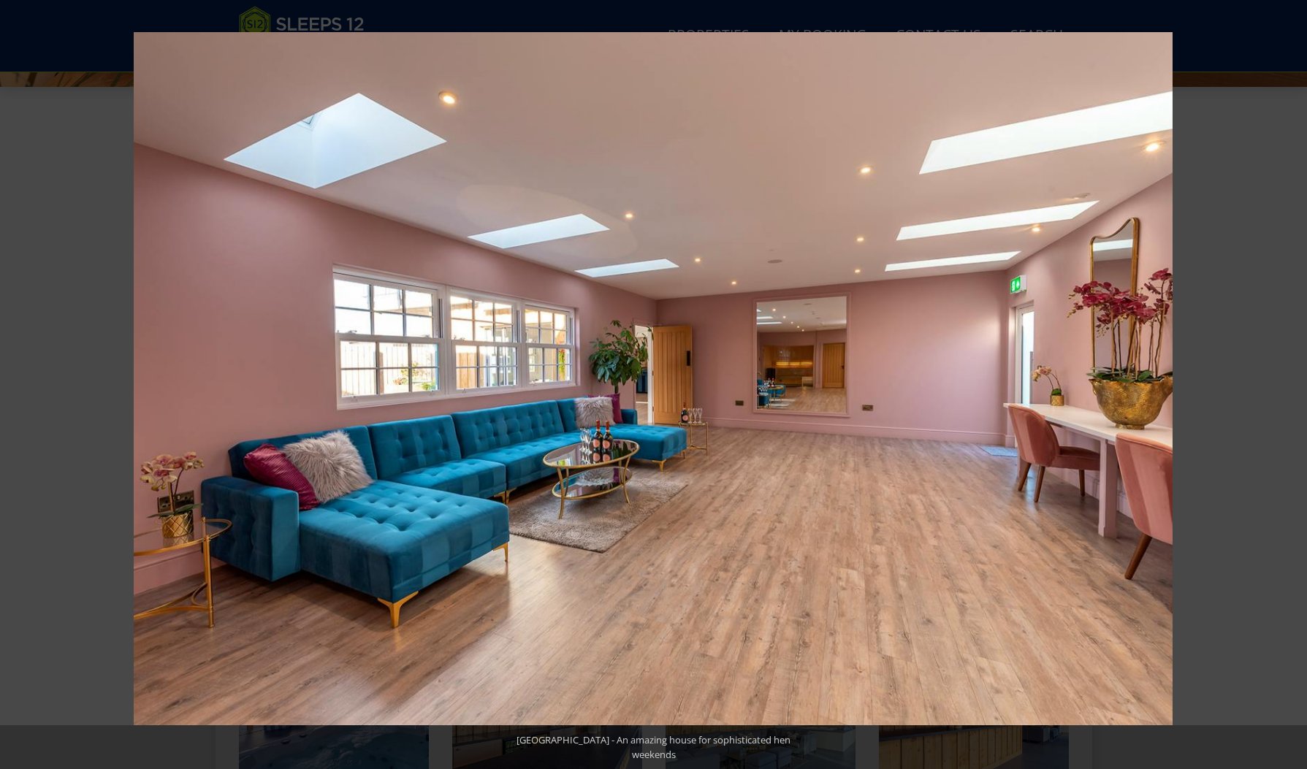
click at [15, 386] on button at bounding box center [25, 384] width 51 height 73
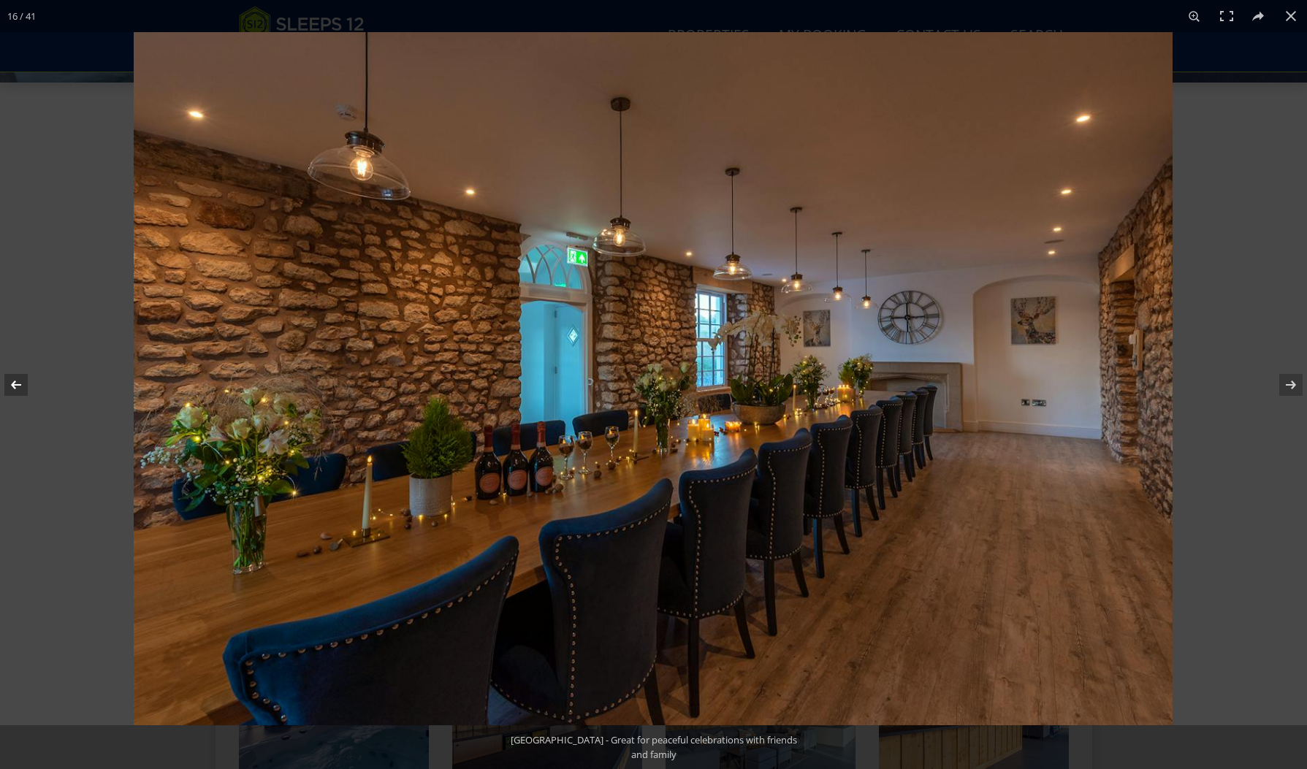
scroll to position [551, 0]
click at [15, 386] on button at bounding box center [25, 384] width 51 height 73
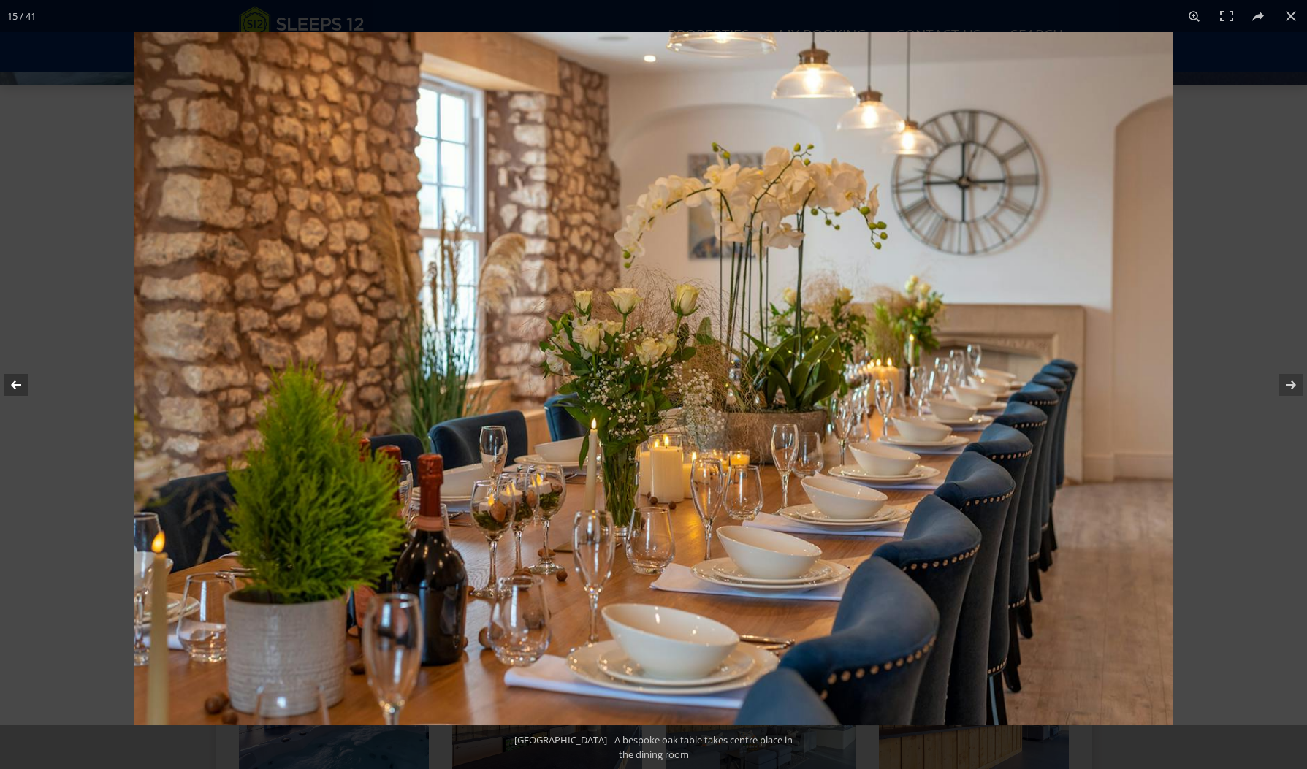
click at [15, 386] on button at bounding box center [25, 384] width 51 height 73
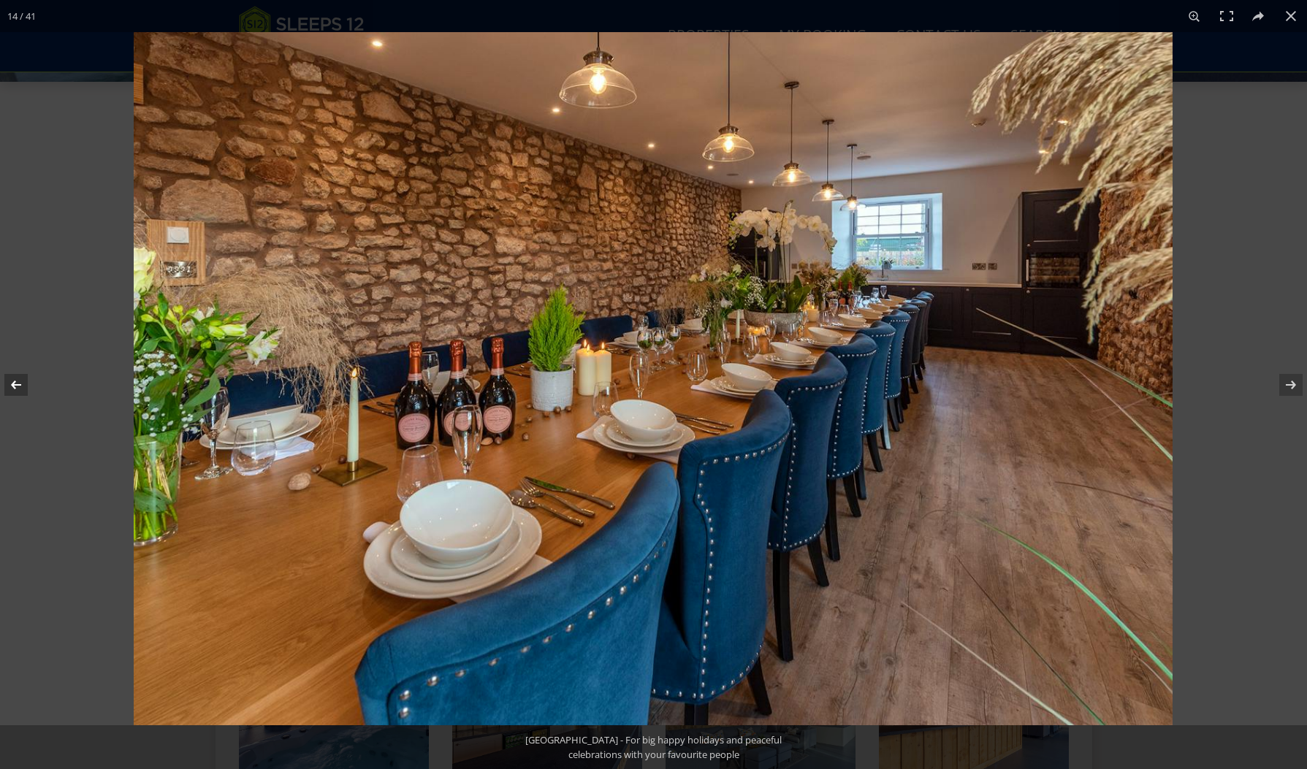
click at [15, 386] on button at bounding box center [25, 384] width 51 height 73
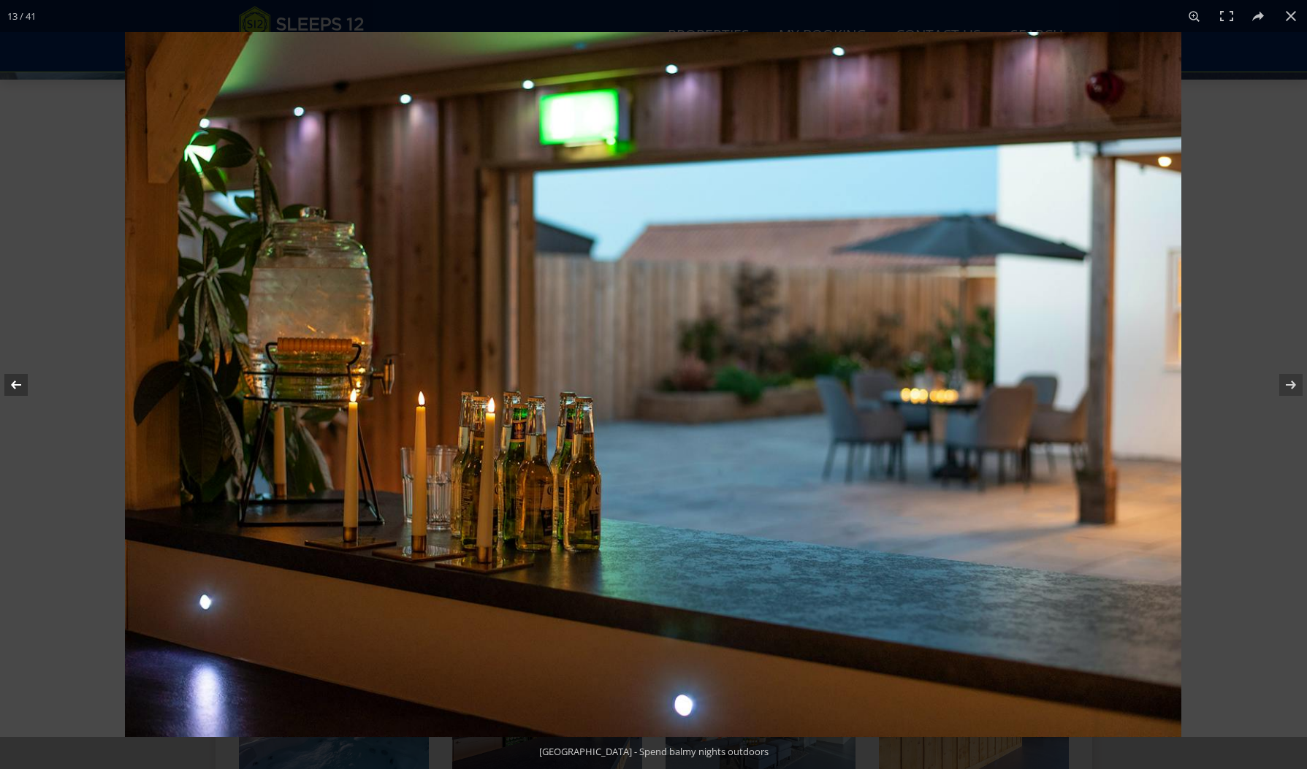
scroll to position [552, 0]
click at [15, 386] on button at bounding box center [25, 384] width 51 height 73
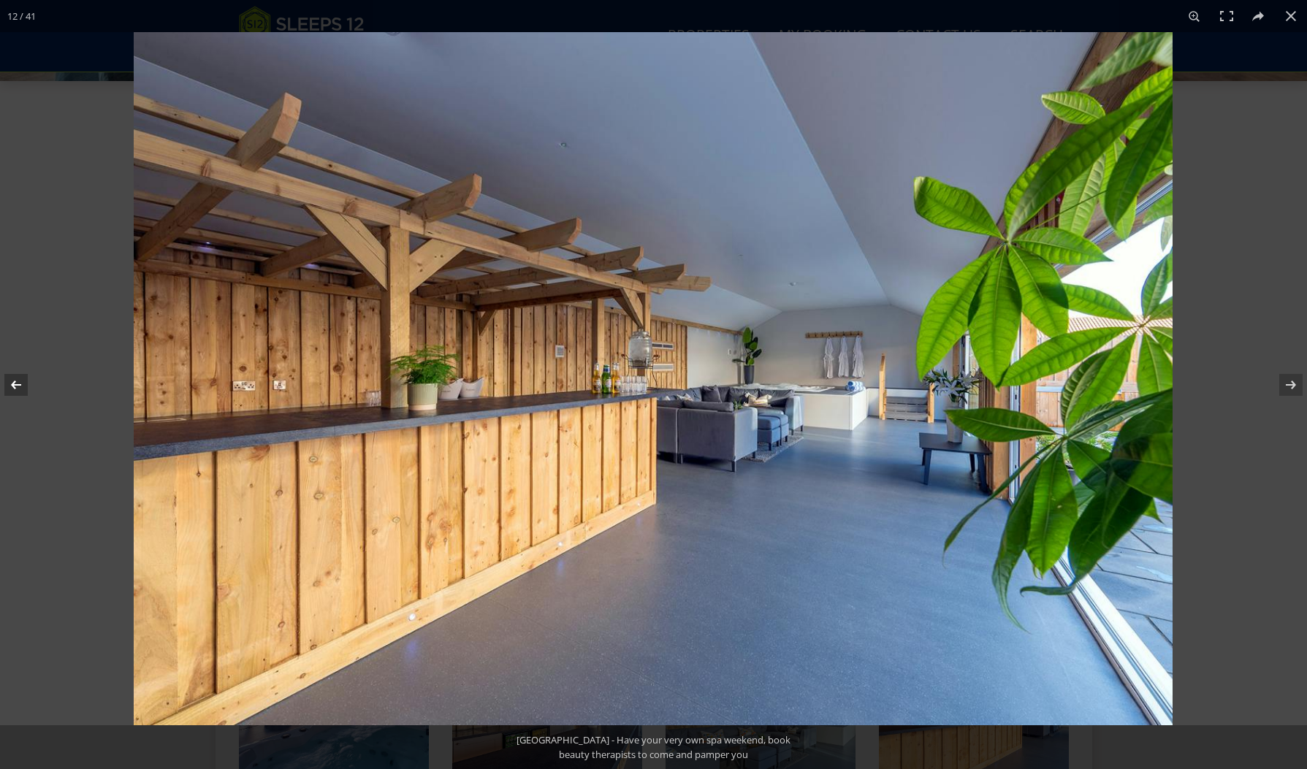
scroll to position [553, 0]
click at [15, 386] on button at bounding box center [25, 384] width 51 height 73
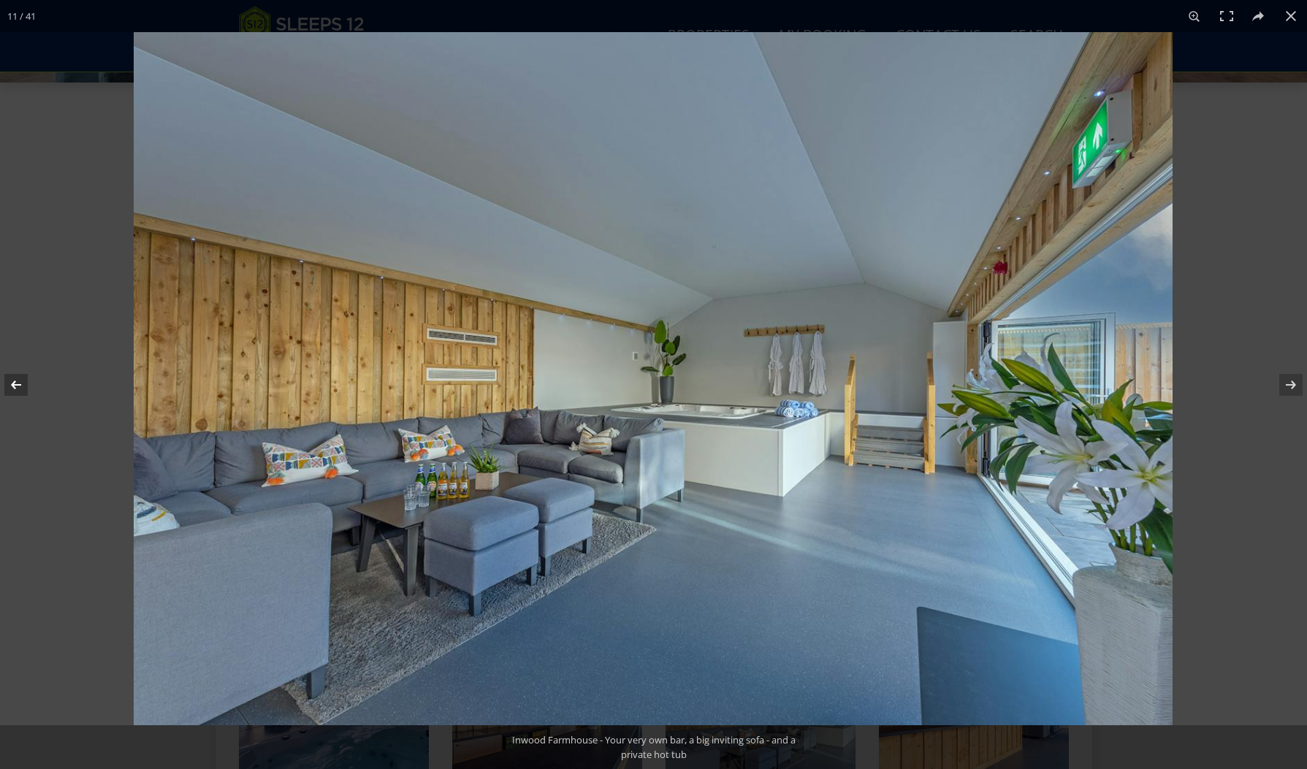
click at [15, 386] on button at bounding box center [25, 384] width 51 height 73
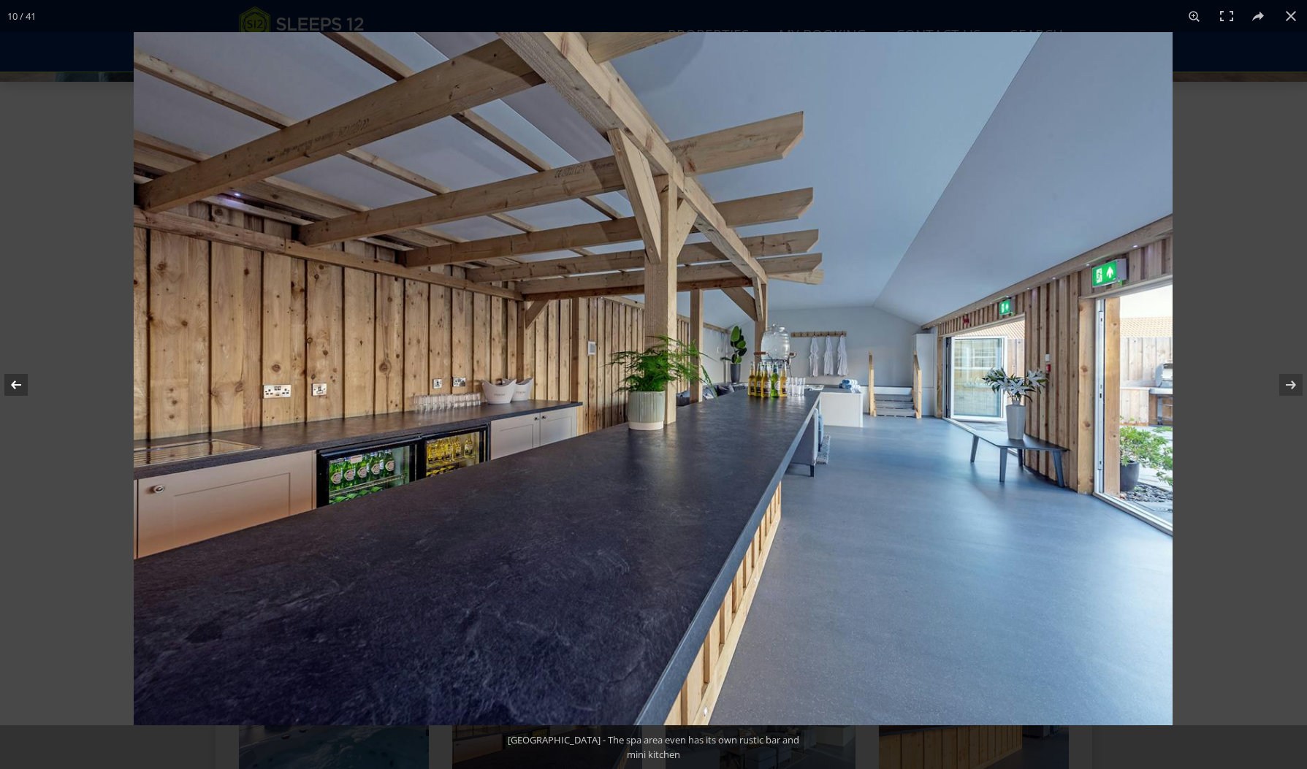
click at [15, 386] on button at bounding box center [25, 384] width 51 height 73
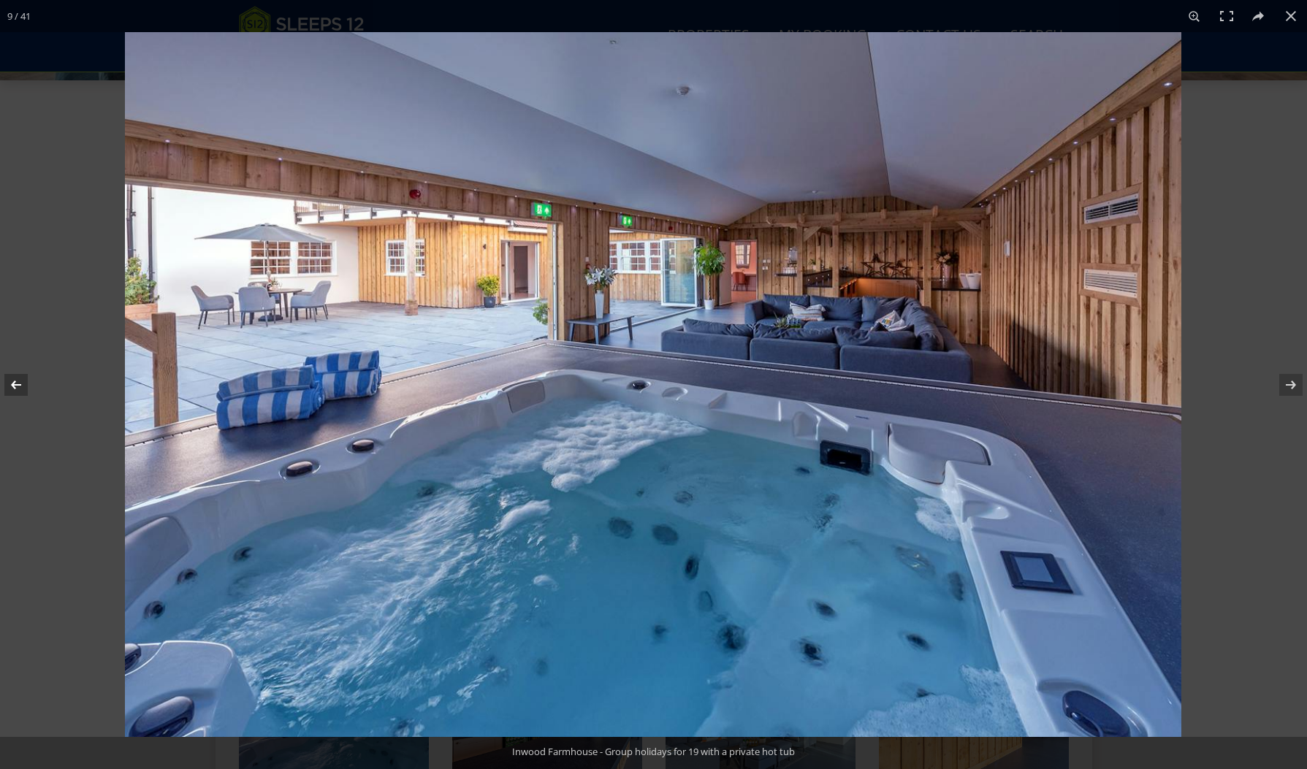
click at [15, 386] on button at bounding box center [25, 384] width 51 height 73
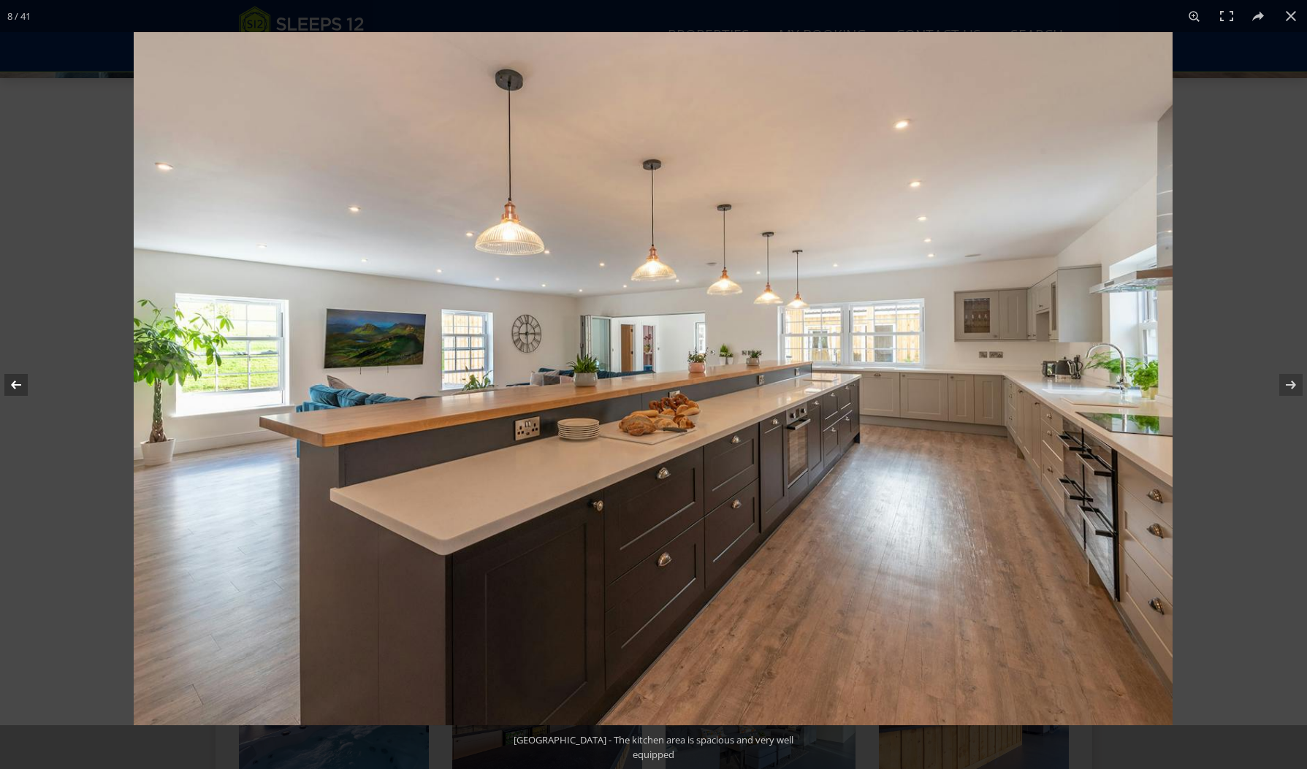
click at [15, 386] on button at bounding box center [25, 384] width 51 height 73
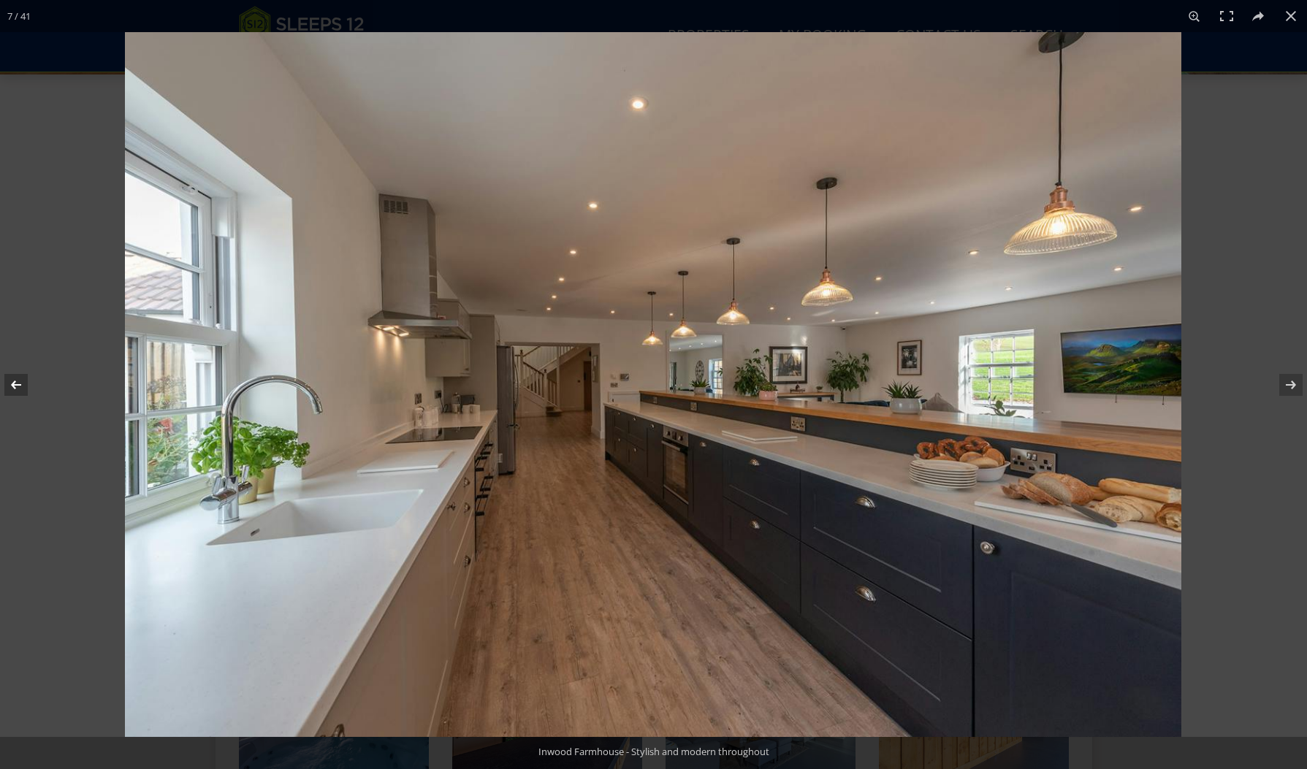
click at [15, 386] on button at bounding box center [25, 384] width 51 height 73
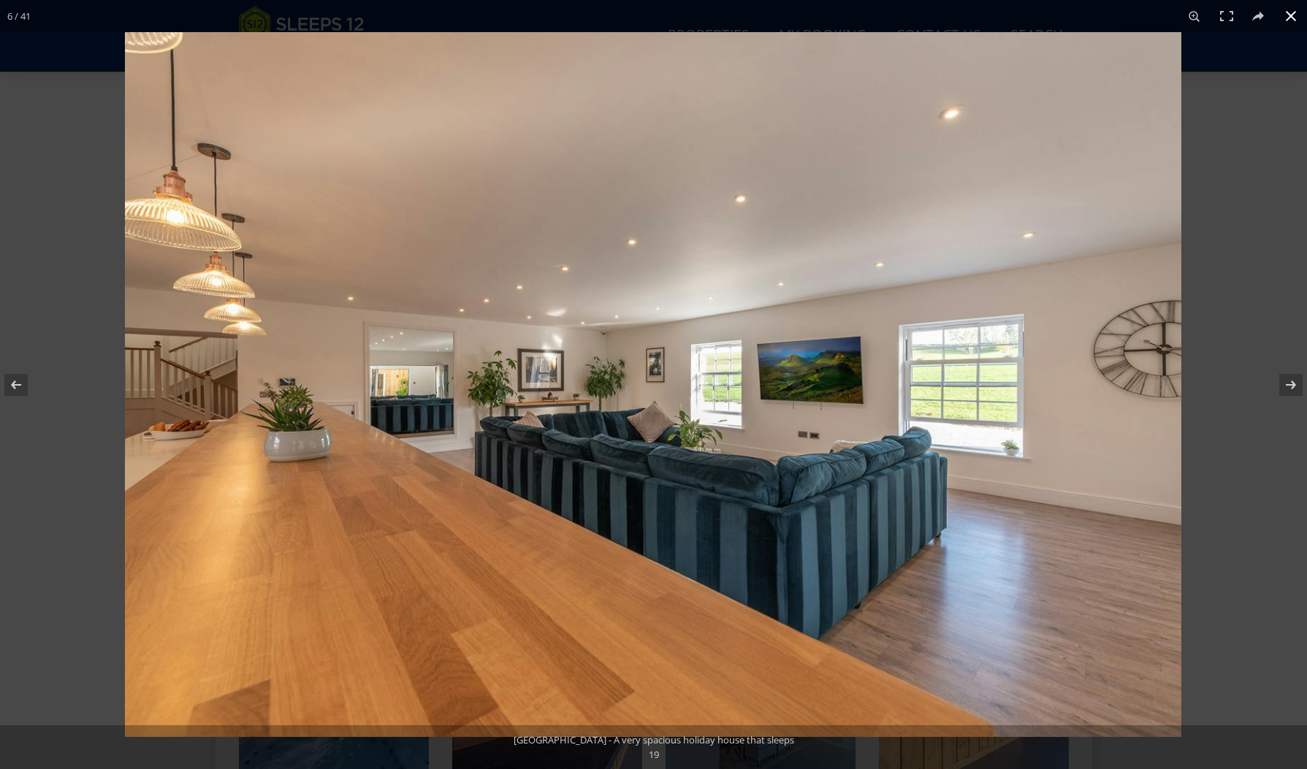
scroll to position [566, 0]
click at [1291, 384] on button at bounding box center [1280, 384] width 51 height 73
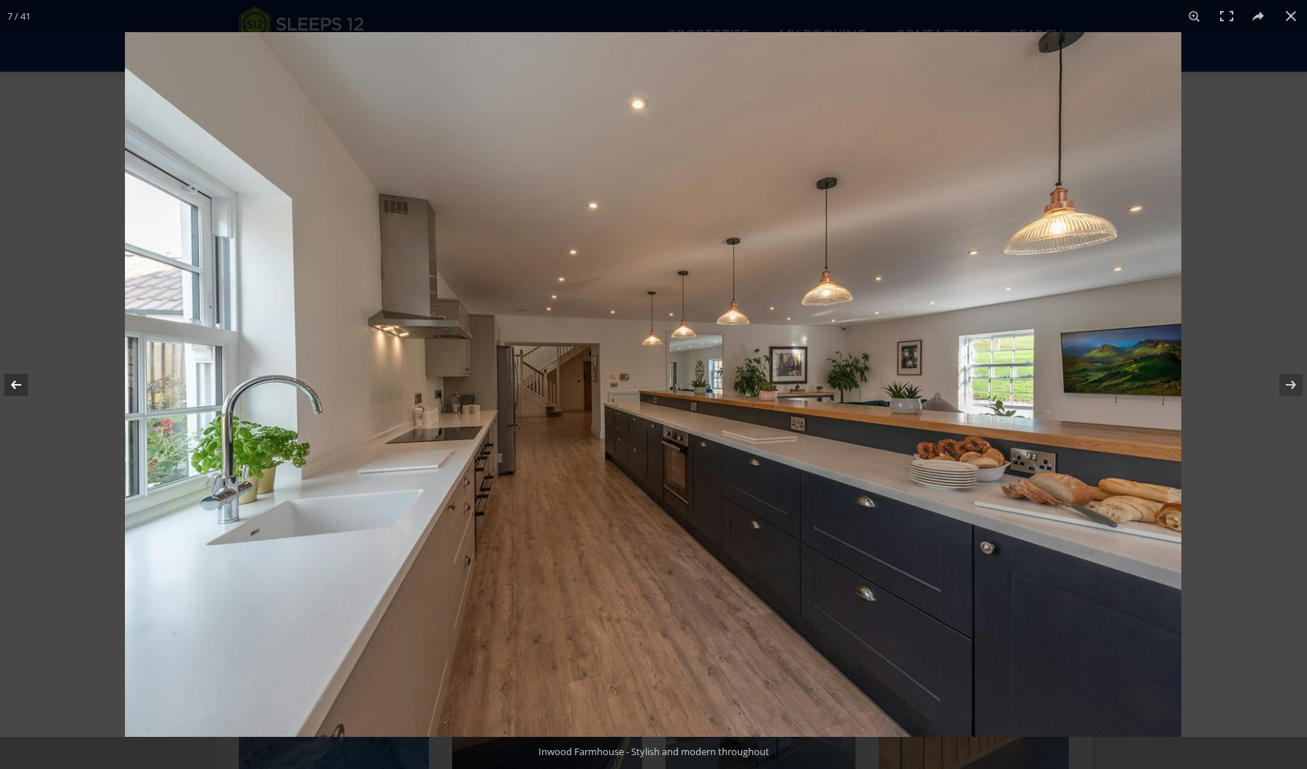
click at [23, 383] on button at bounding box center [25, 384] width 51 height 73
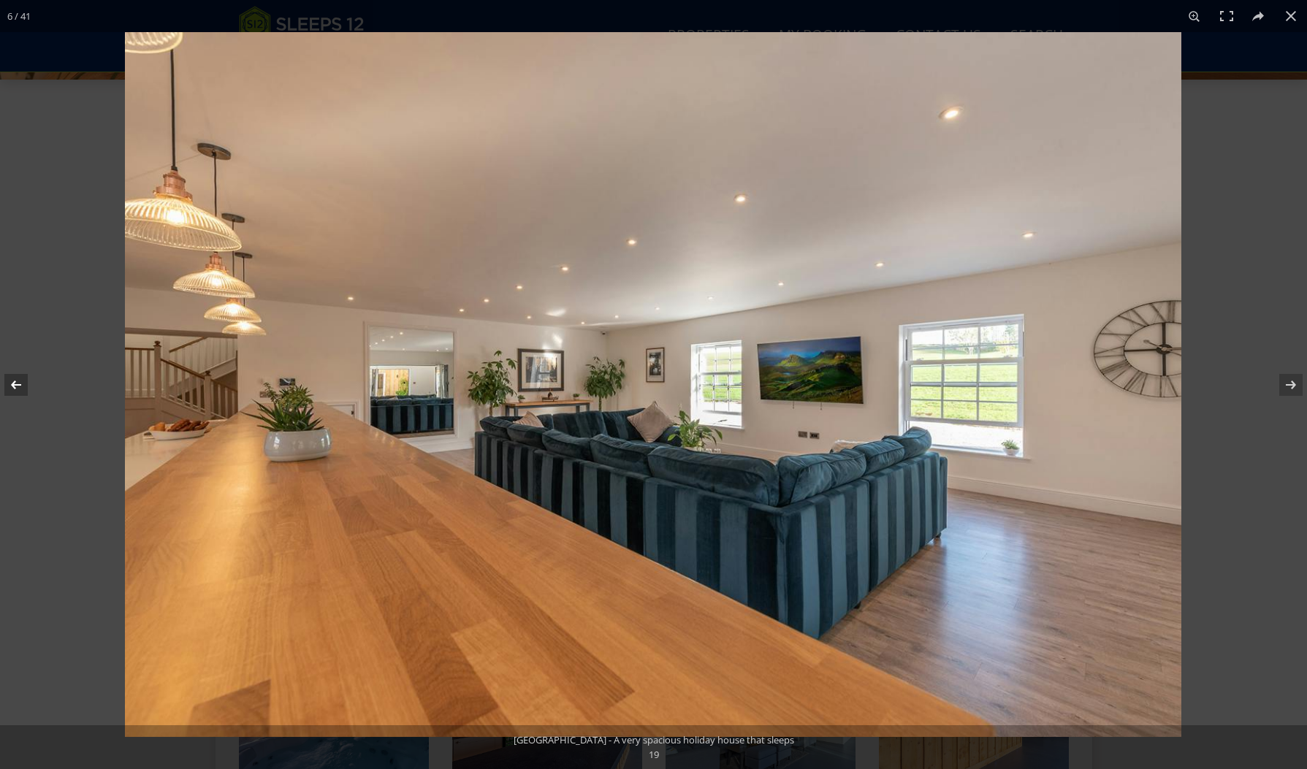
scroll to position [554, 0]
click at [24, 384] on button at bounding box center [25, 384] width 51 height 73
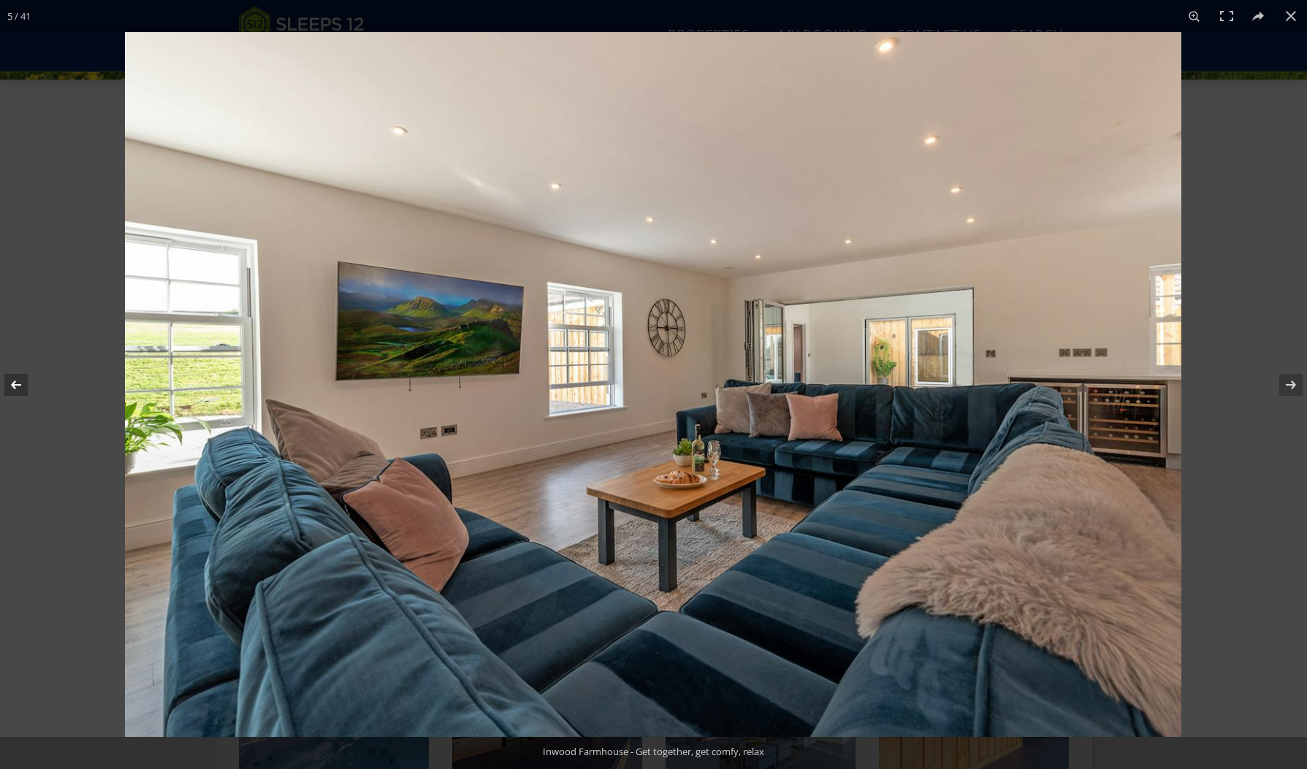
click at [24, 384] on button at bounding box center [25, 384] width 51 height 73
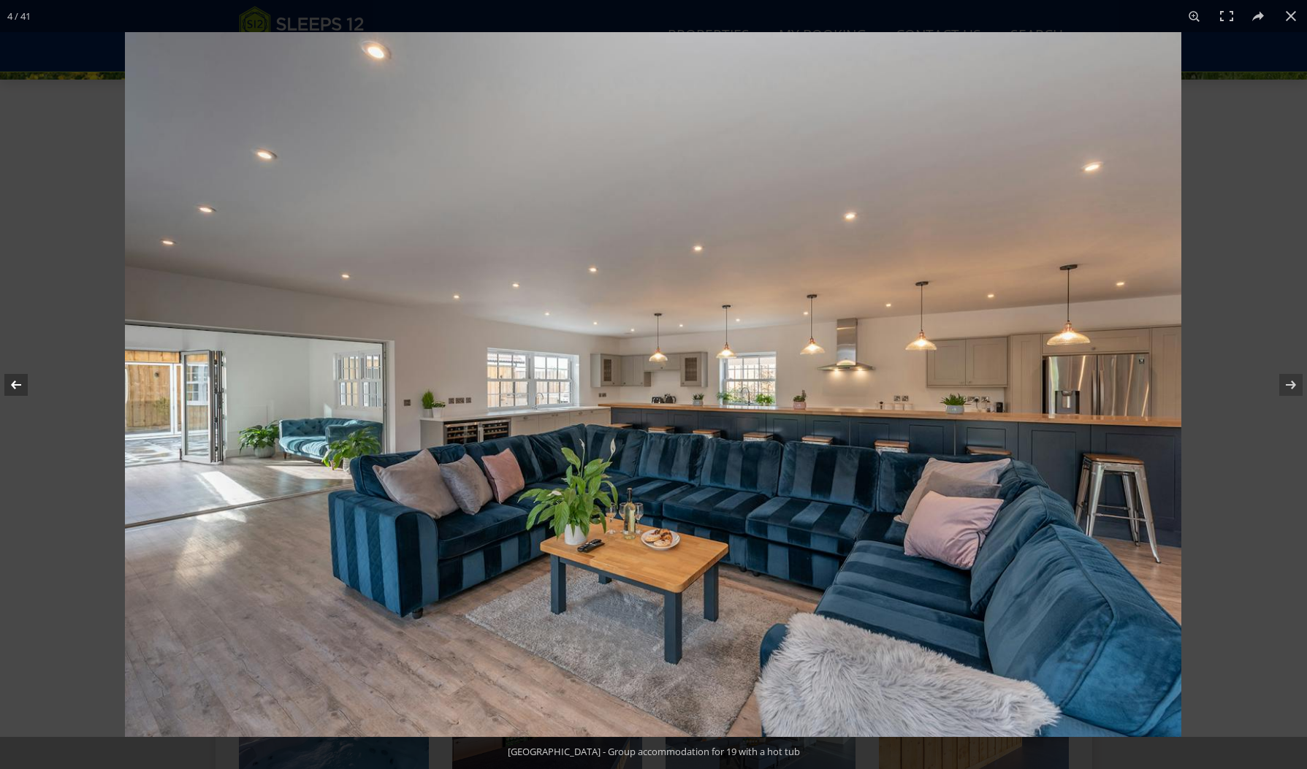
click at [24, 384] on button at bounding box center [25, 384] width 51 height 73
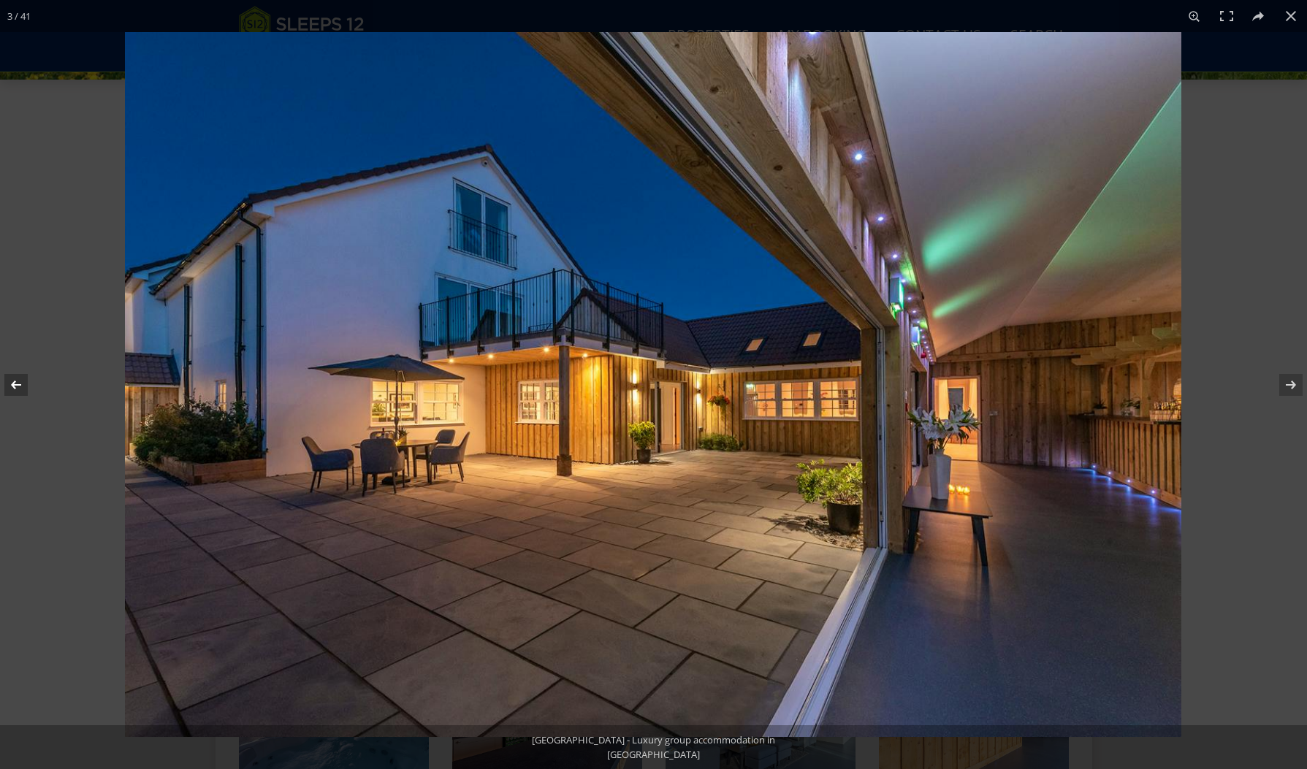
click at [24, 384] on button at bounding box center [25, 384] width 51 height 73
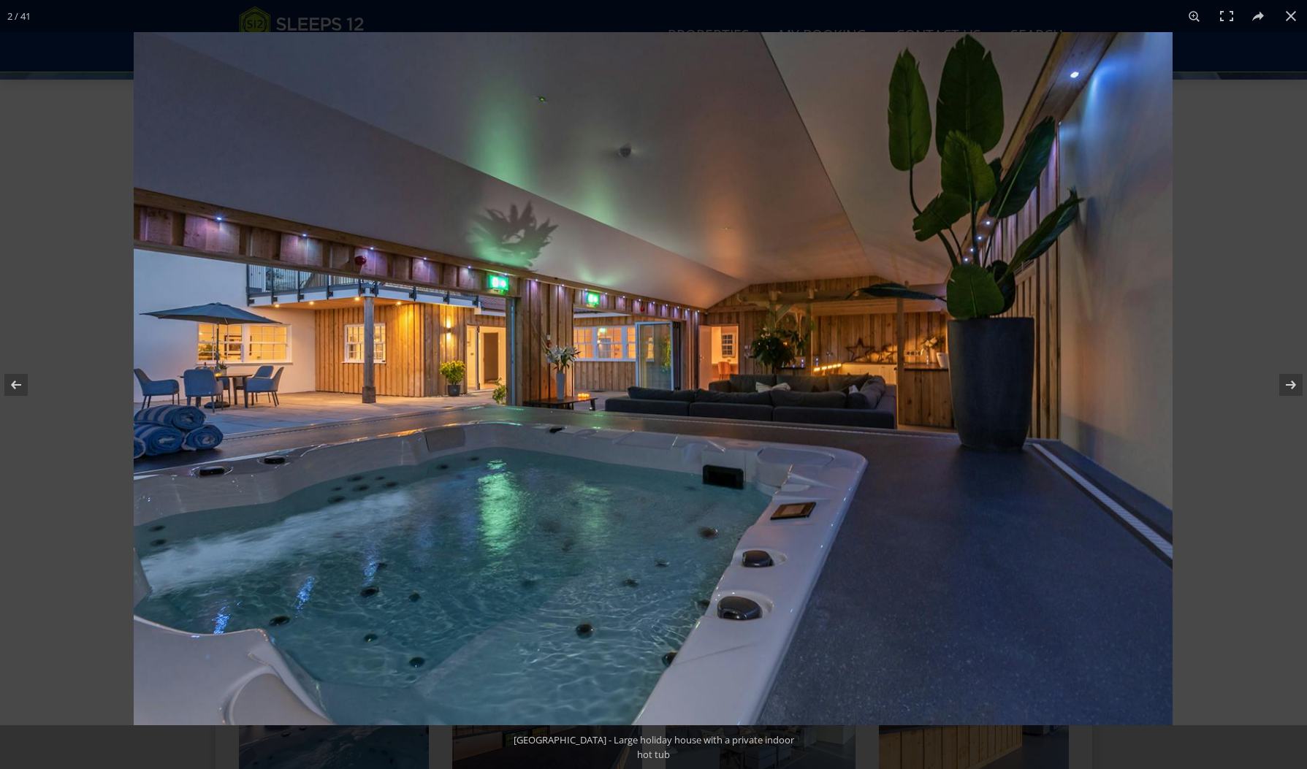
scroll to position [554, 1]
click at [1291, 14] on button at bounding box center [1290, 16] width 32 height 32
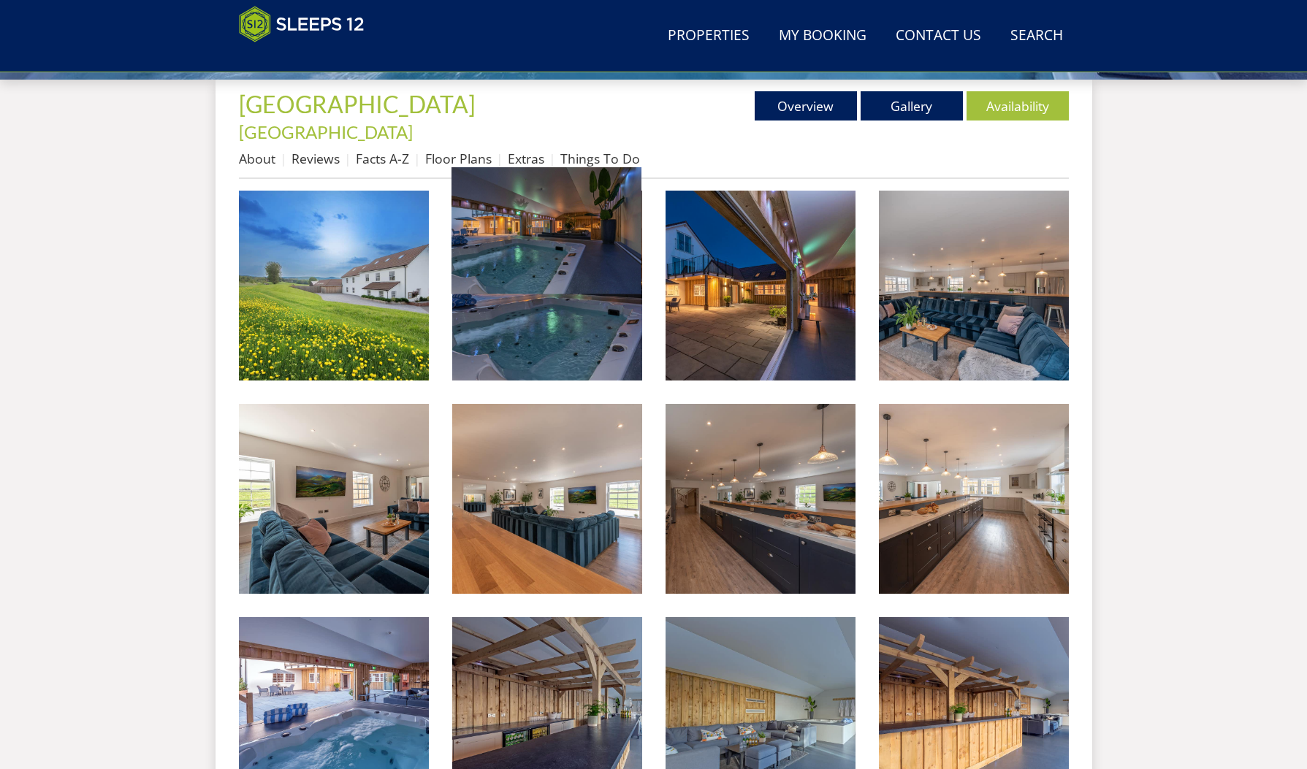
scroll to position [554, 0]
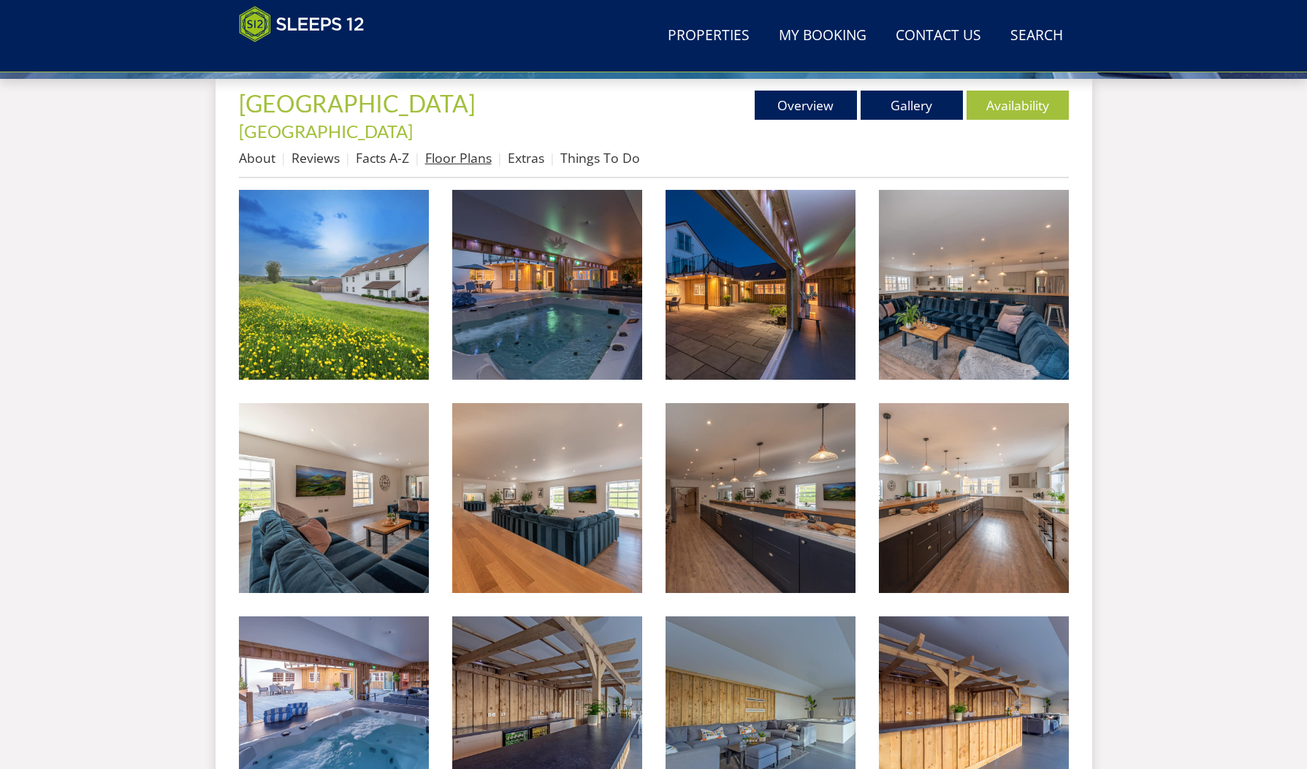
click at [448, 149] on link "Floor Plans" at bounding box center [458, 158] width 66 height 18
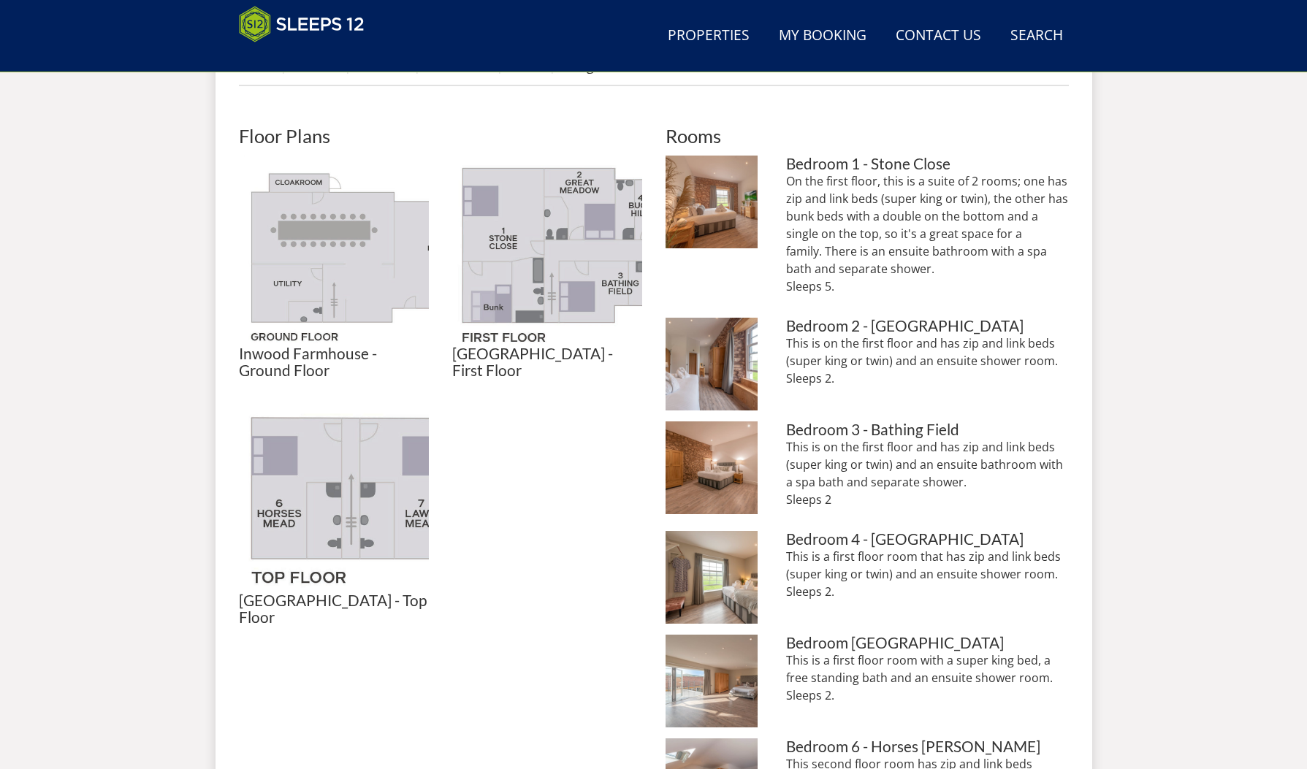
scroll to position [659, 0]
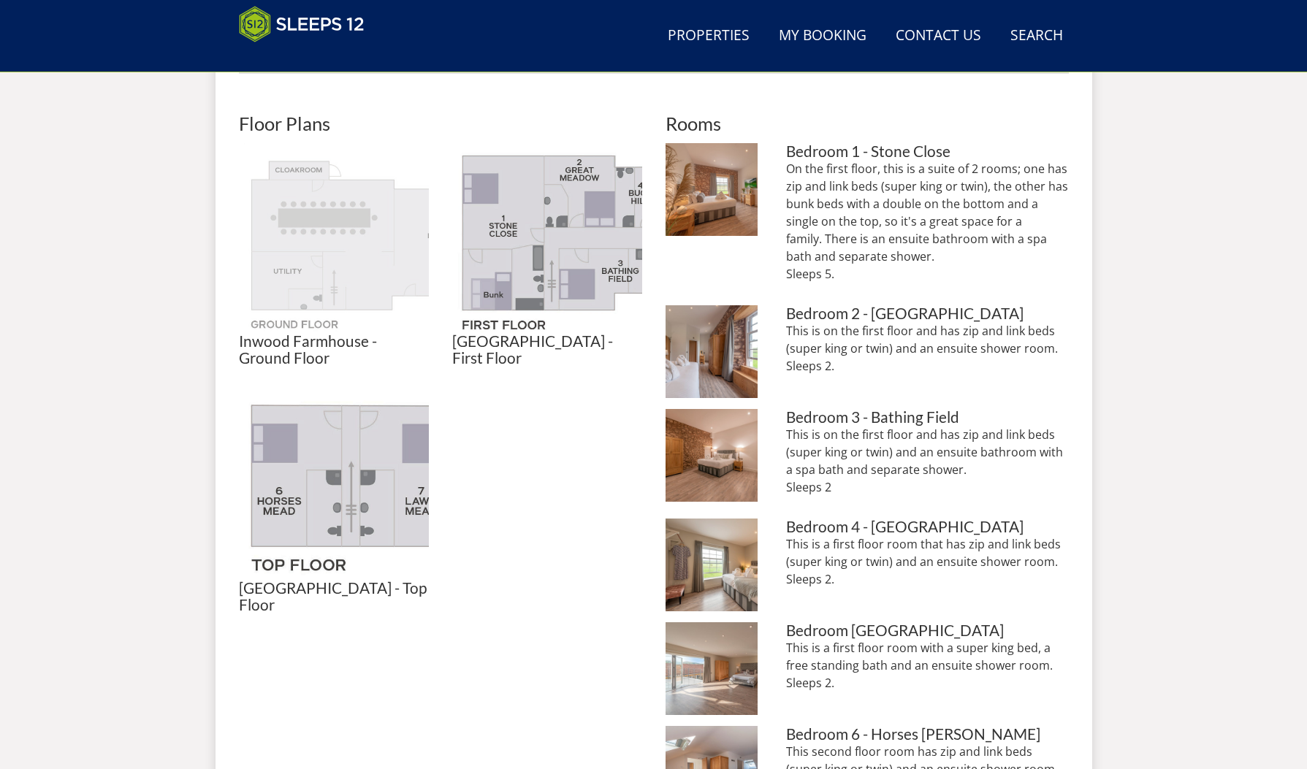
click at [368, 242] on img at bounding box center [334, 238] width 190 height 190
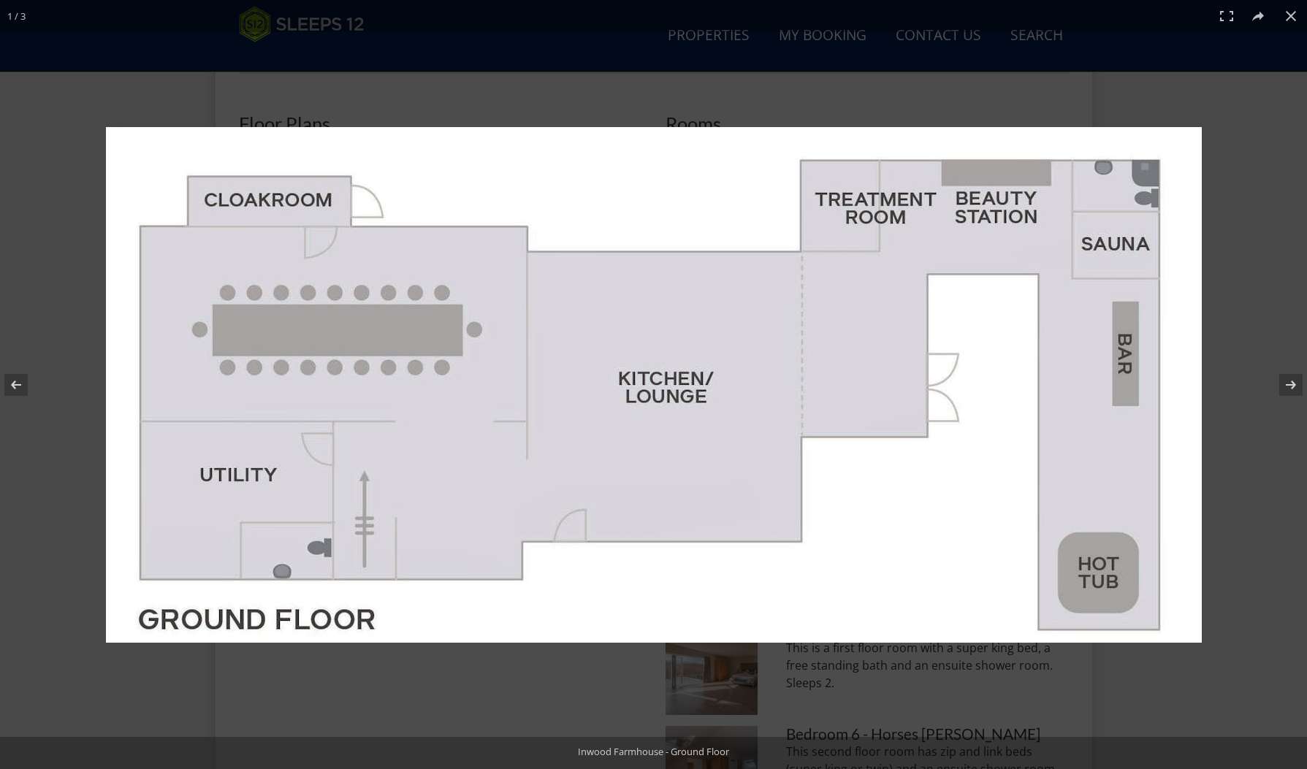
scroll to position [658, 0]
click at [1295, 386] on button at bounding box center [1280, 384] width 51 height 73
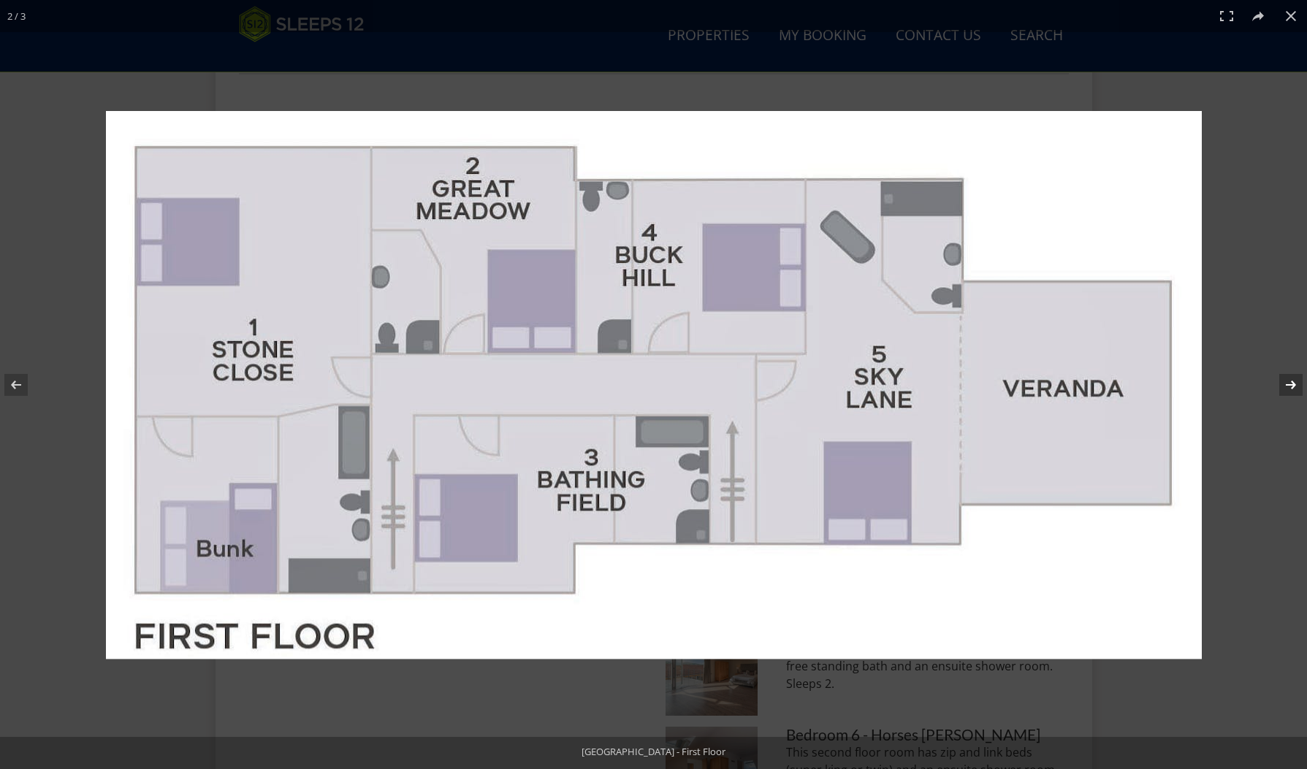
click at [1293, 387] on button at bounding box center [1280, 384] width 51 height 73
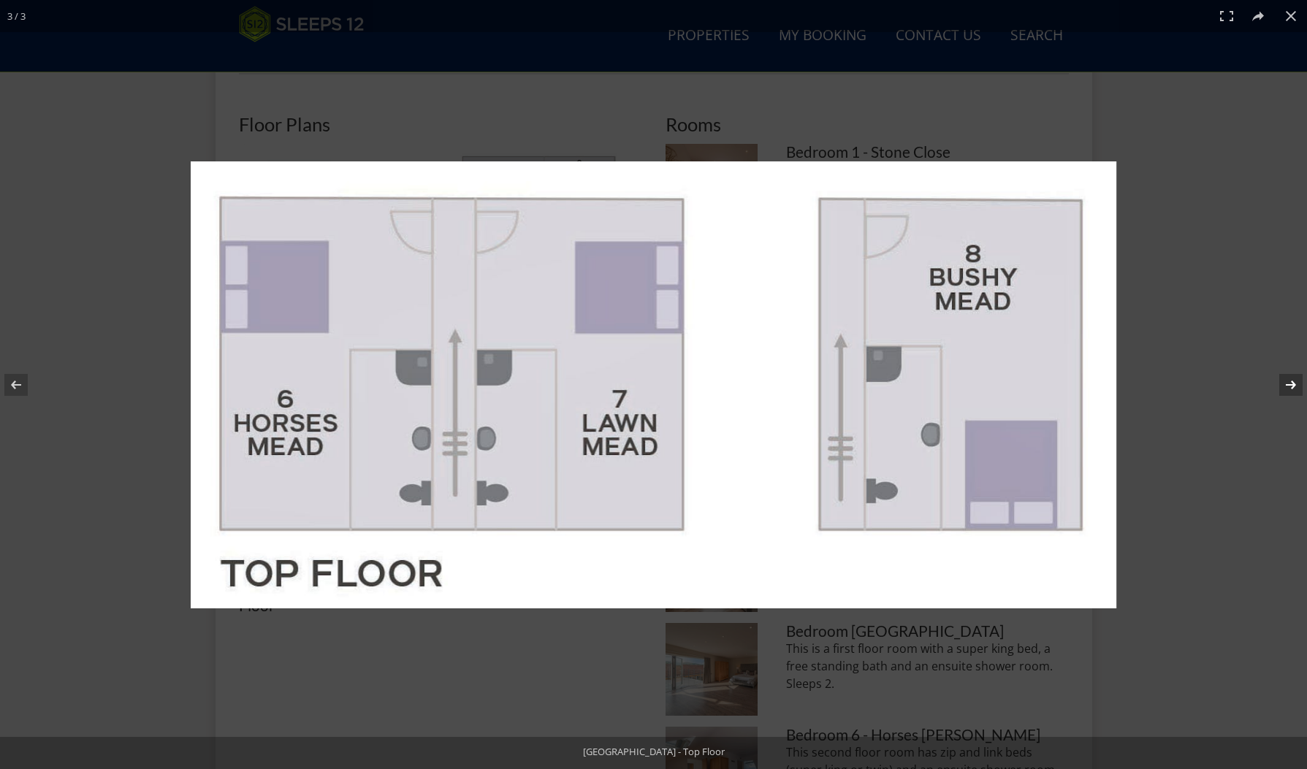
click at [1293, 387] on button at bounding box center [1280, 384] width 51 height 73
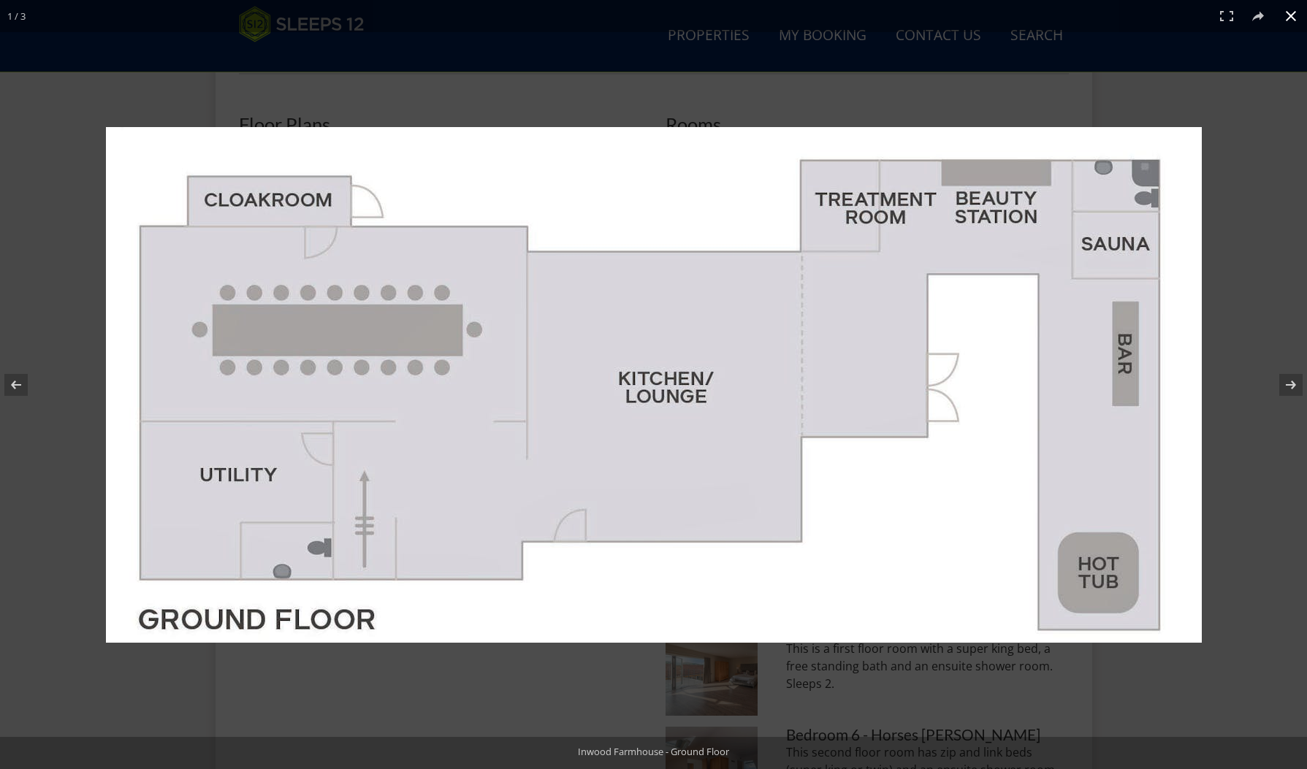
click at [1290, 13] on button at bounding box center [1290, 16] width 32 height 32
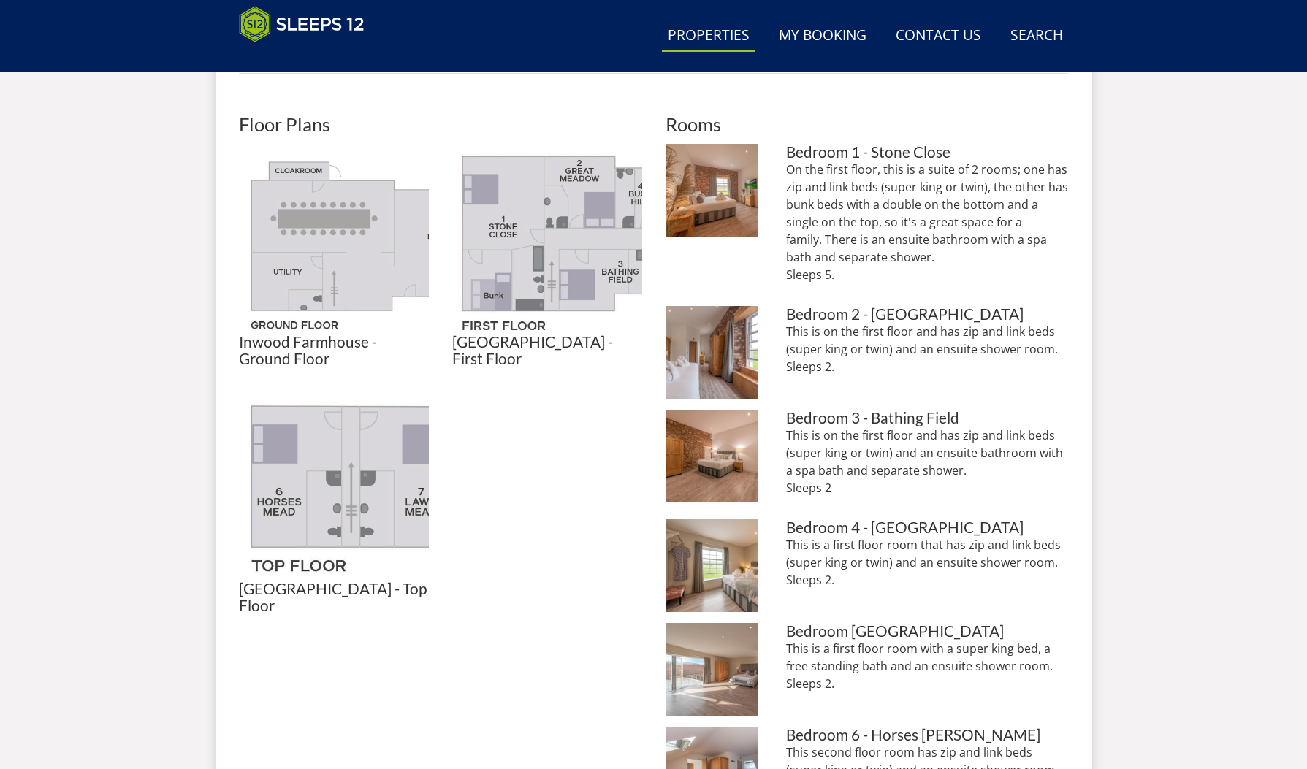
click at [703, 29] on link "Properties" at bounding box center [708, 36] width 93 height 33
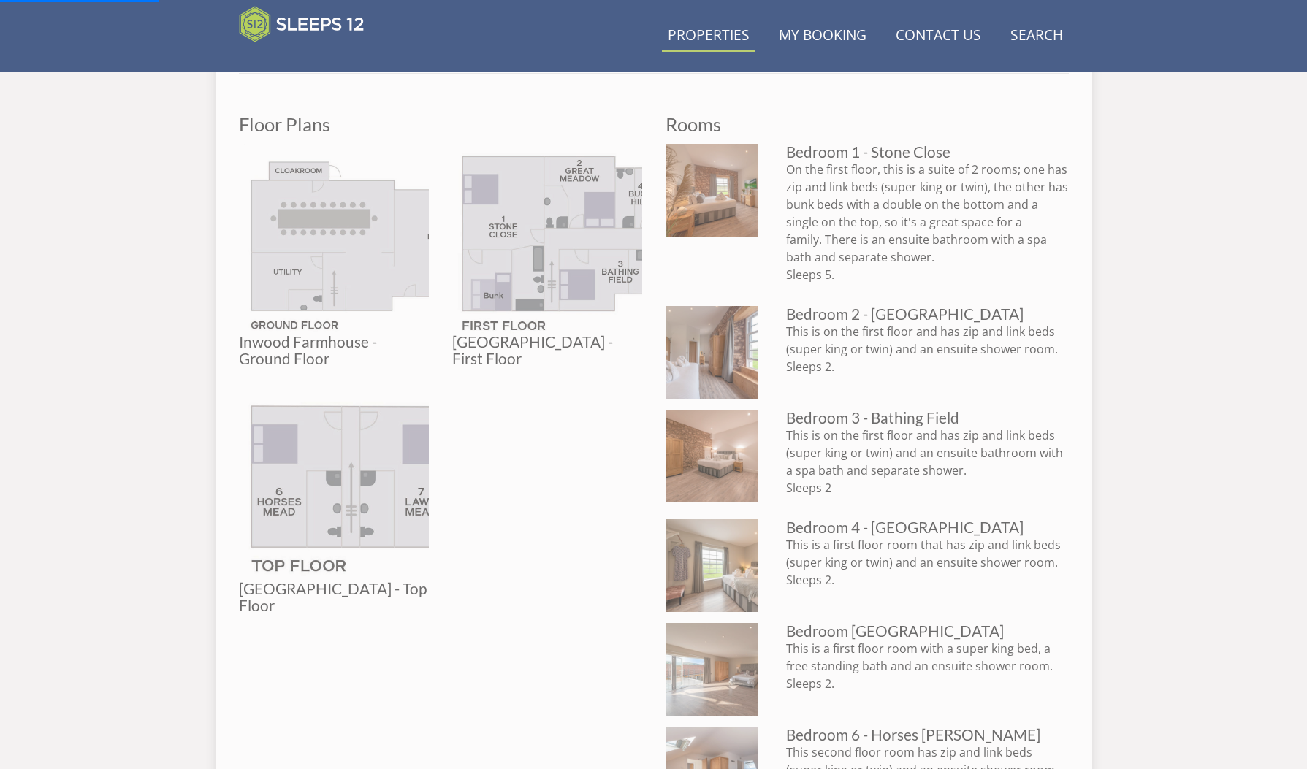
click at [706, 34] on link "Properties" at bounding box center [708, 36] width 93 height 33
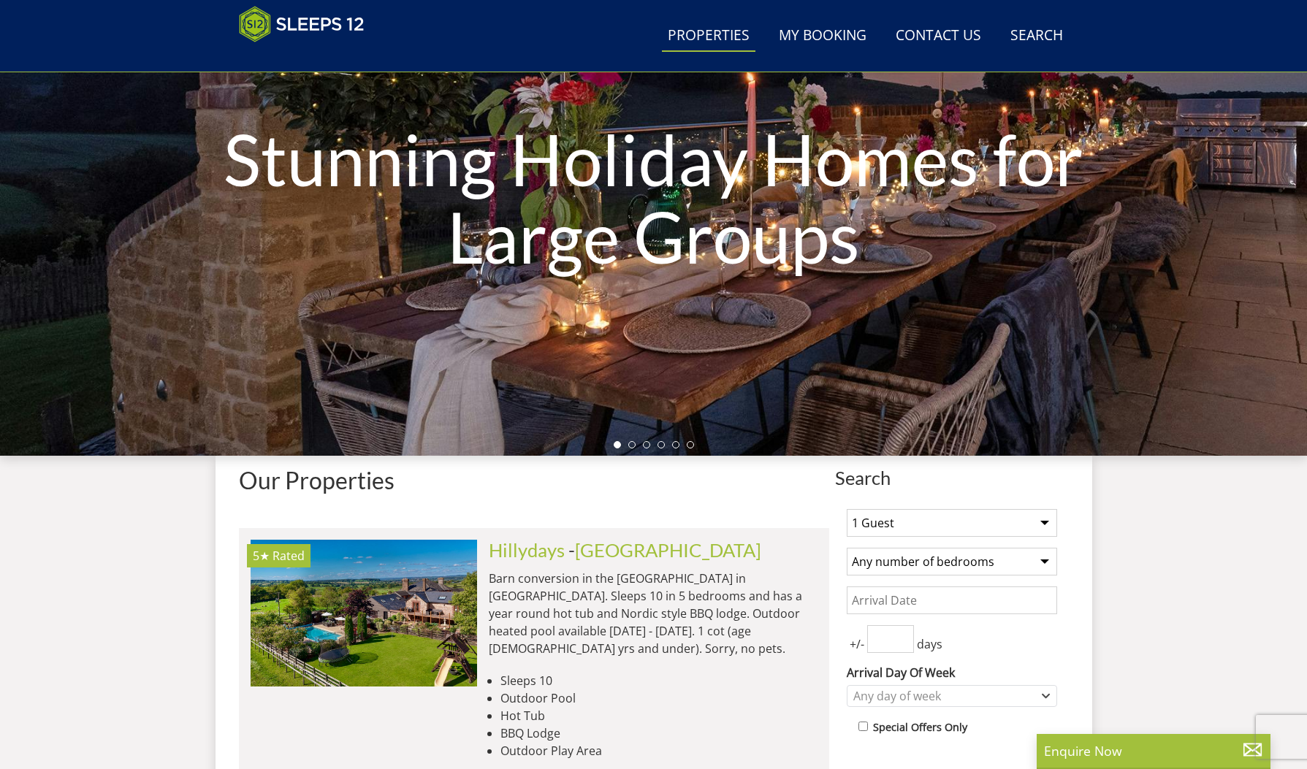
scroll to position [225, 0]
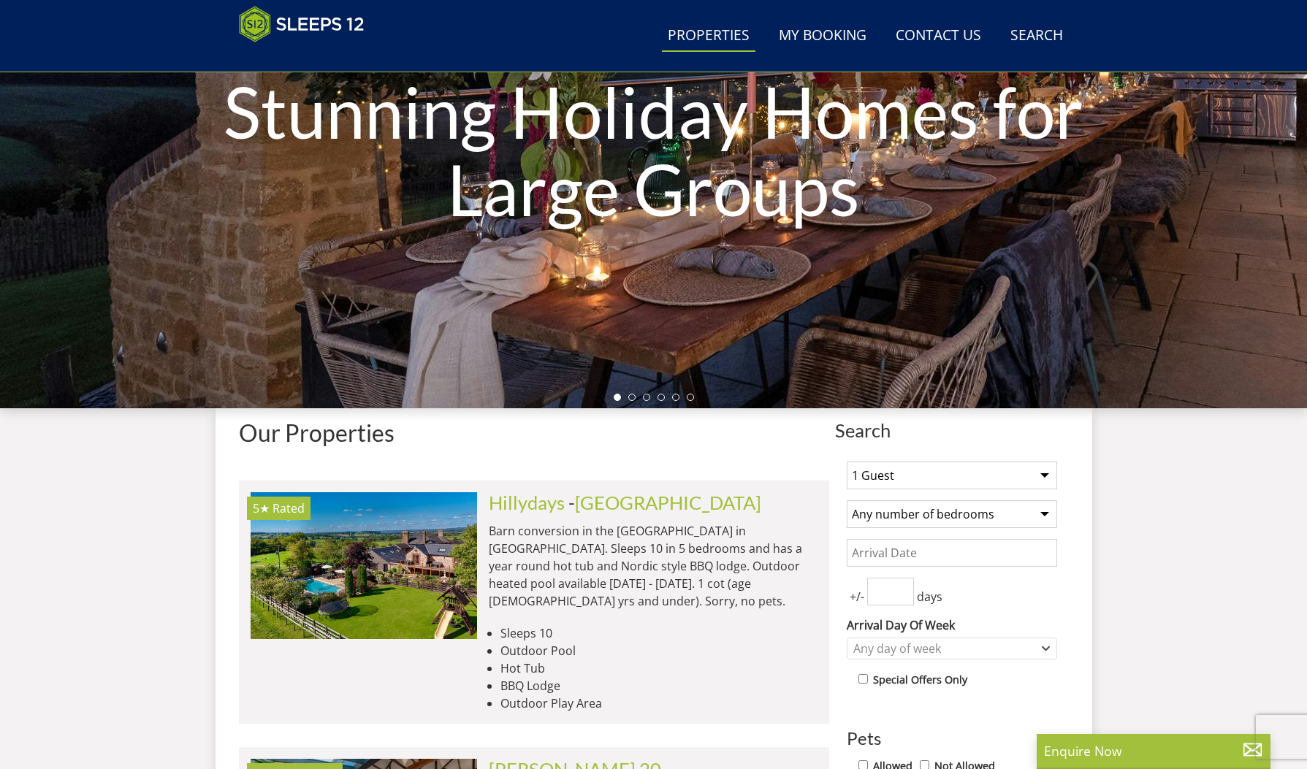
select select "14"
select select "7"
select select "16"
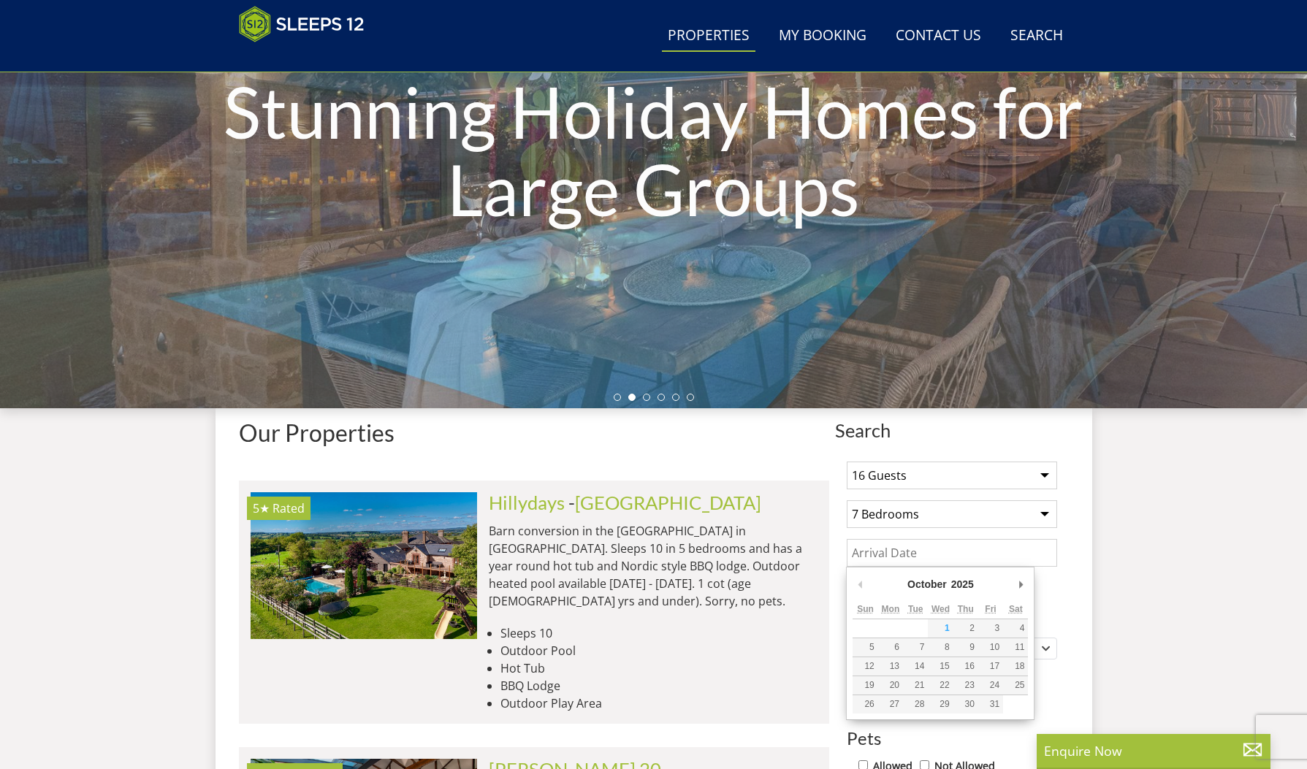
click at [904, 554] on input "Date" at bounding box center [951, 553] width 210 height 28
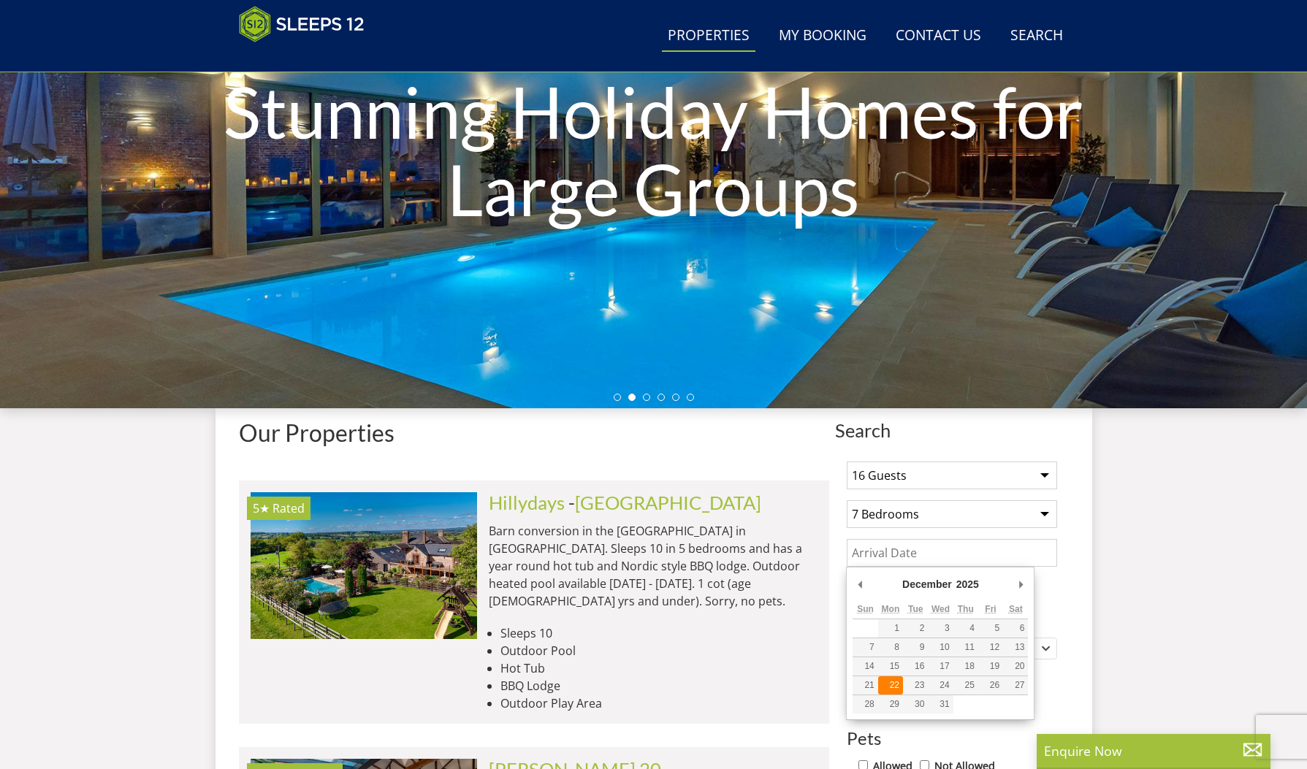
type input "[DATE]"
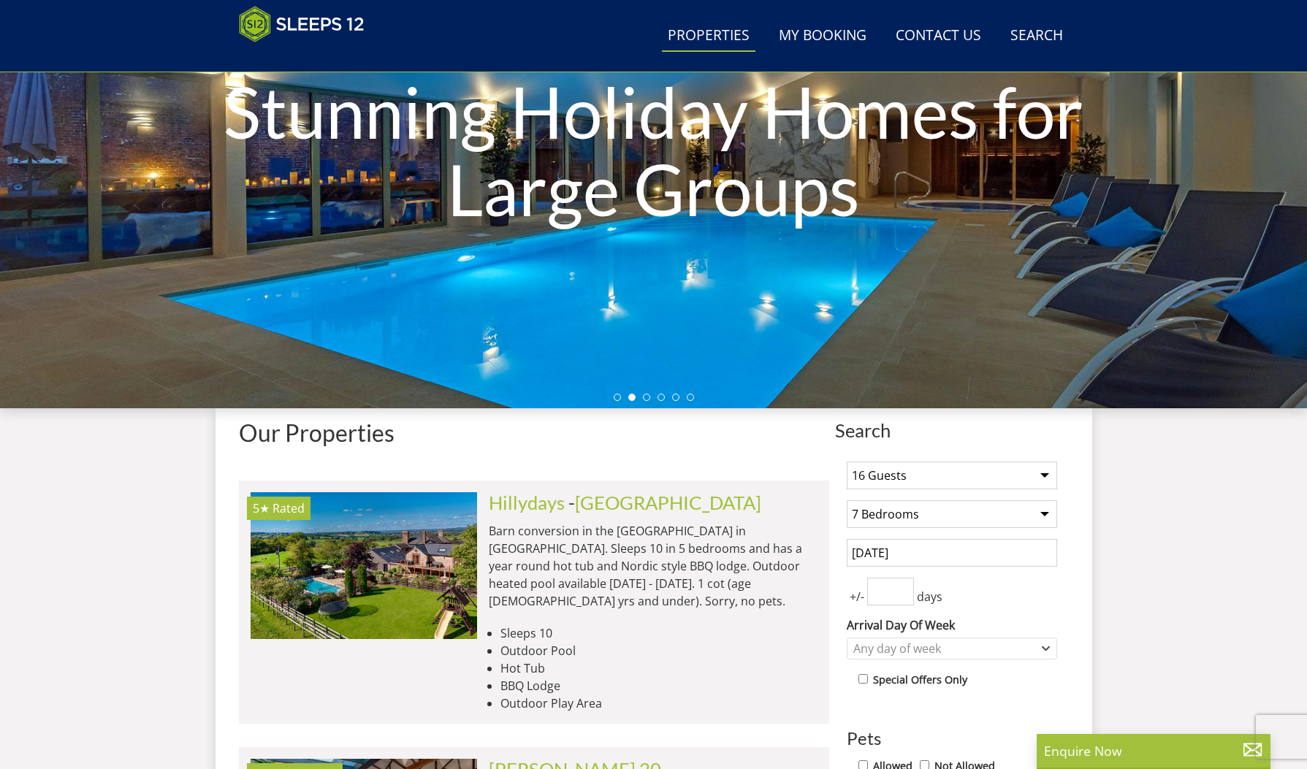
type input "1"
click at [901, 587] on input "1" at bounding box center [890, 592] width 47 height 28
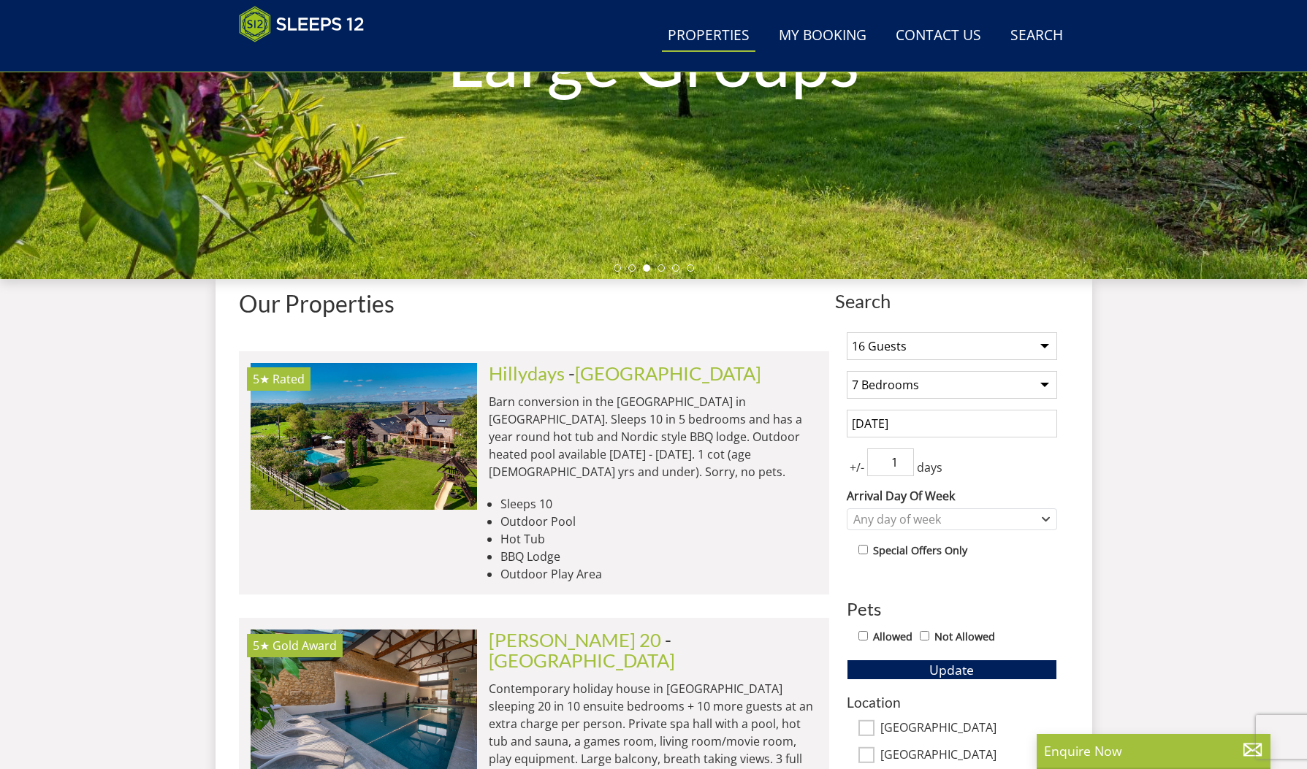
scroll to position [355, 0]
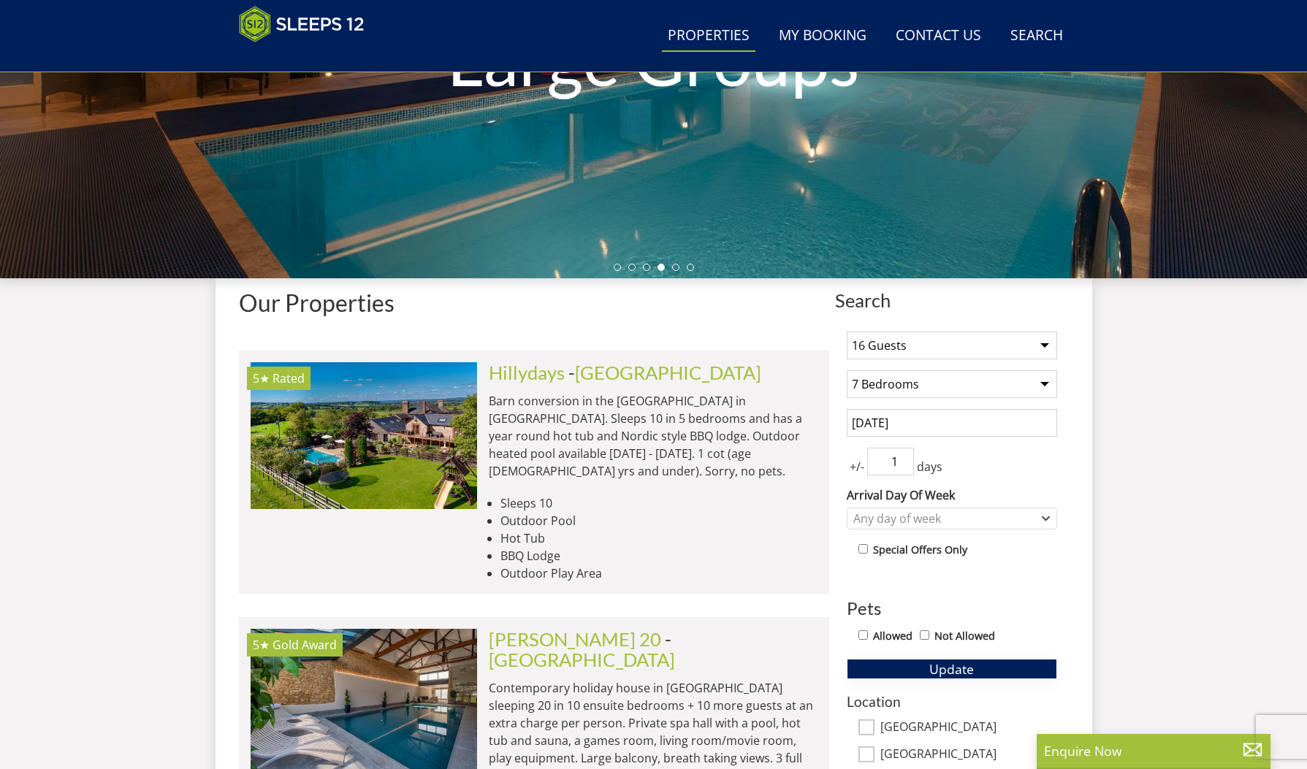
click at [946, 665] on span "Update" at bounding box center [951, 669] width 45 height 18
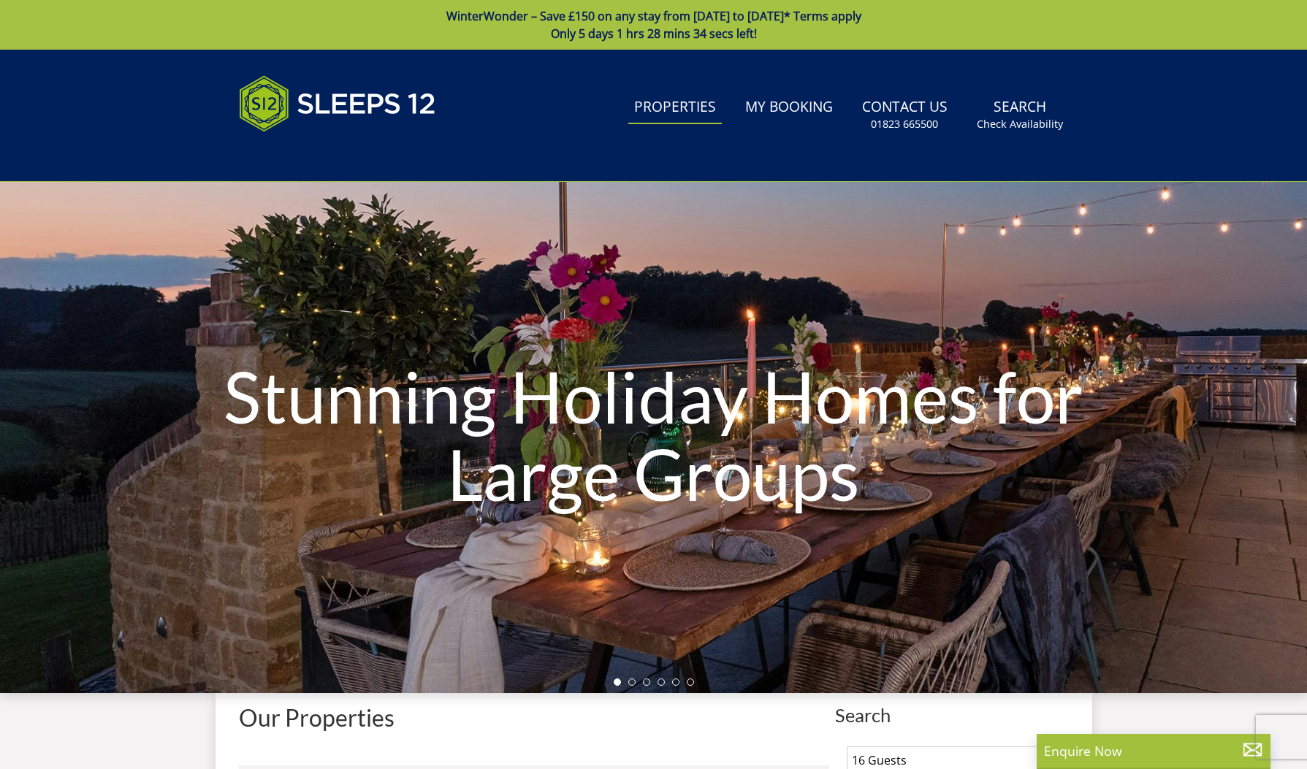
scroll to position [0, 0]
